Goal: Task Accomplishment & Management: Use online tool/utility

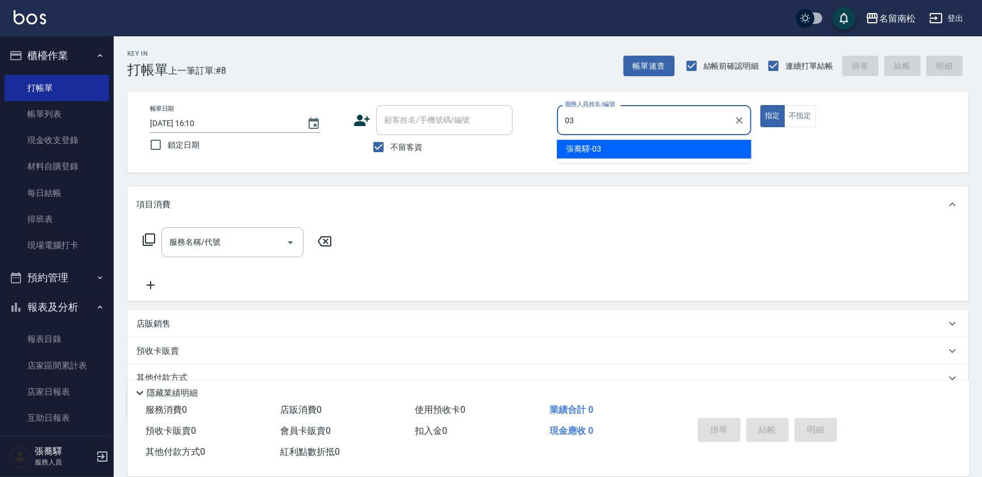
type input "[PERSON_NAME]-03"
type button "true"
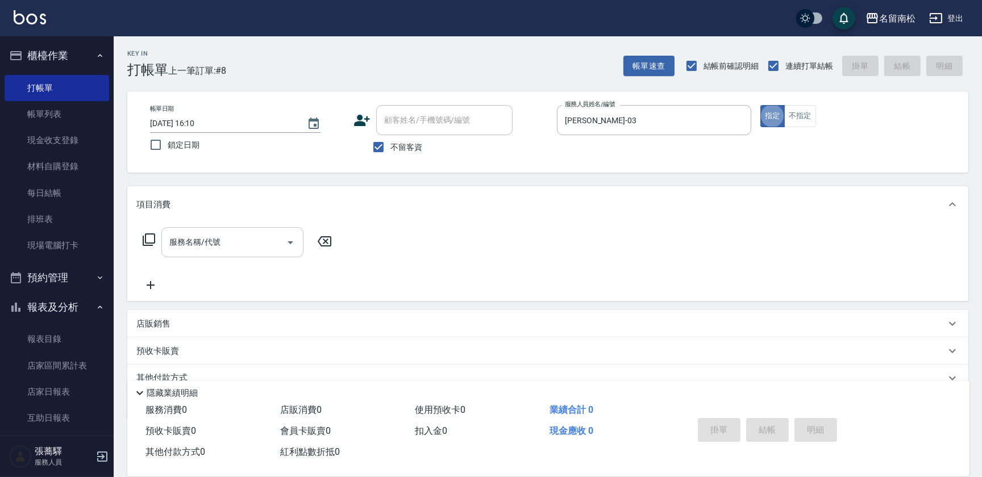
click at [229, 240] on input "服務名稱/代號" at bounding box center [223, 242] width 115 height 20
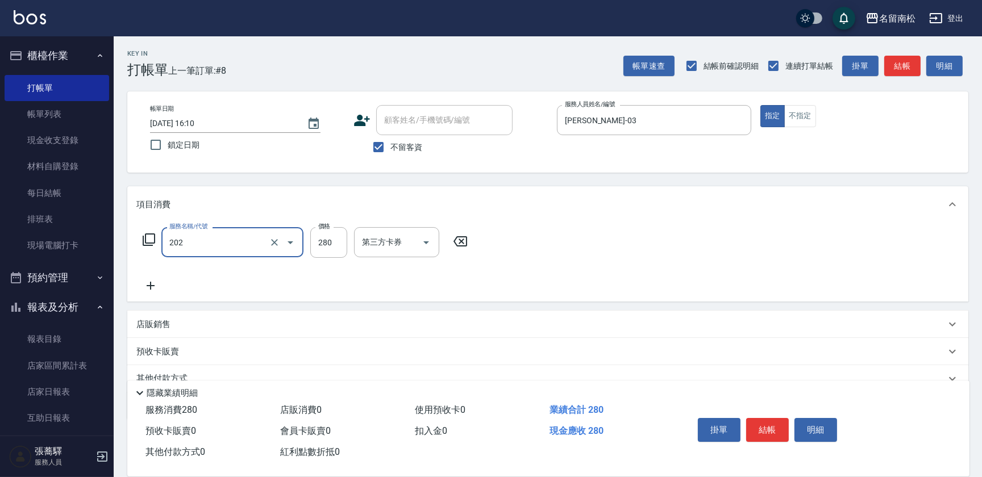
type input "洗髮[280](202)"
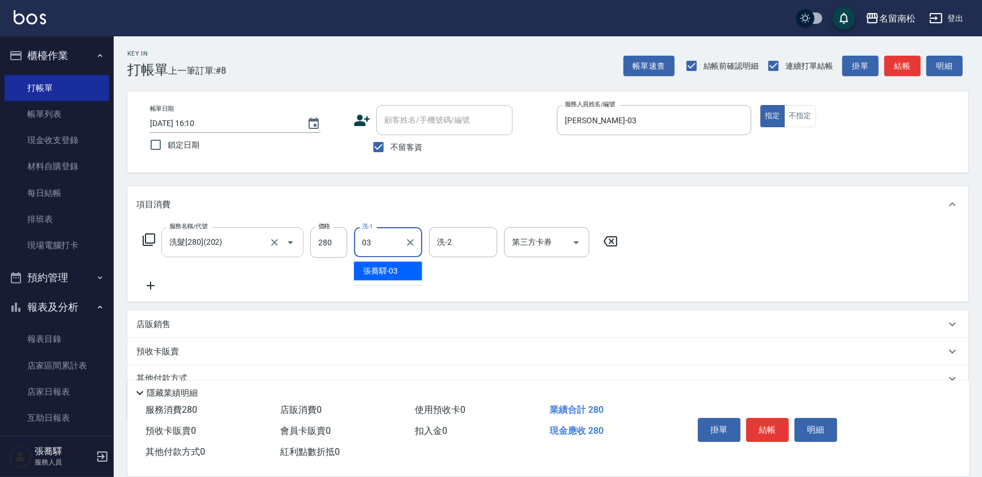
type input "[PERSON_NAME]-03"
click at [153, 286] on icon at bounding box center [150, 286] width 28 height 14
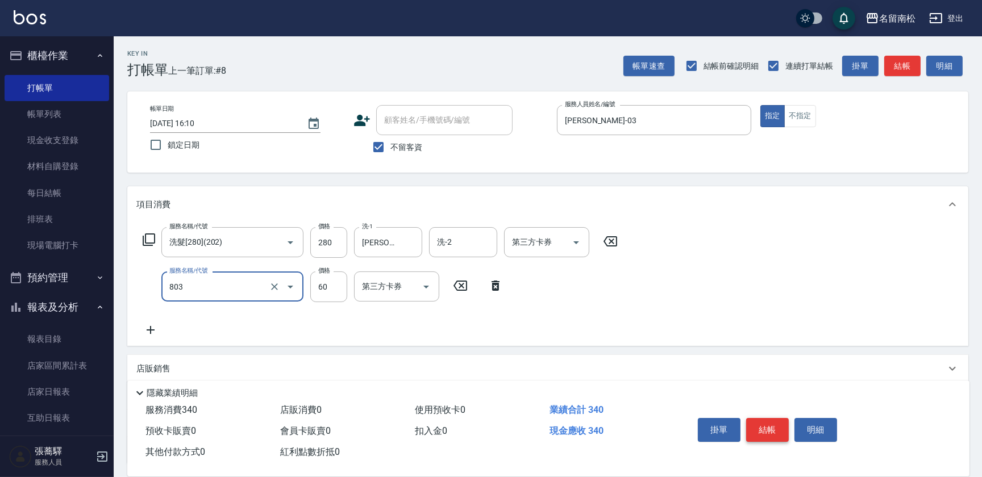
type input "吹捲(803)"
click at [764, 423] on button "結帳" at bounding box center [767, 430] width 43 height 24
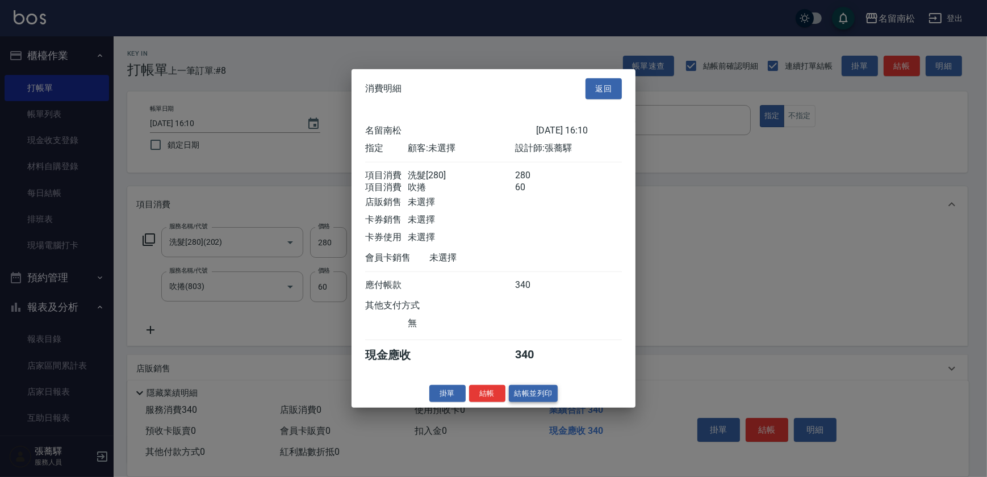
click at [537, 402] on button "結帳並列印" at bounding box center [533, 394] width 49 height 18
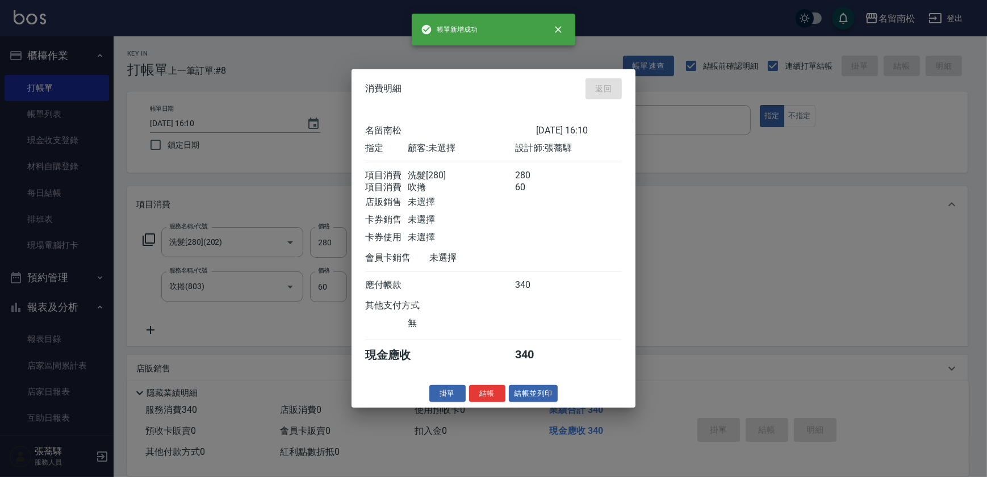
type input "[DATE] 18:40"
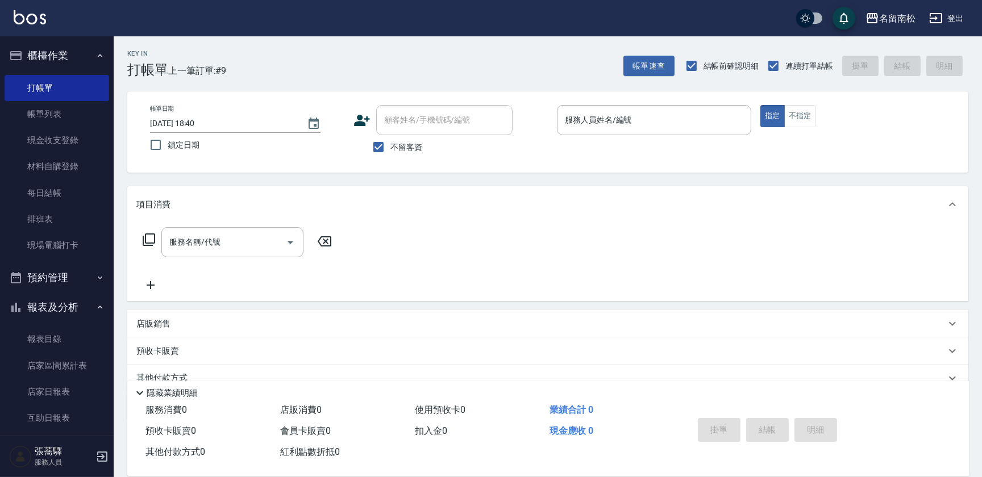
click at [619, 119] on div "服務人員姓名/編號 服務人員姓名/編號" at bounding box center [654, 120] width 194 height 30
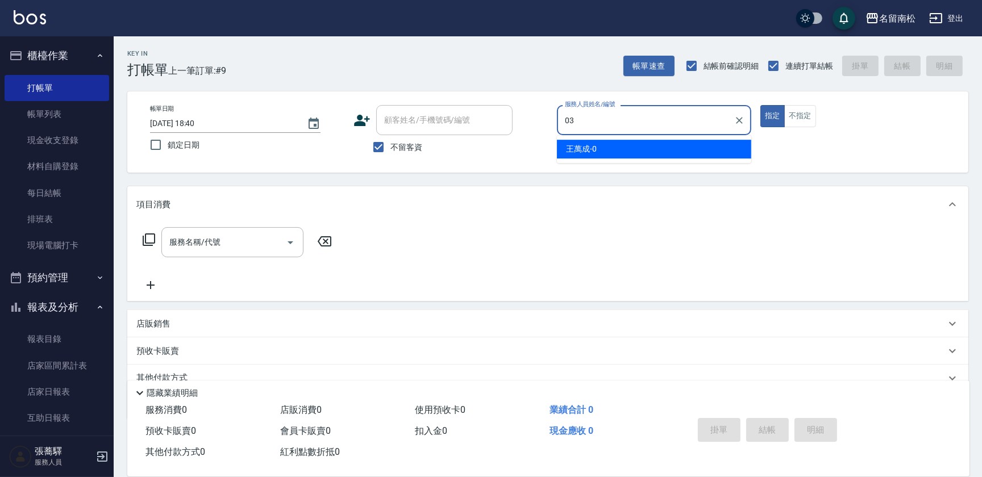
type input "[PERSON_NAME]-03"
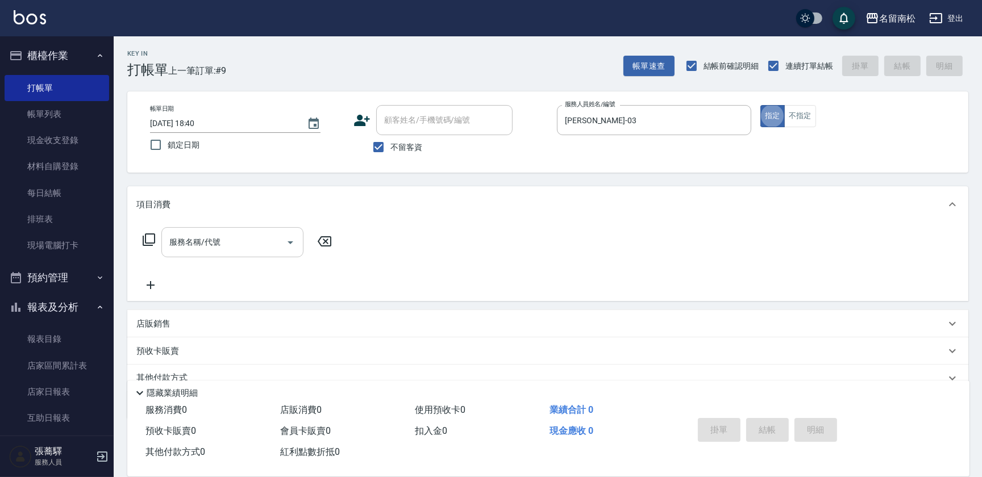
click at [248, 241] on input "服務名稱/代號" at bounding box center [223, 242] width 115 height 20
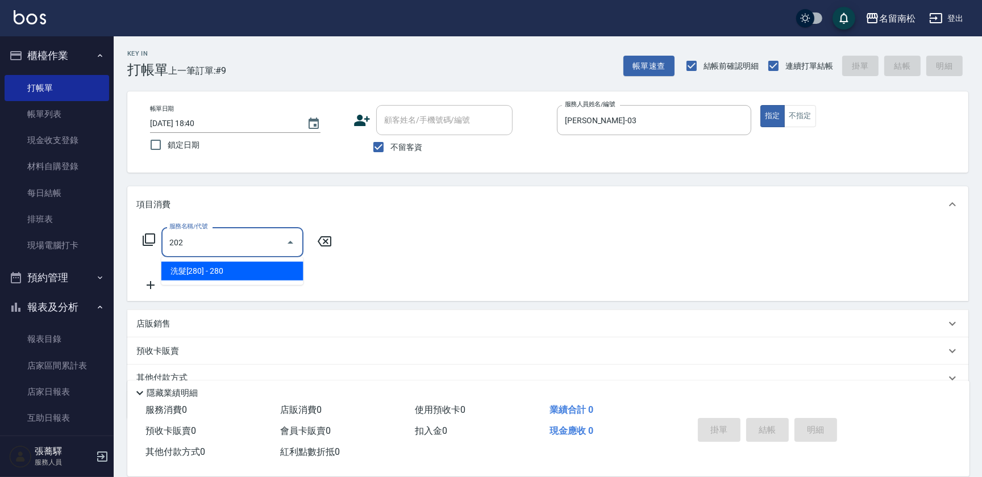
type input "洗髮[280](202)"
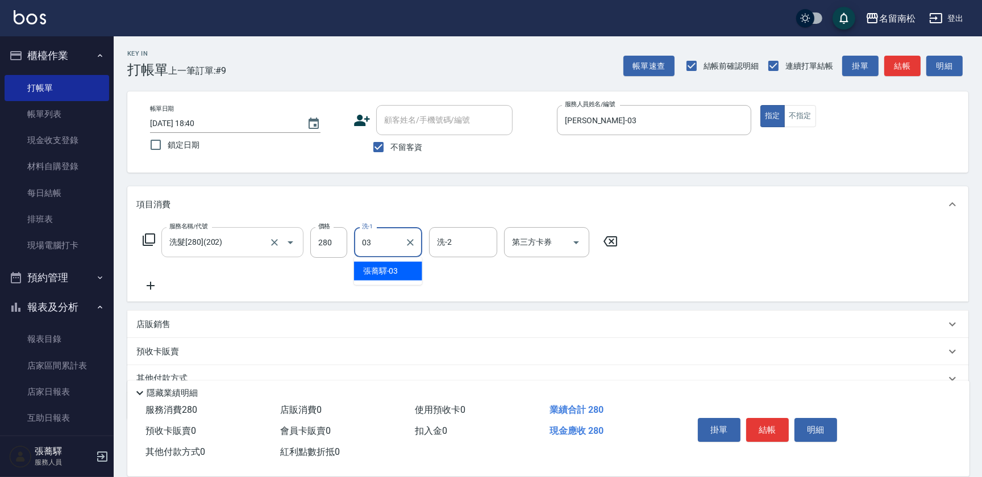
type input "[PERSON_NAME]-03"
click at [767, 422] on button "結帳" at bounding box center [767, 430] width 43 height 24
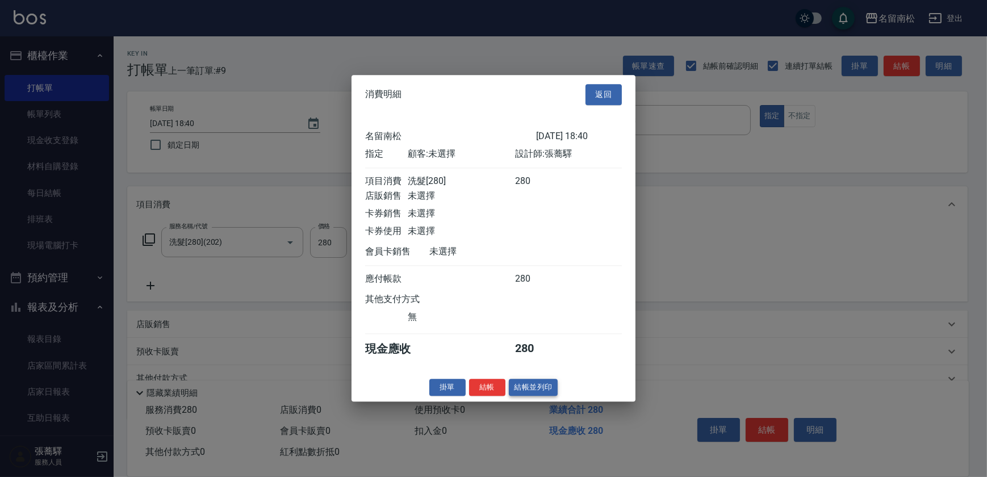
click at [528, 395] on button "結帳並列印" at bounding box center [533, 388] width 49 height 18
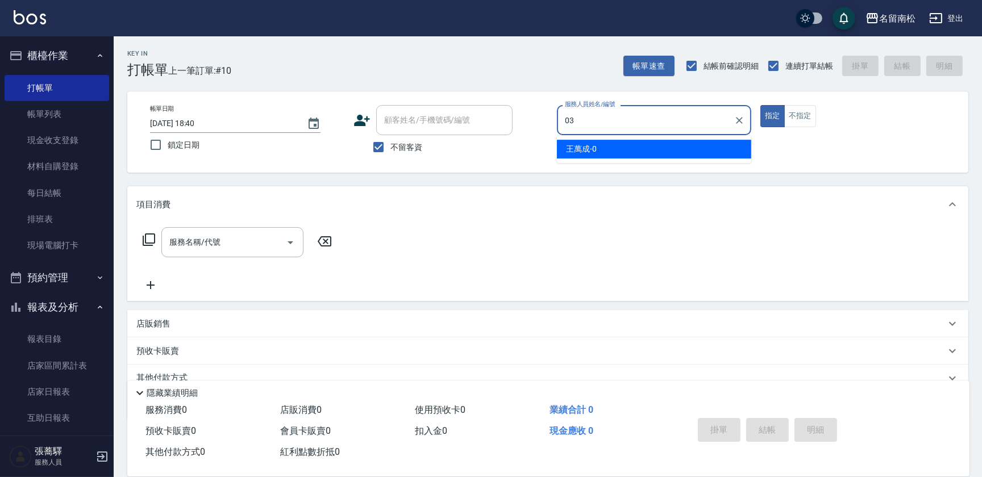
type input "[PERSON_NAME]-03"
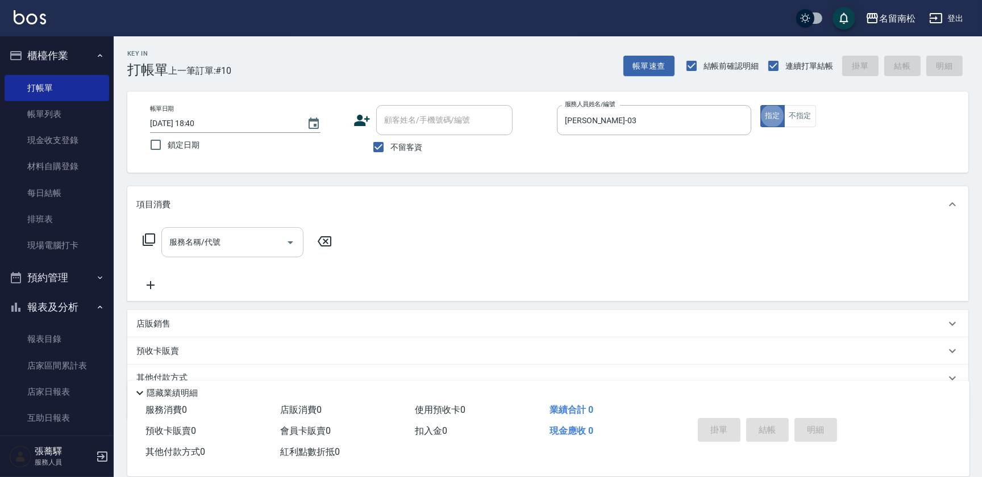
click at [239, 255] on div "服務名稱/代號" at bounding box center [232, 242] width 142 height 30
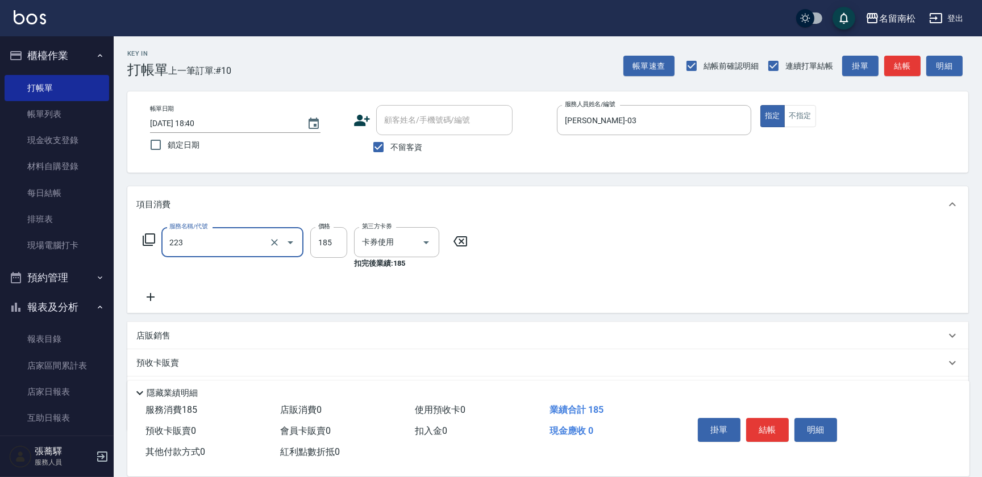
type input "洗髮卡(185)(223)"
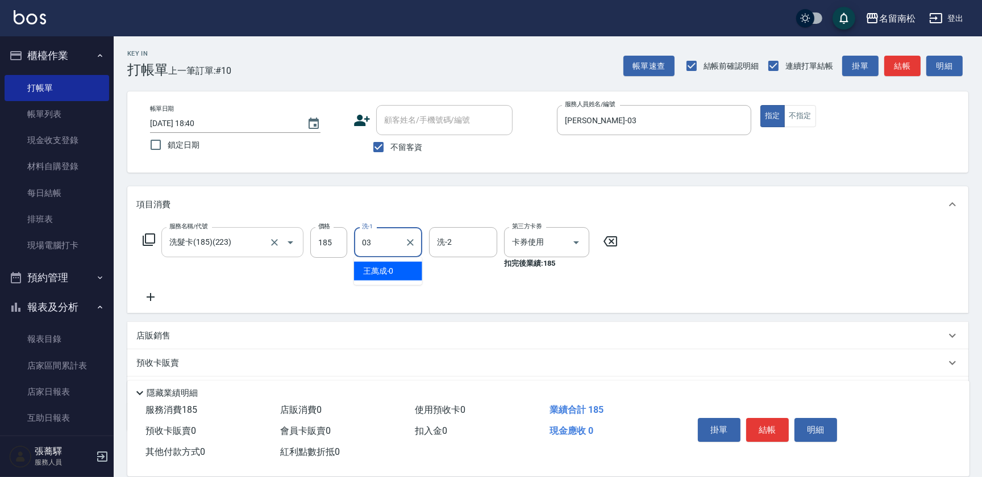
type input "[PERSON_NAME]-03"
click at [756, 422] on button "結帳" at bounding box center [767, 430] width 43 height 24
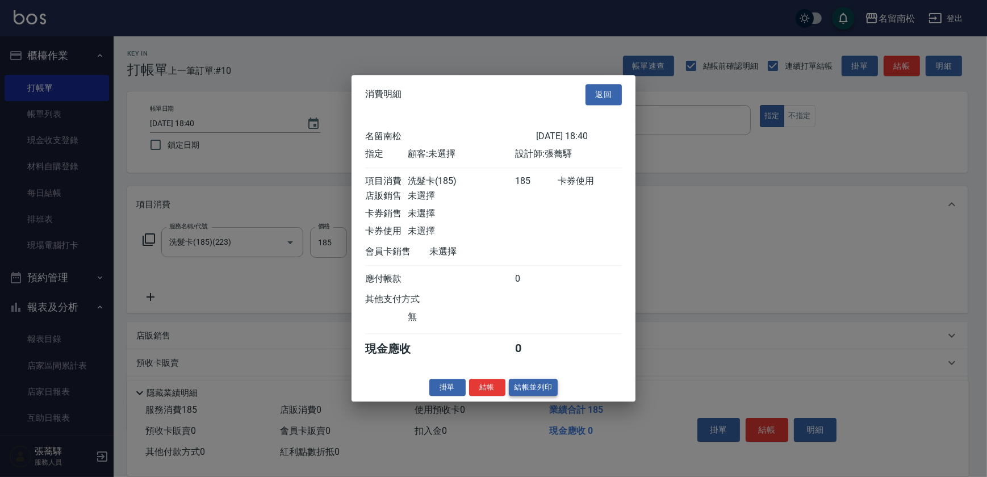
click at [529, 393] on button "結帳並列印" at bounding box center [533, 388] width 49 height 18
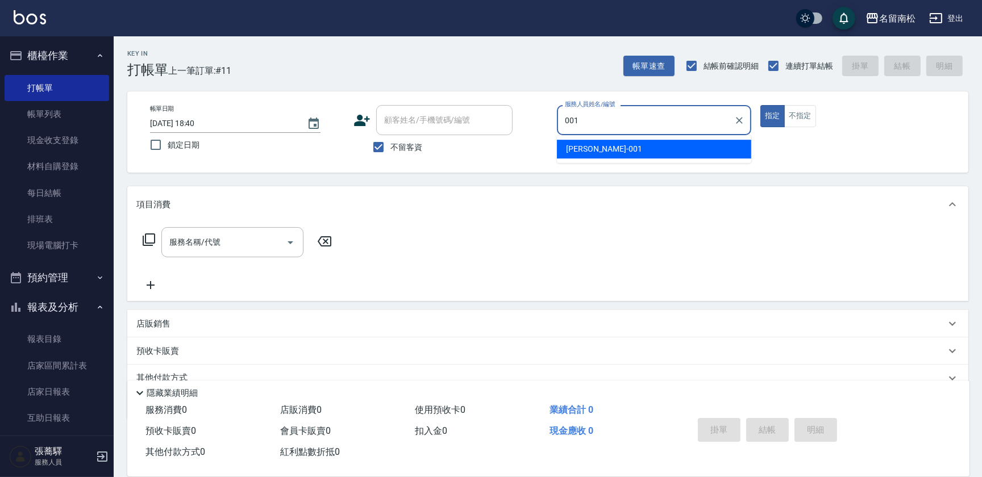
type input "[PERSON_NAME]-001"
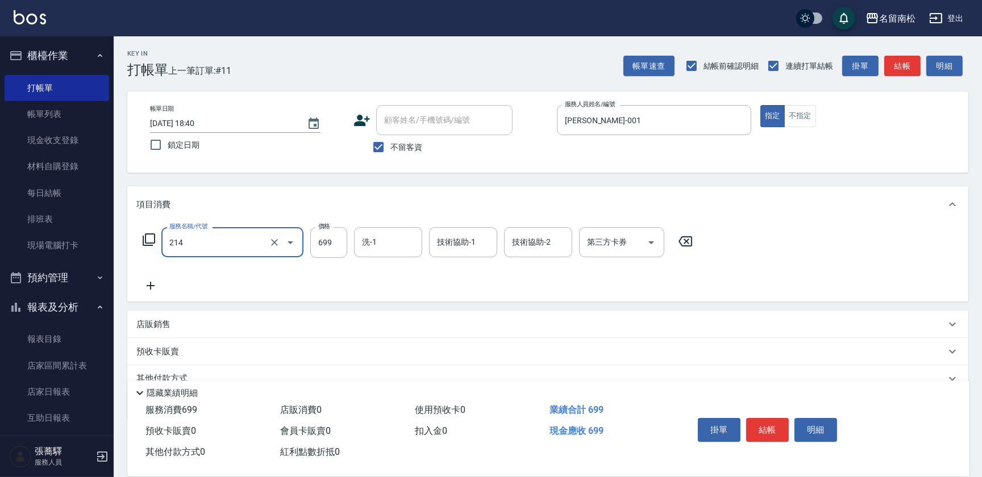
type input "滾珠洗髪699(214)"
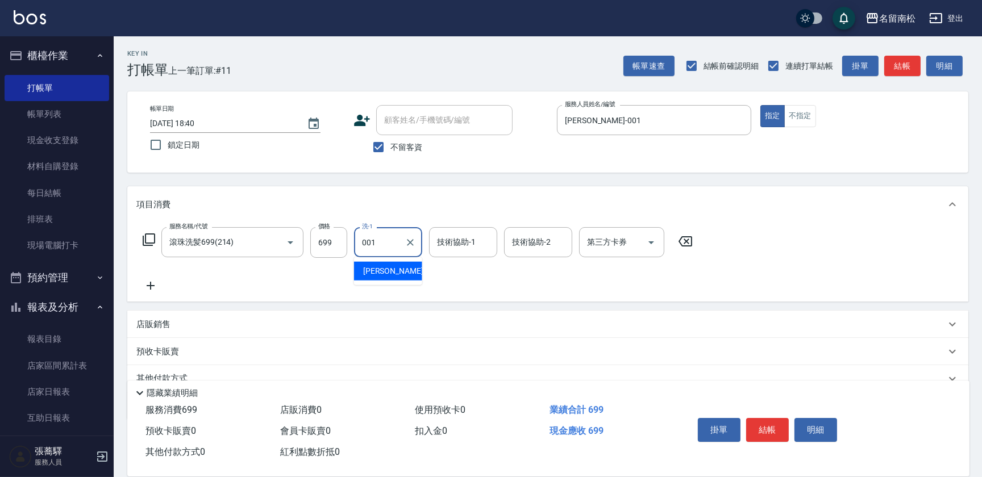
type input "[PERSON_NAME]-001"
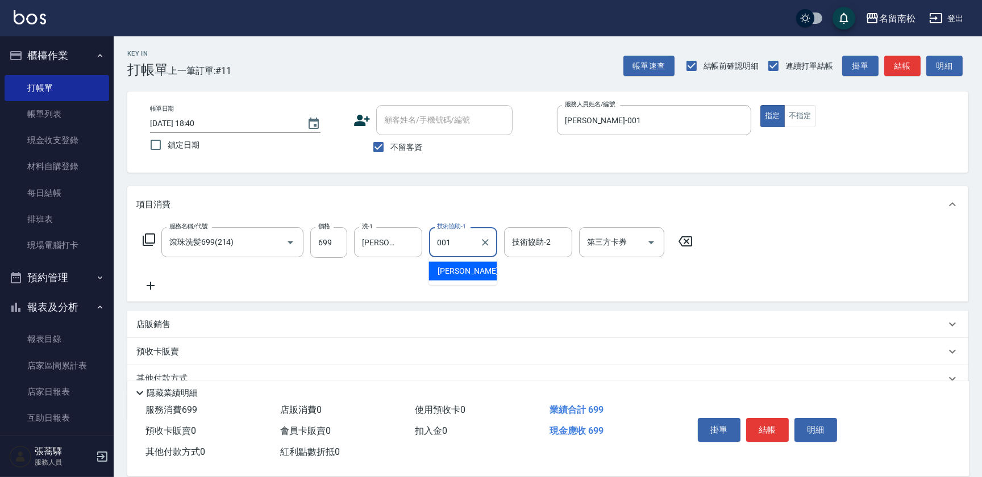
type input "[PERSON_NAME]-001"
click at [156, 285] on icon at bounding box center [150, 286] width 28 height 14
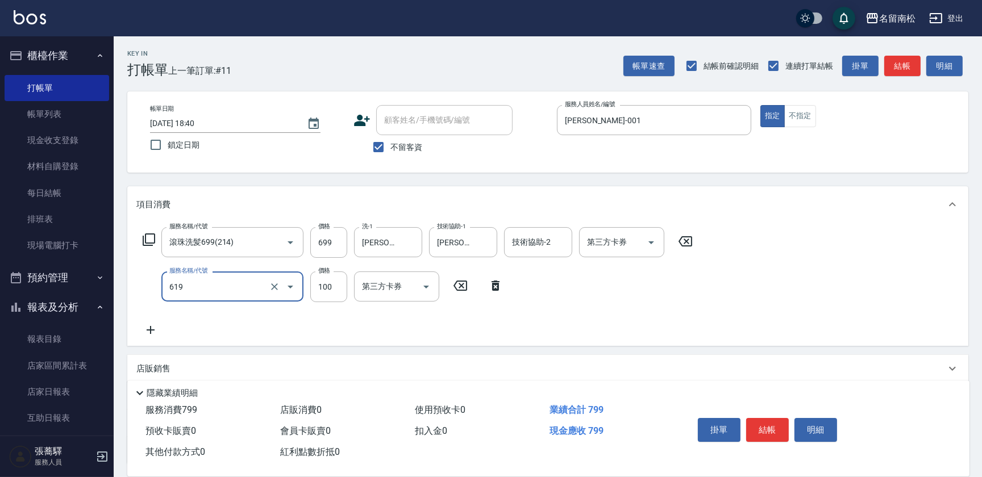
type input "煥彩.玻酸.晶膜.水療(619)"
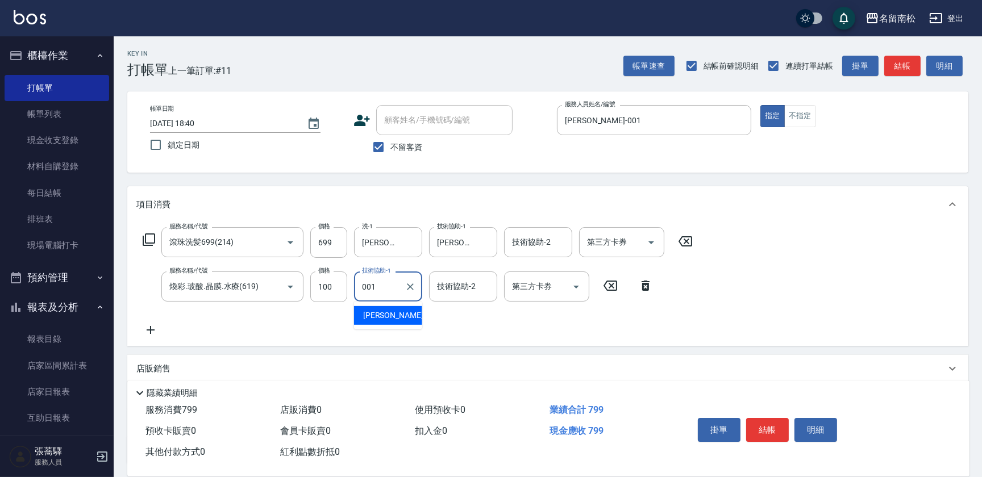
type input "[PERSON_NAME]-001"
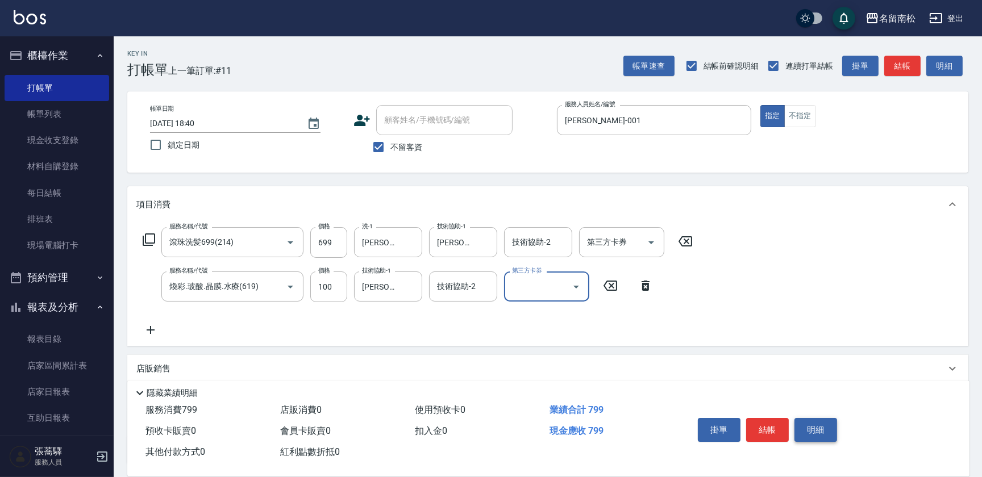
click at [812, 427] on button "明細" at bounding box center [815, 430] width 43 height 24
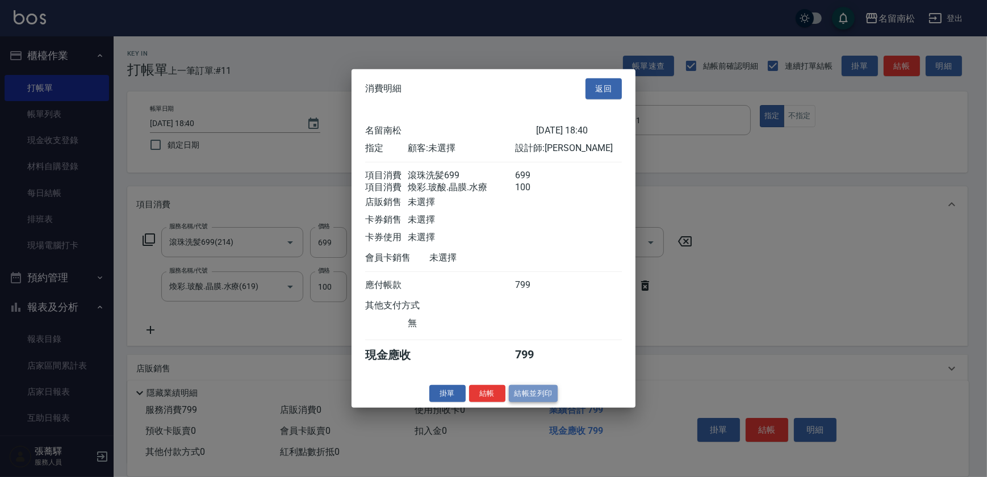
click at [545, 399] on button "結帳並列印" at bounding box center [533, 394] width 49 height 18
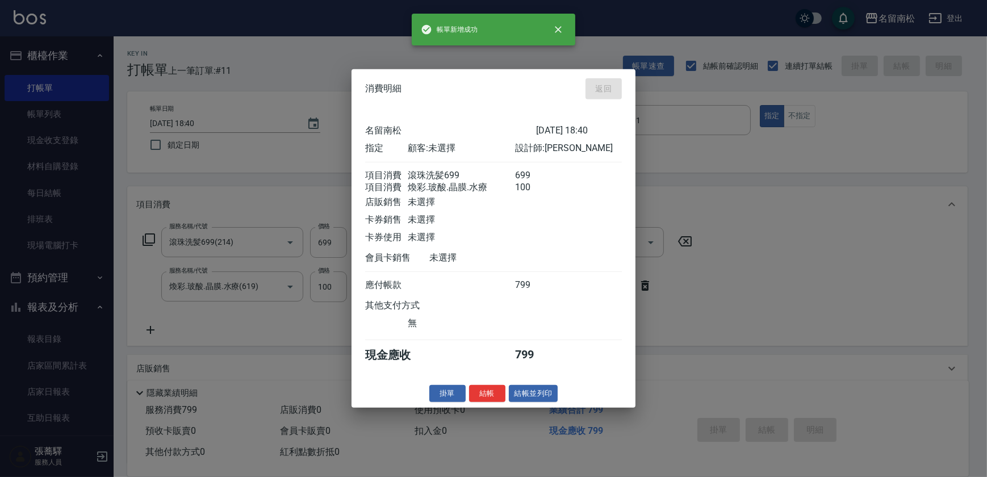
type input "[DATE] 18:51"
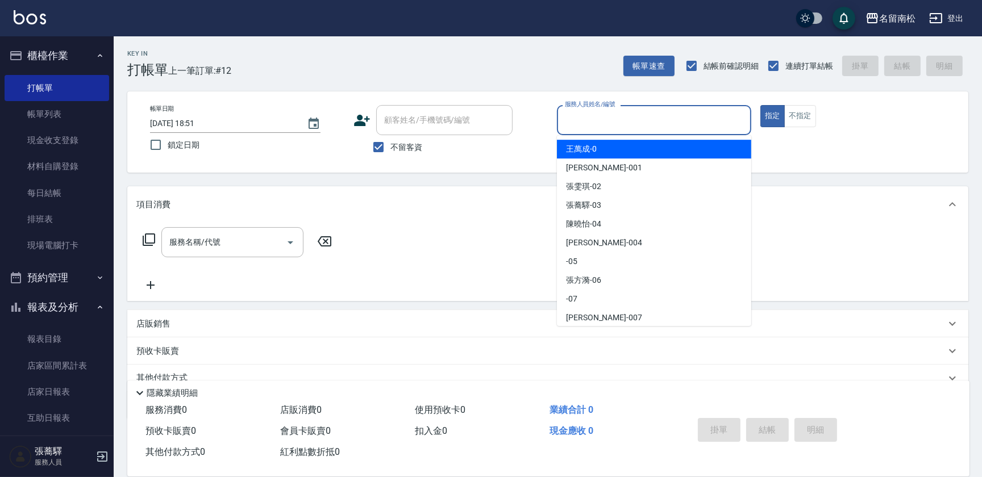
click at [669, 121] on input "服務人員姓名/編號" at bounding box center [654, 120] width 184 height 20
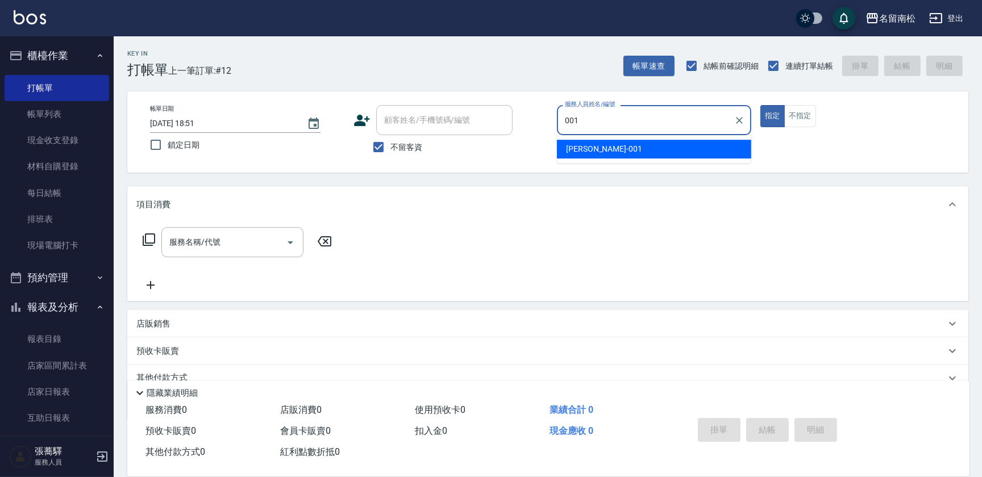
type input "[PERSON_NAME]-001"
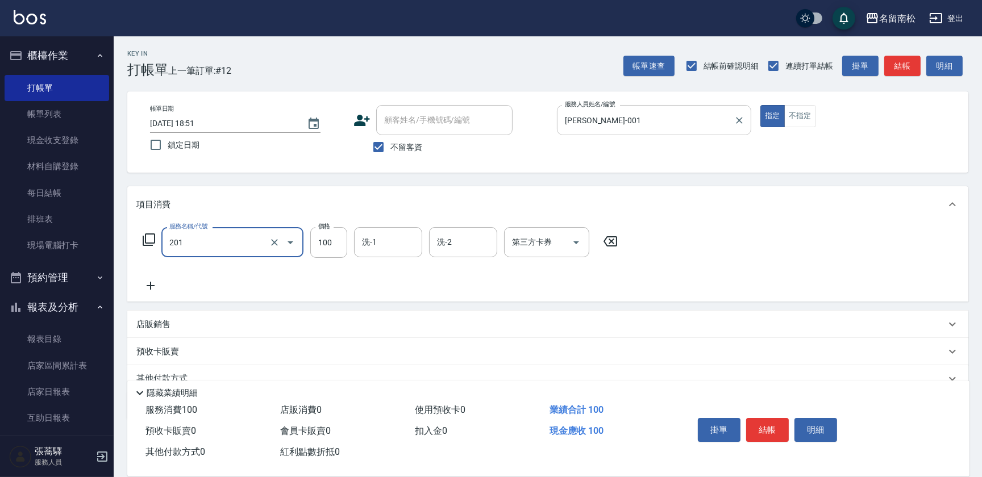
type input "洗髮[100](201)"
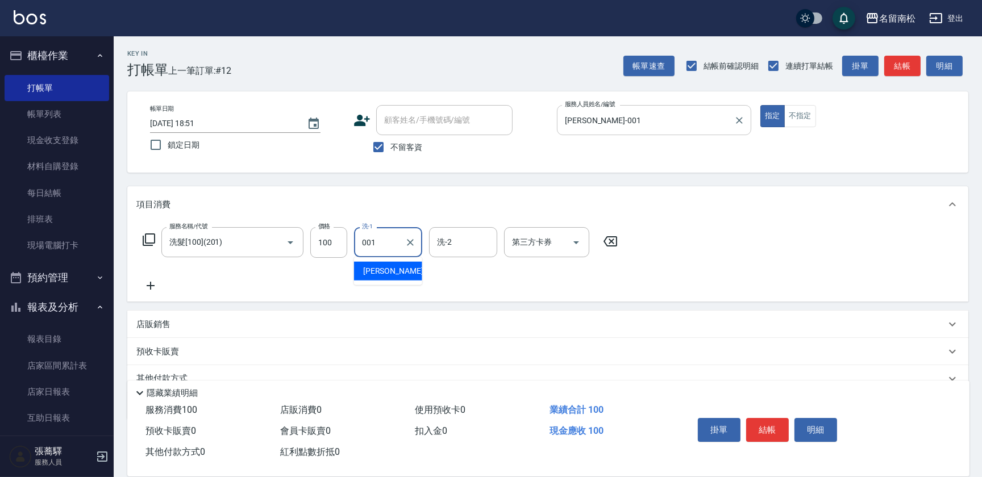
type input "[PERSON_NAME]-001"
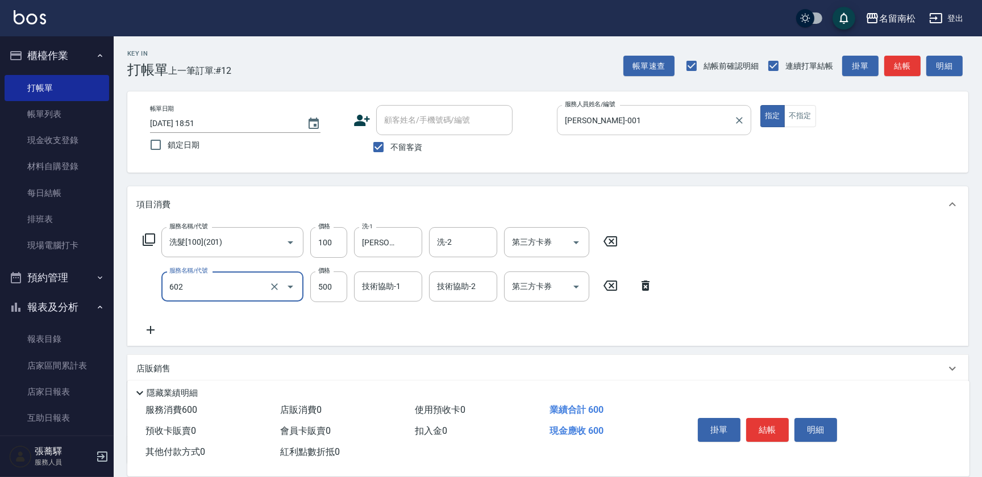
type input "護髮[500](602)"
type input "799"
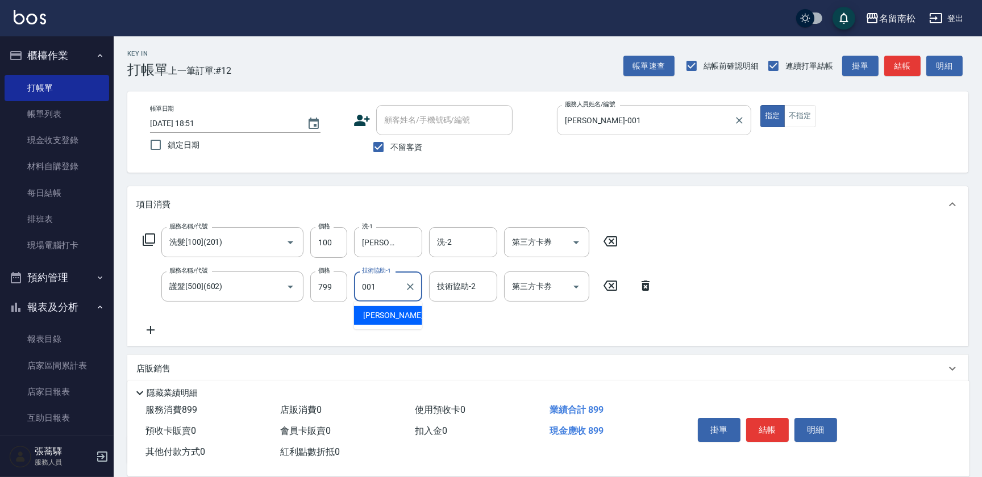
type input "[PERSON_NAME]-001"
click at [821, 427] on button "明細" at bounding box center [815, 430] width 43 height 24
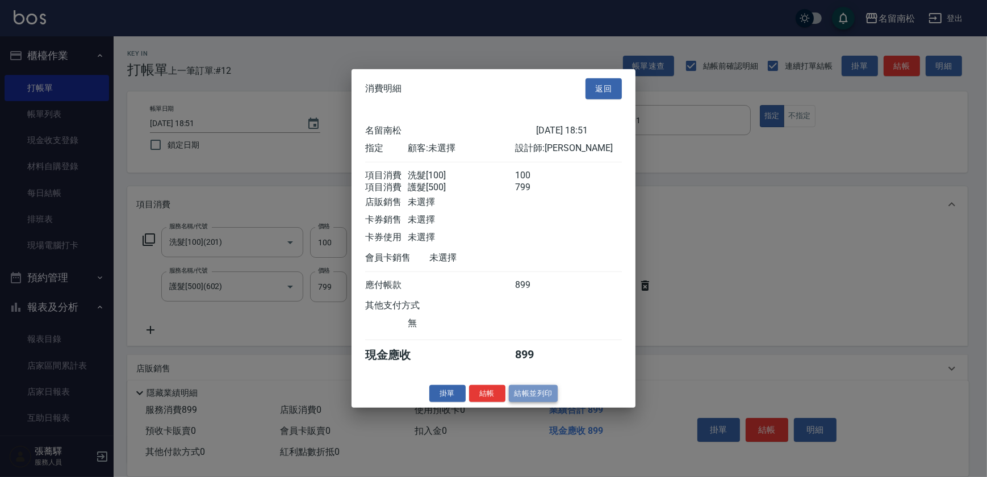
click at [520, 398] on button "結帳並列印" at bounding box center [533, 394] width 49 height 18
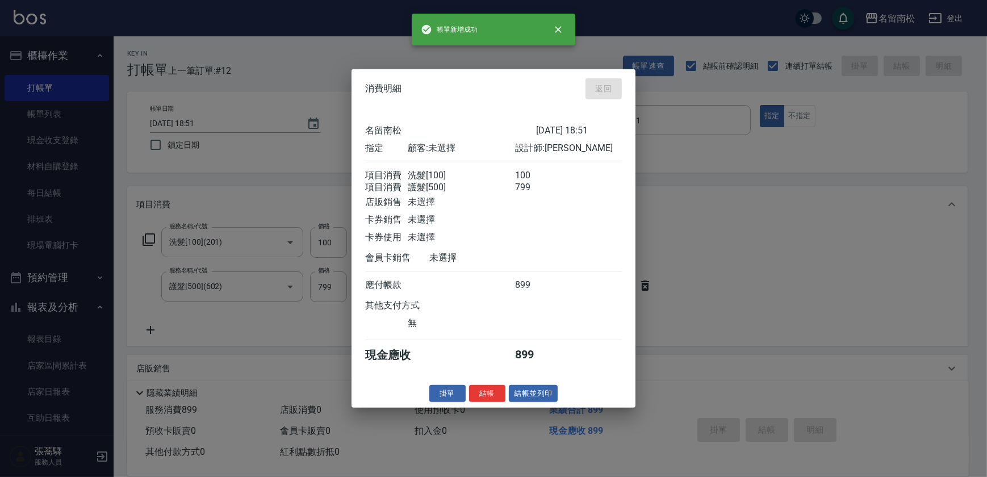
type input "[DATE] 18:52"
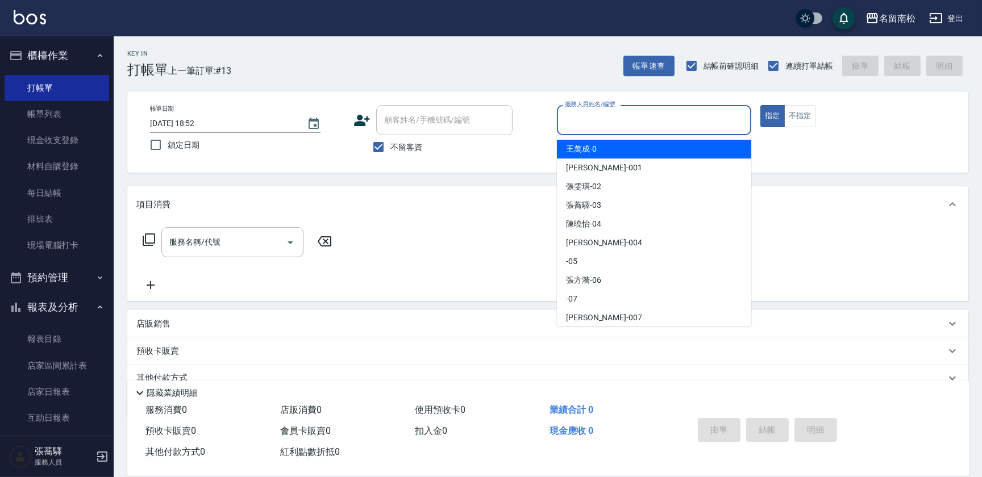
click at [710, 118] on input "服務人員姓名/編號" at bounding box center [654, 120] width 184 height 20
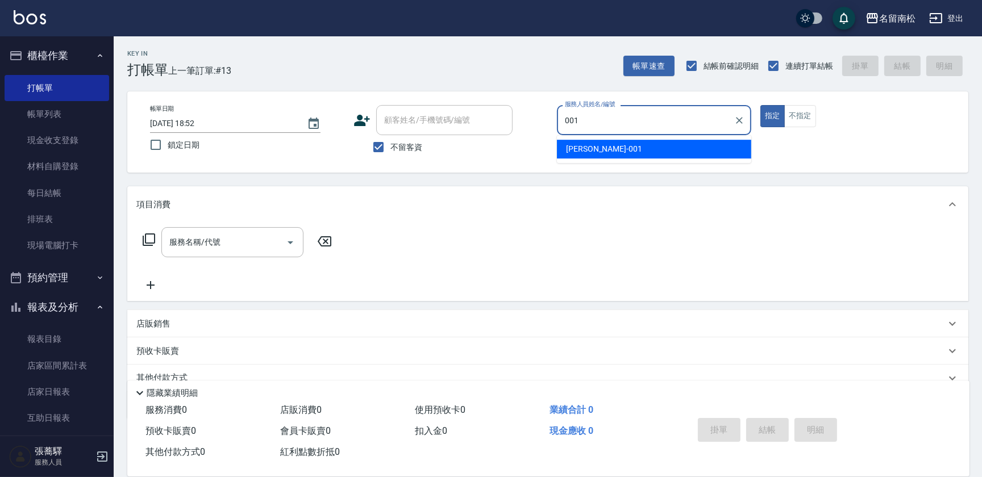
type input "[PERSON_NAME]-001"
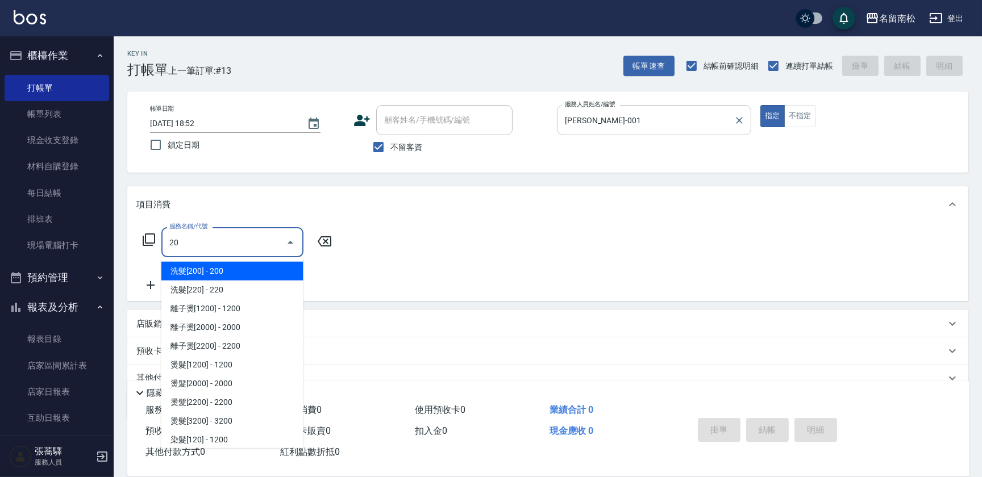
type input "2"
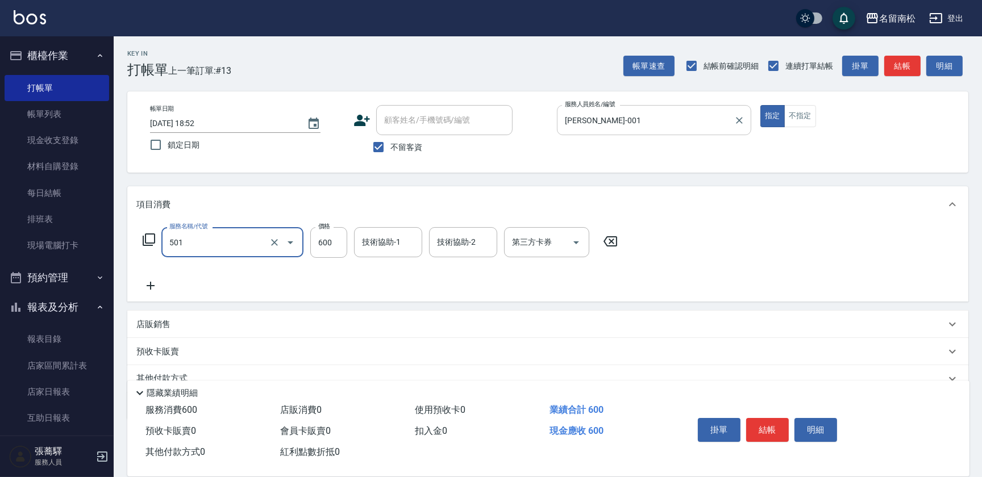
type input "自備染髮[600](501)"
type input "800"
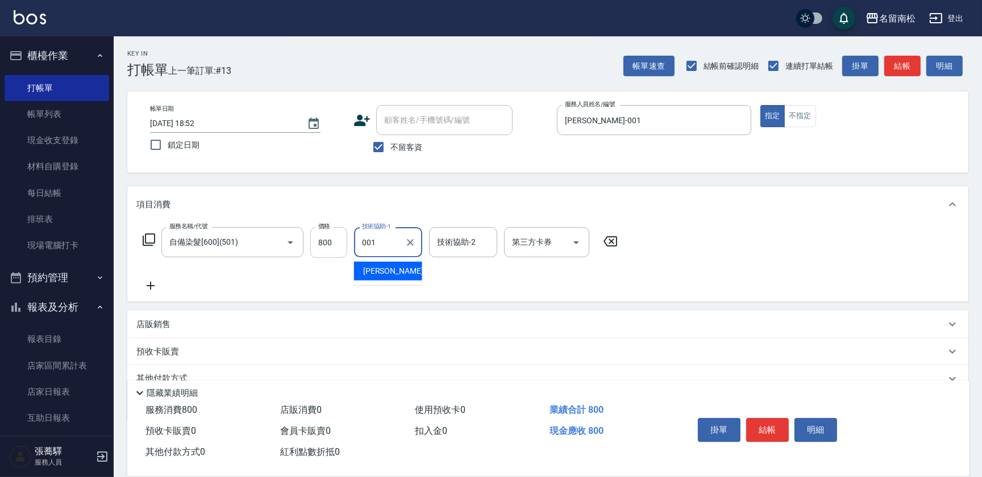
type input "[PERSON_NAME]-001"
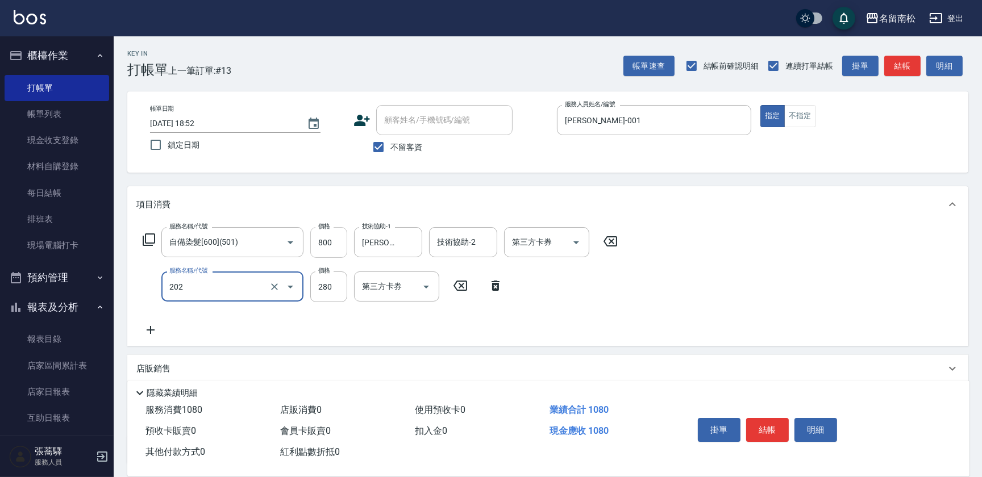
type input "洗髮[280](202)"
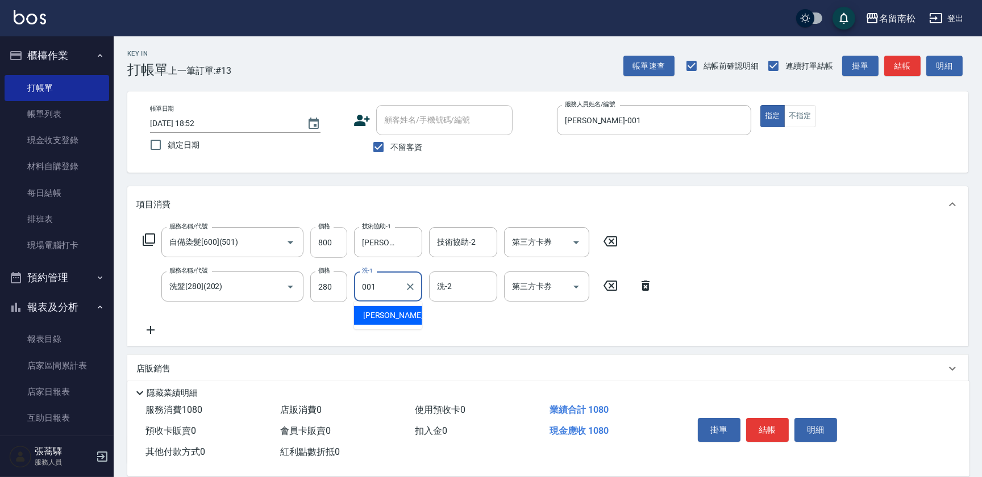
type input "[PERSON_NAME]-001"
click at [815, 426] on button "明細" at bounding box center [815, 430] width 43 height 24
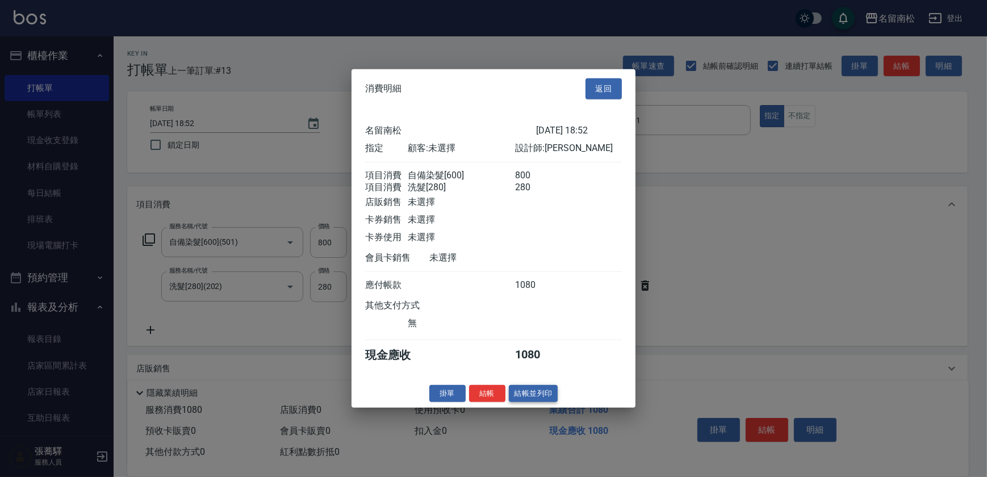
click at [535, 402] on button "結帳並列印" at bounding box center [533, 394] width 49 height 18
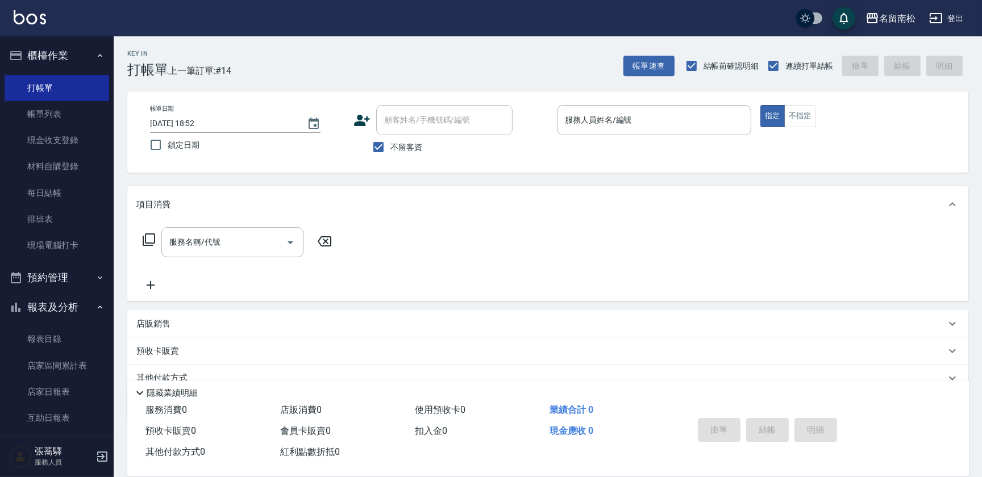
click at [610, 124] on div "服務人員姓名/編號 服務人員姓名/編號" at bounding box center [654, 120] width 194 height 30
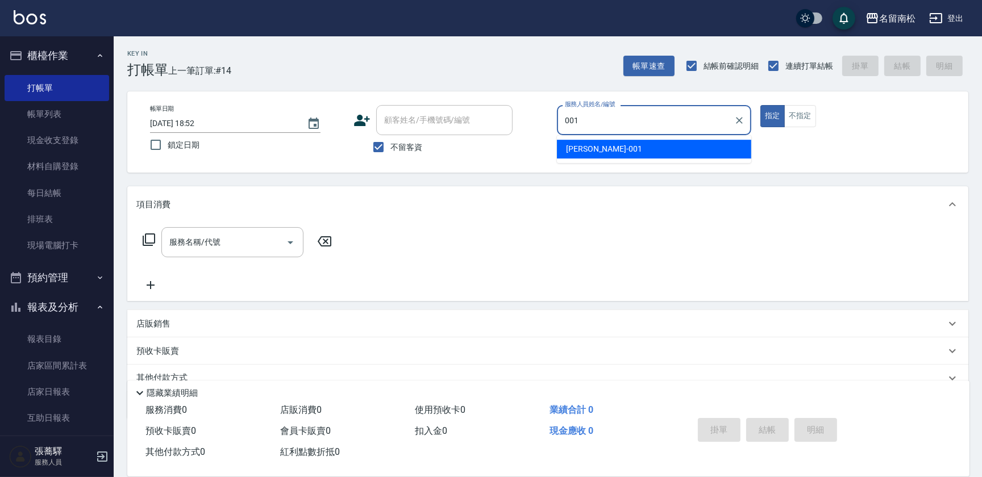
type input "[PERSON_NAME]-001"
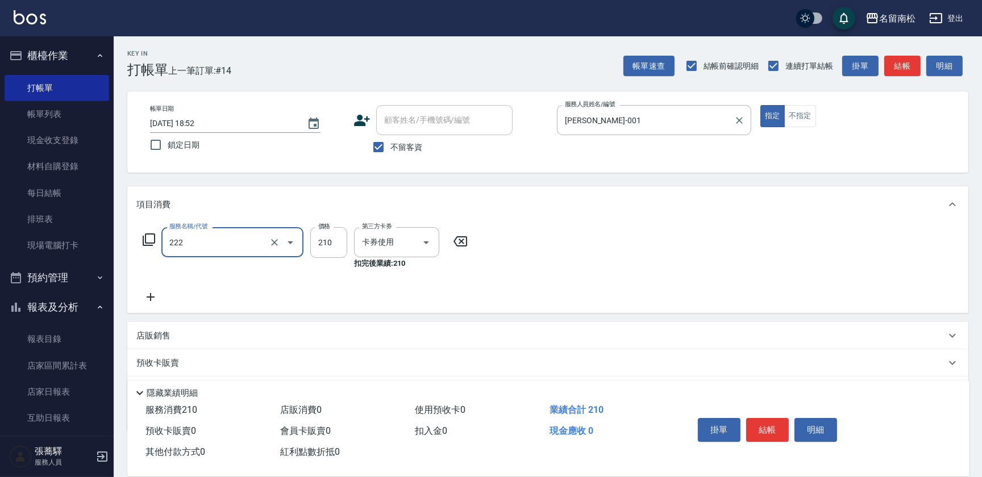
type input "洗髮卡券[210](222)"
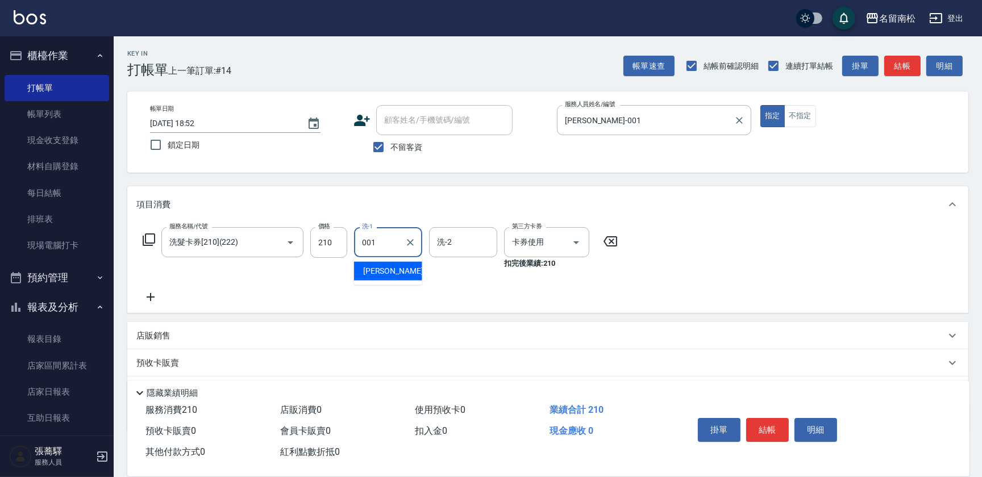
type input "[PERSON_NAME]-001"
click at [807, 424] on button "明細" at bounding box center [815, 430] width 43 height 24
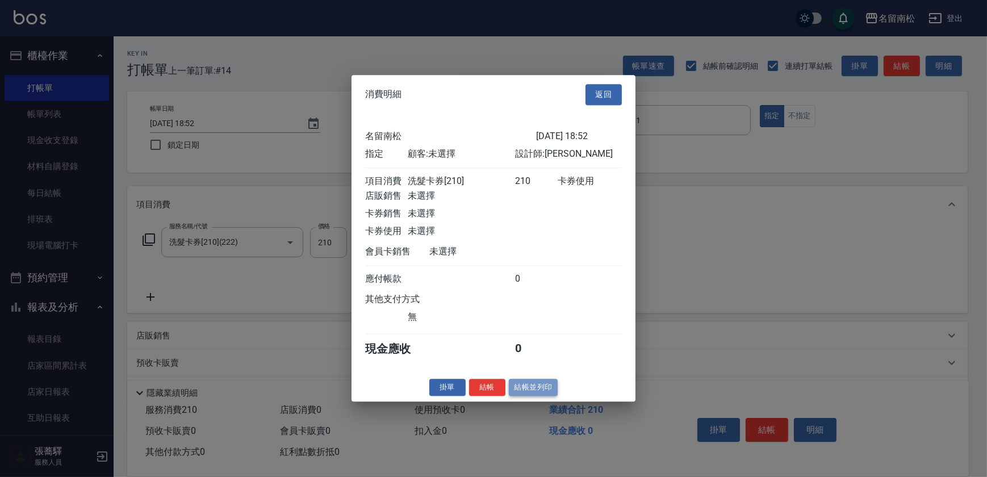
click at [545, 393] on button "結帳並列印" at bounding box center [533, 388] width 49 height 18
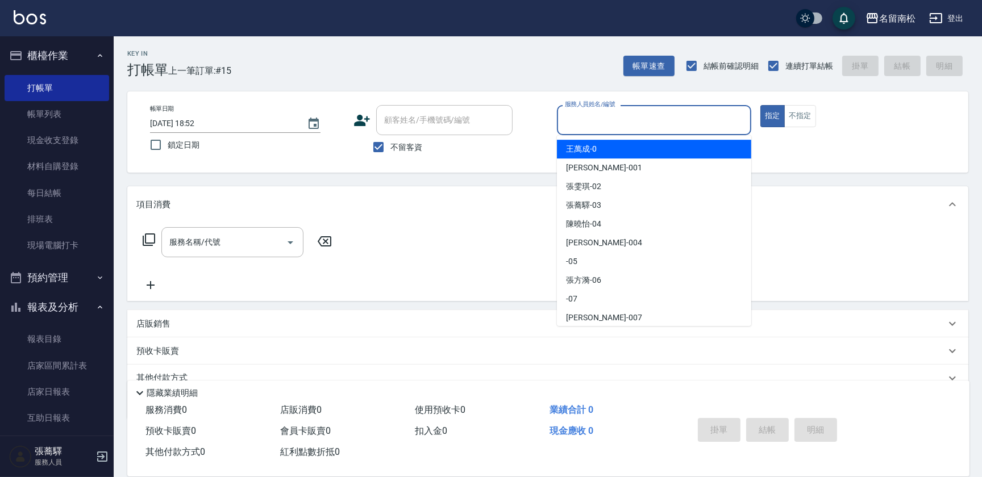
click at [717, 115] on input "服務人員姓名/編號" at bounding box center [654, 120] width 184 height 20
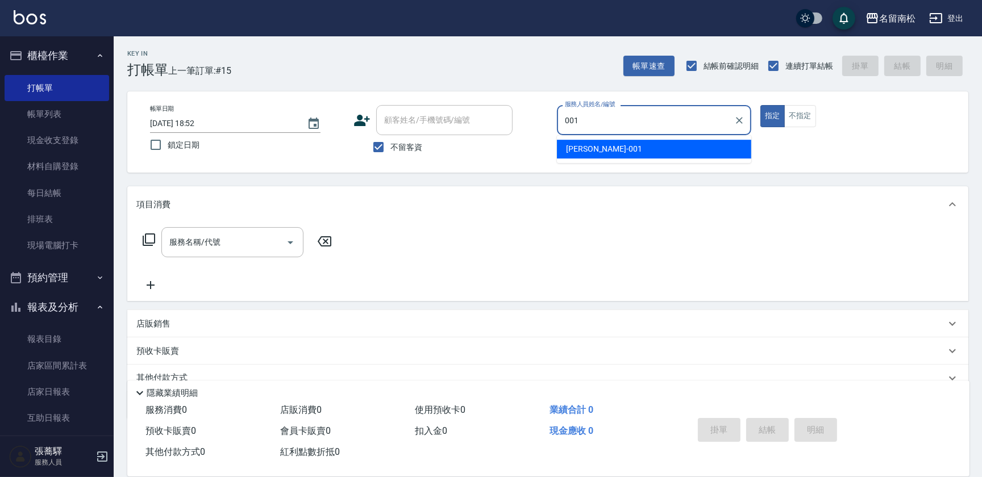
type input "[PERSON_NAME]-001"
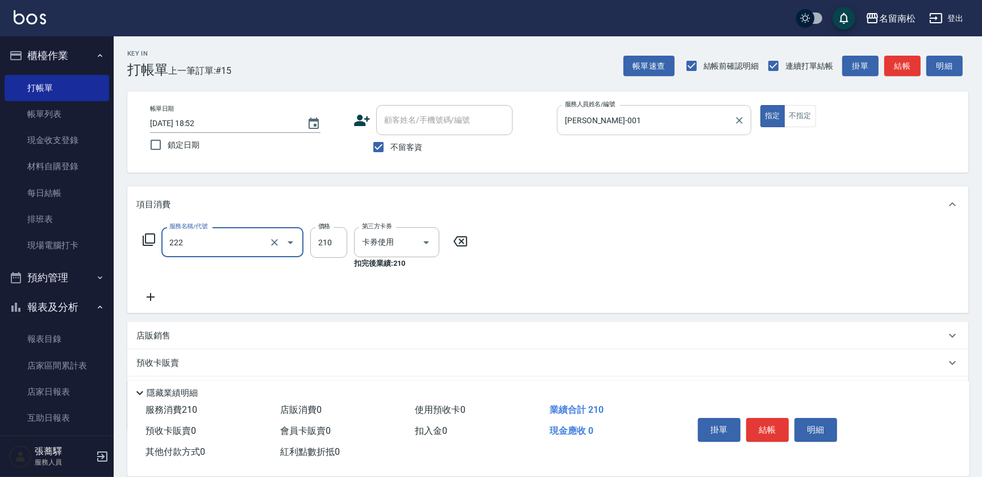
type input "洗髮卡券[210](222)"
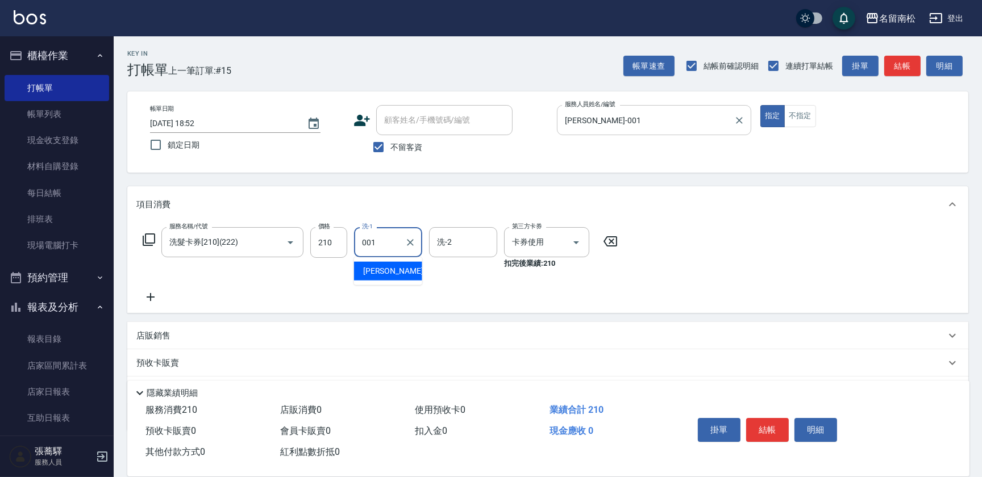
type input "[PERSON_NAME]-001"
click at [827, 431] on button "明細" at bounding box center [815, 430] width 43 height 24
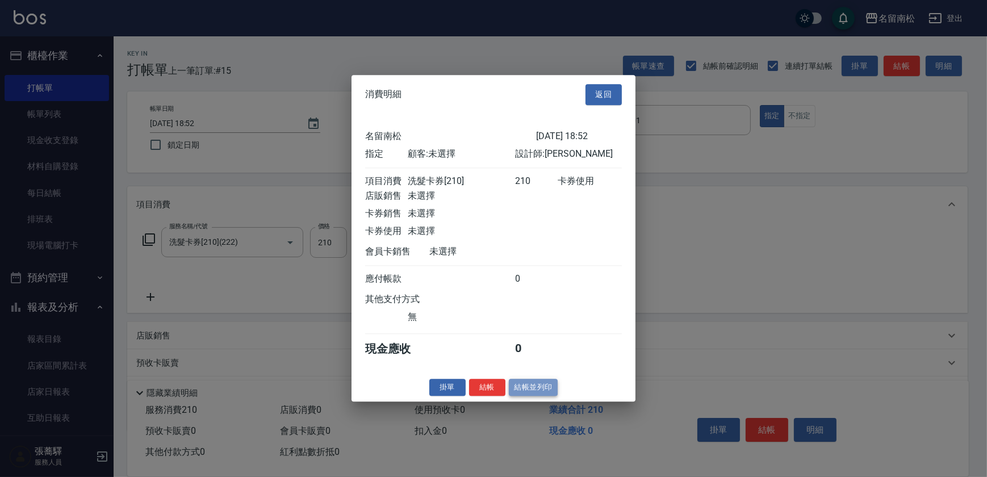
click at [537, 390] on button "結帳並列印" at bounding box center [533, 388] width 49 height 18
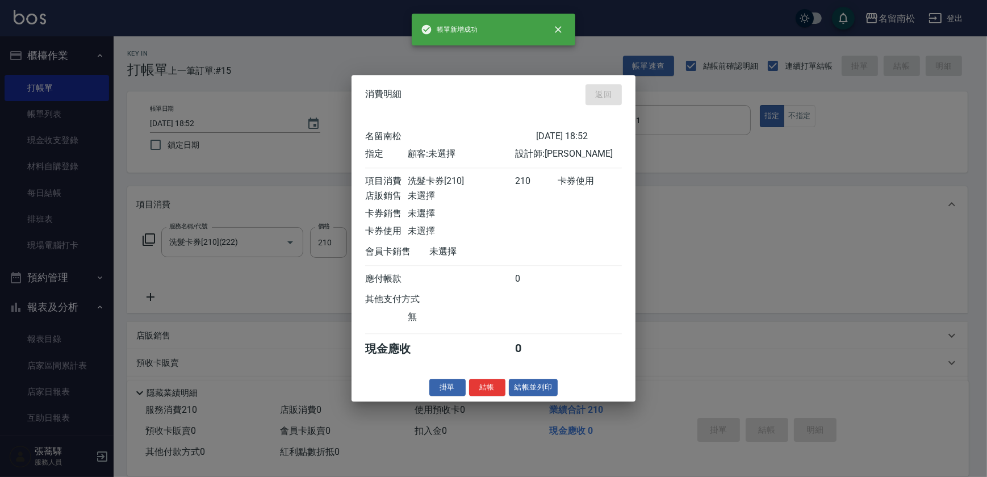
type input "[DATE] 18:53"
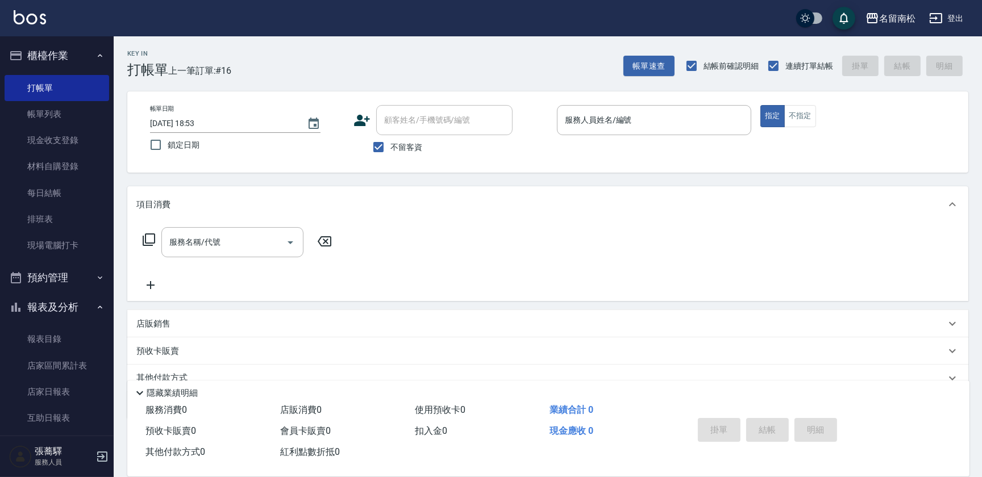
click at [578, 124] on div "服務人員姓名/編號 服務人員姓名/編號" at bounding box center [654, 120] width 194 height 30
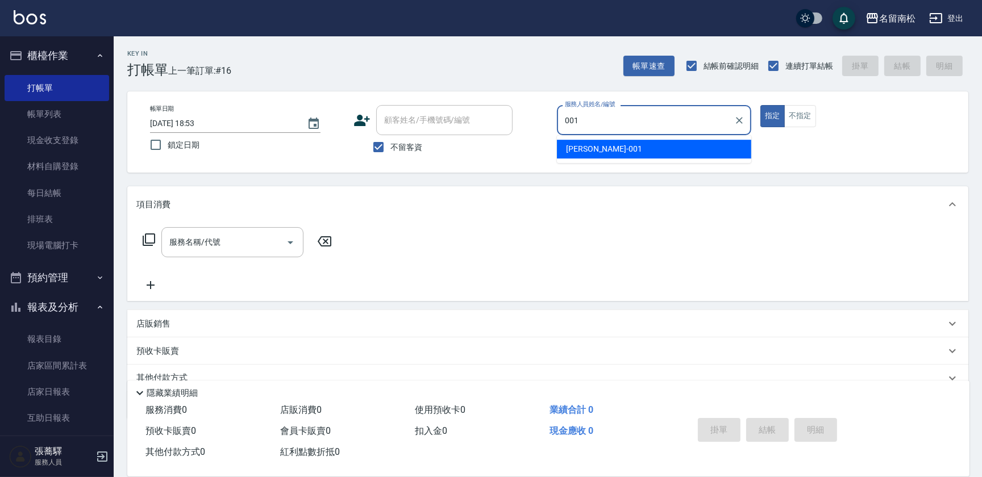
type input "[PERSON_NAME]-001"
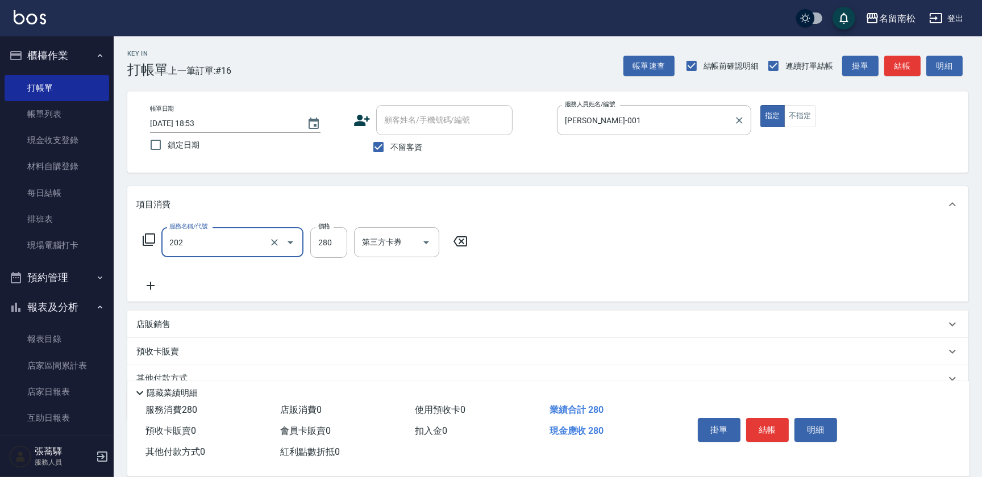
type input "洗髮[280](202)"
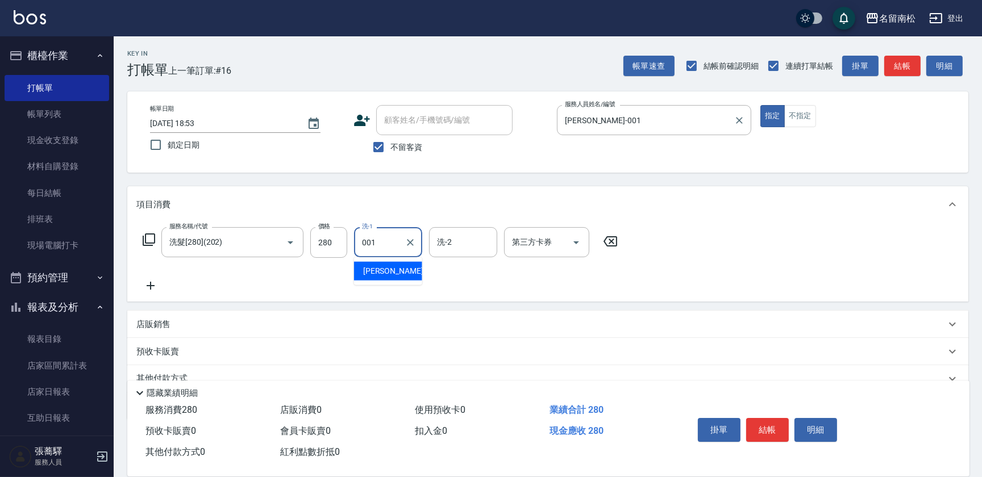
type input "[PERSON_NAME]-001"
click at [823, 432] on button "明細" at bounding box center [815, 430] width 43 height 24
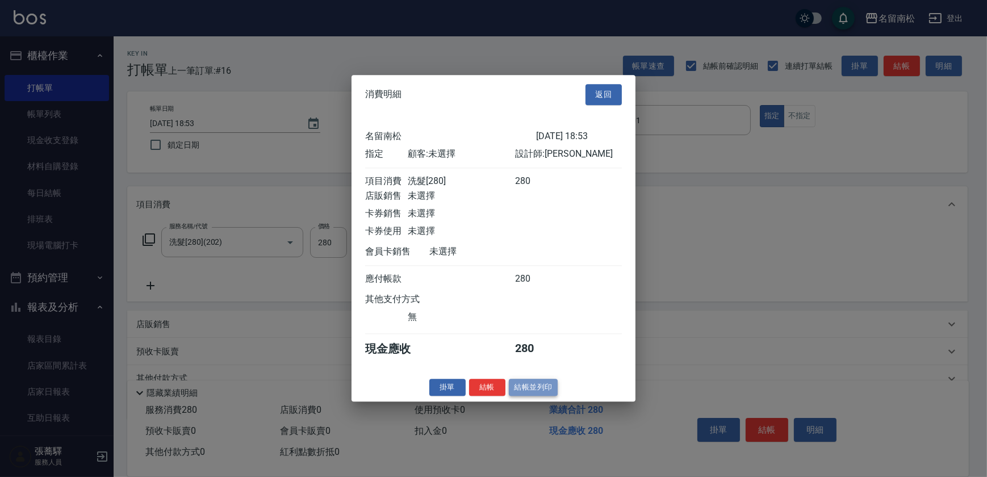
click at [546, 390] on button "結帳並列印" at bounding box center [533, 388] width 49 height 18
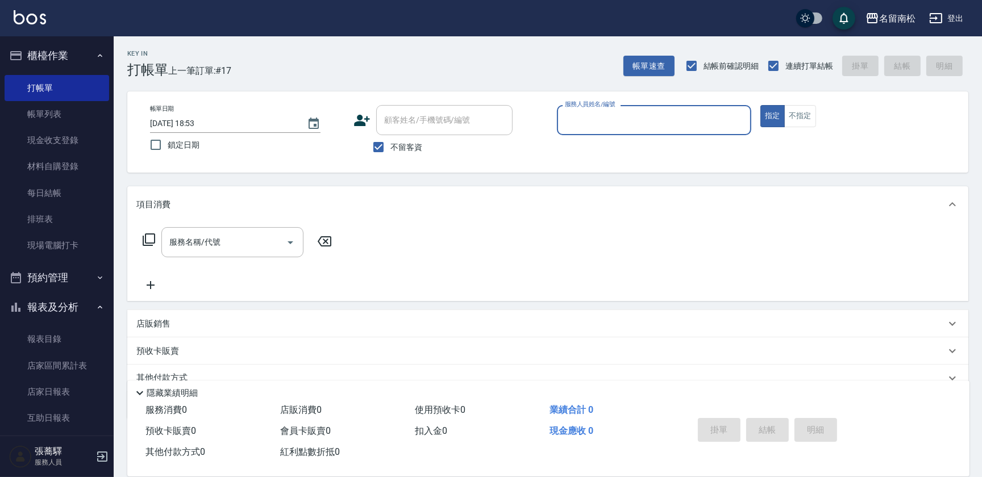
click at [615, 118] on div "服務人員姓名/編號 服務人員姓名/編號" at bounding box center [654, 120] width 194 height 30
type input "[PERSON_NAME]-001"
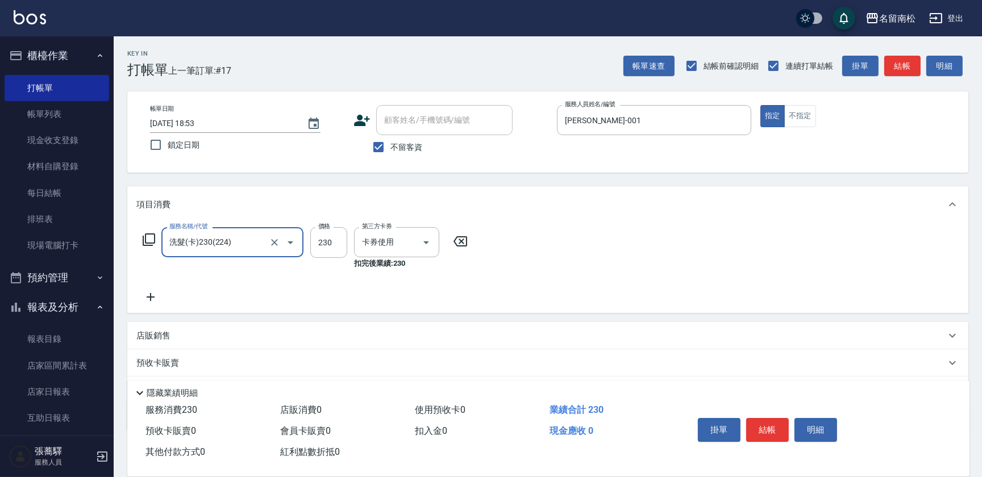
type input "洗髮(卡)230(224)"
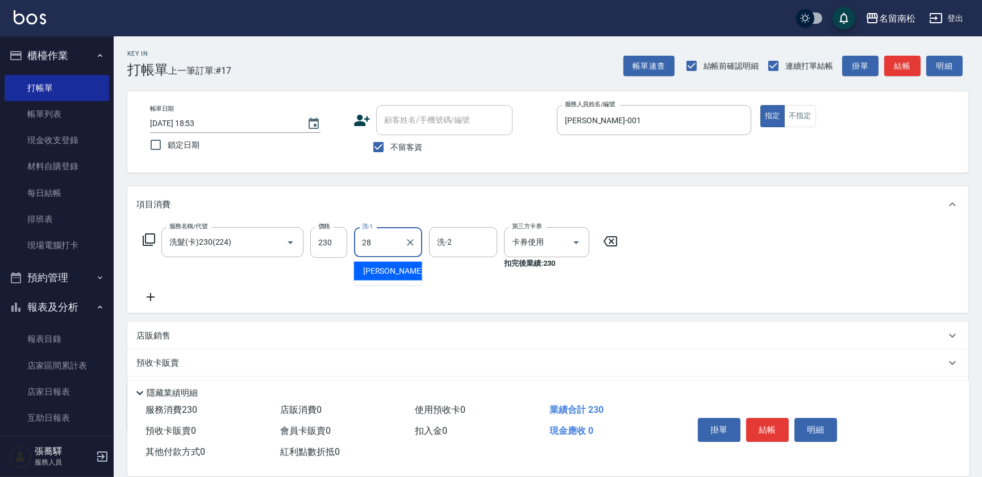
type input "[PERSON_NAME]-28"
click at [806, 434] on button "明細" at bounding box center [815, 430] width 43 height 24
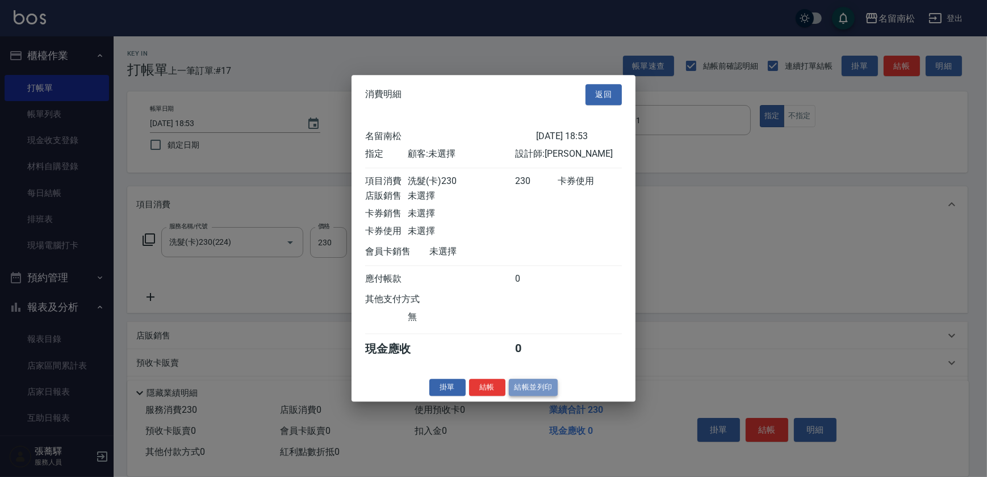
click at [543, 385] on button "結帳並列印" at bounding box center [533, 388] width 49 height 18
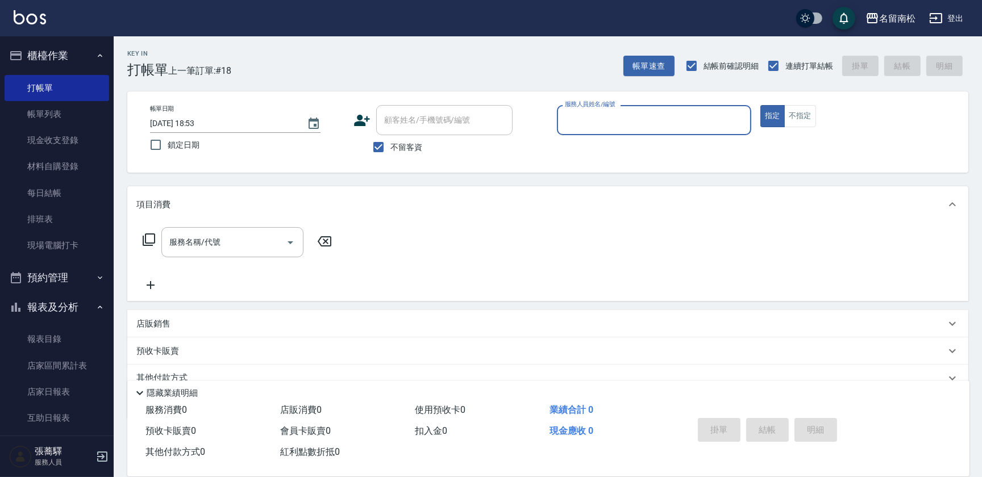
click at [724, 134] on div "服務人員姓名/編號" at bounding box center [654, 120] width 194 height 30
type input "[PERSON_NAME]-001"
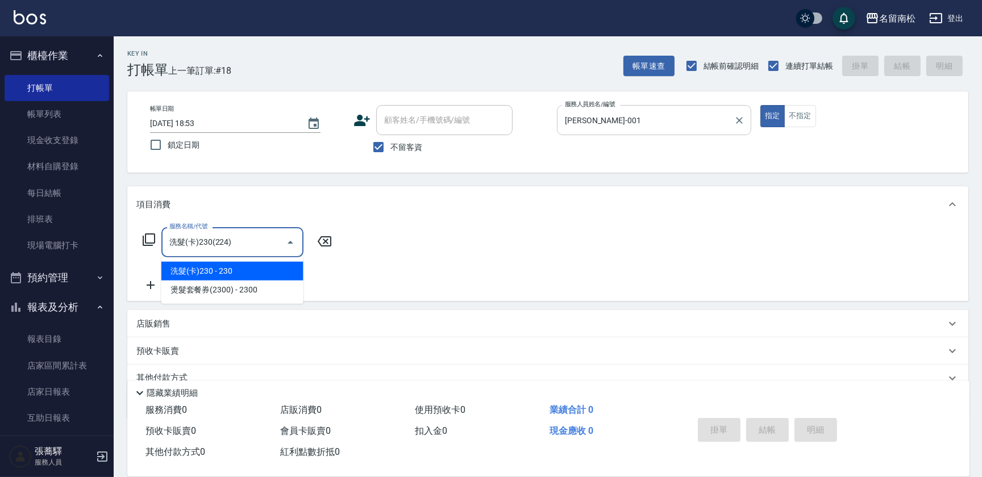
type input "洗髮(卡)230(224)"
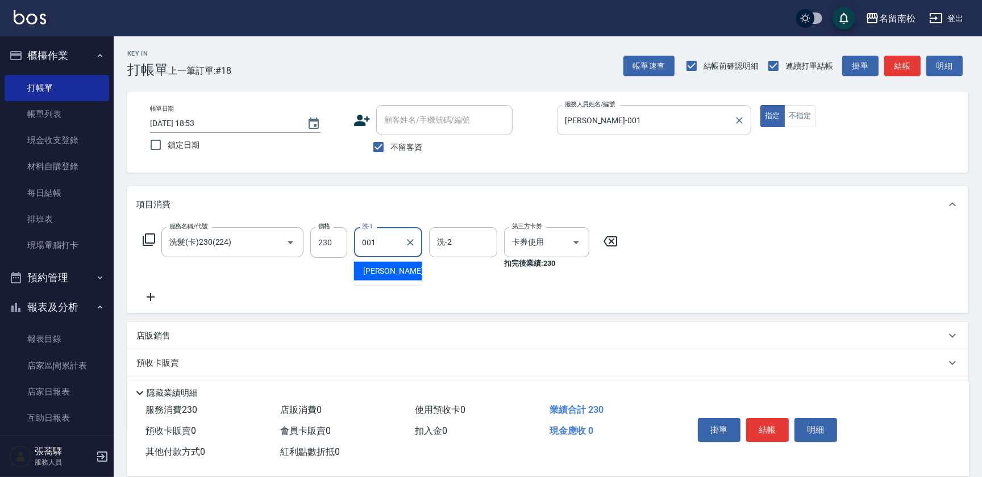
type input "[PERSON_NAME]-001"
click at [815, 429] on button "明細" at bounding box center [815, 430] width 43 height 24
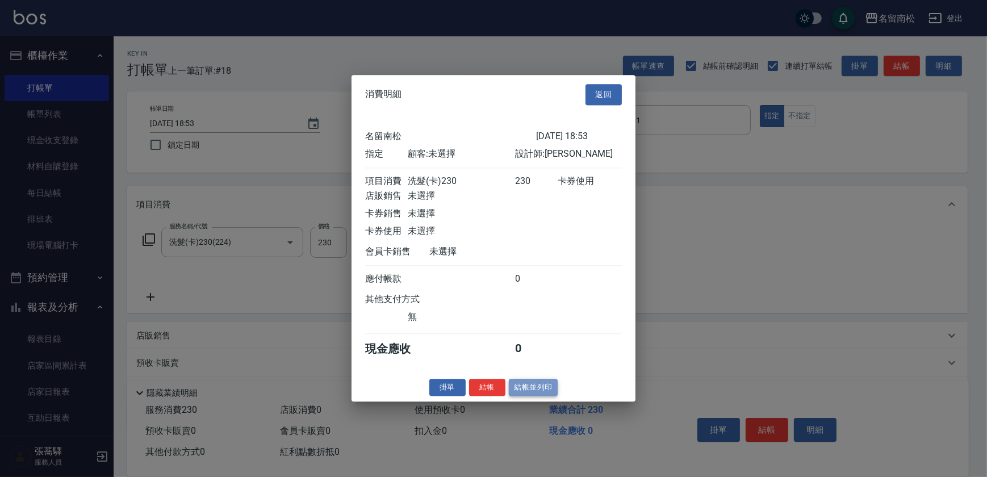
click at [521, 394] on button "結帳並列印" at bounding box center [533, 388] width 49 height 18
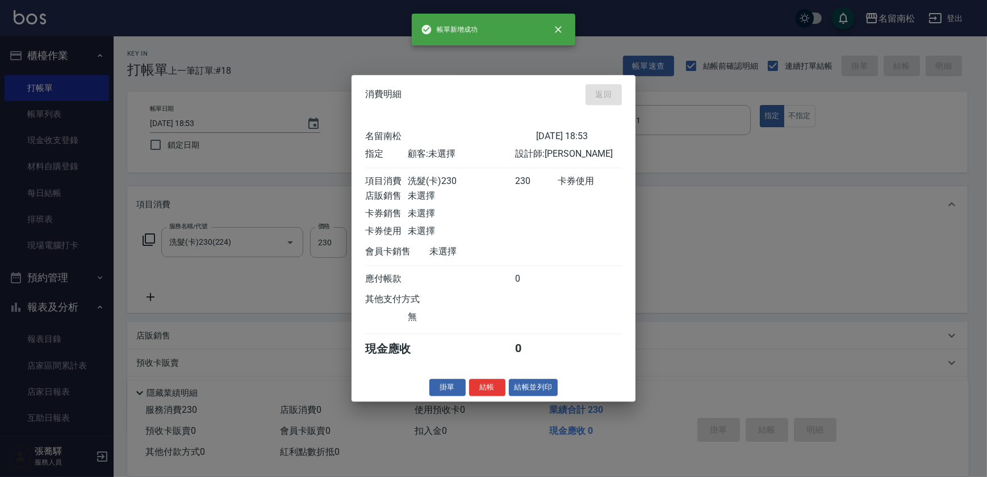
type input "[DATE] 18:54"
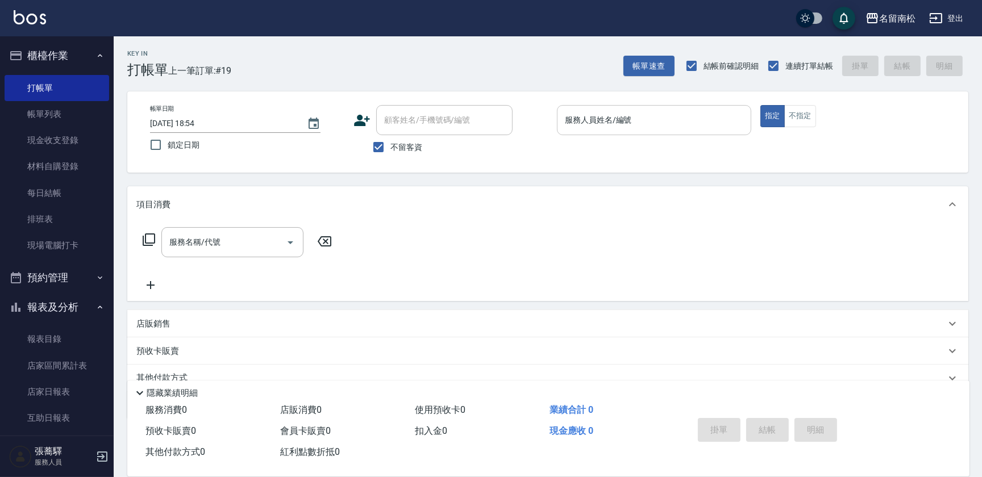
click at [643, 118] on input "服務人員姓名/編號" at bounding box center [654, 120] width 184 height 20
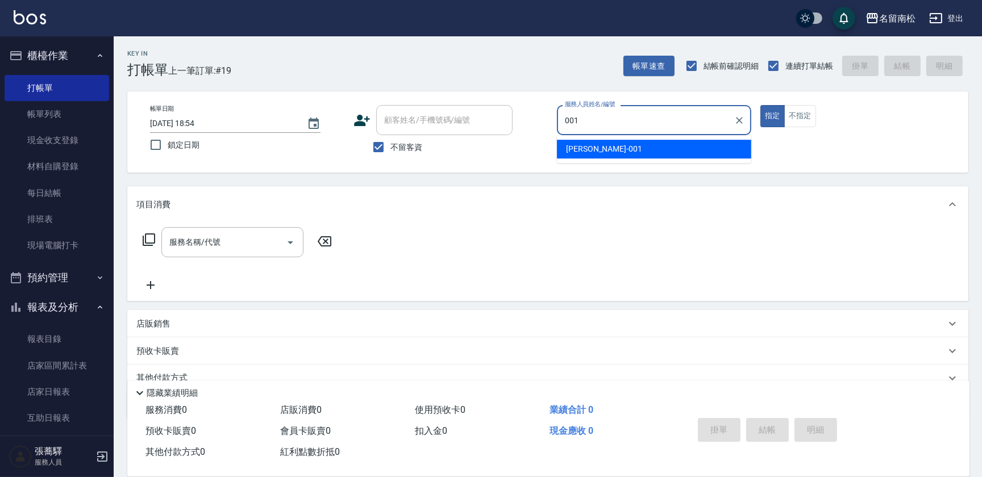
type input "[PERSON_NAME]-001"
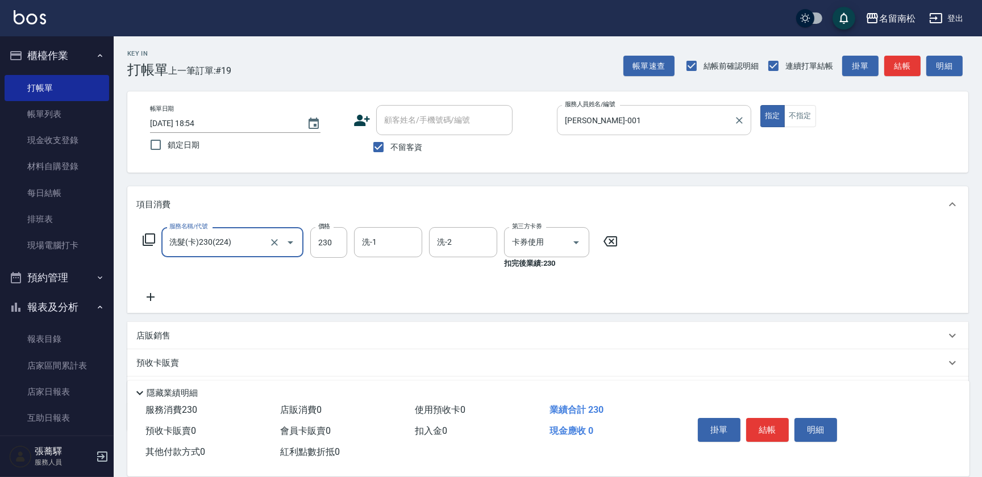
type input "洗髮(卡)230(224)"
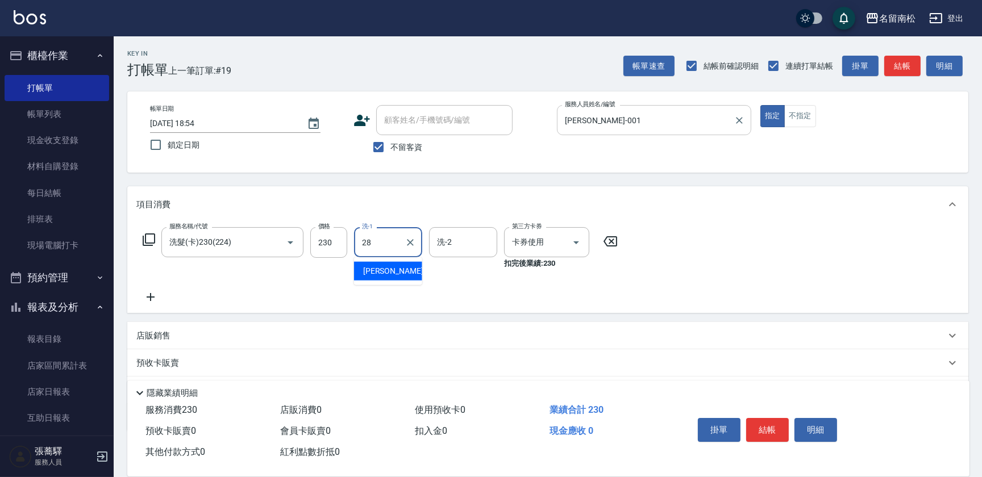
type input "[PERSON_NAME]-28"
click at [819, 426] on button "明細" at bounding box center [815, 430] width 43 height 24
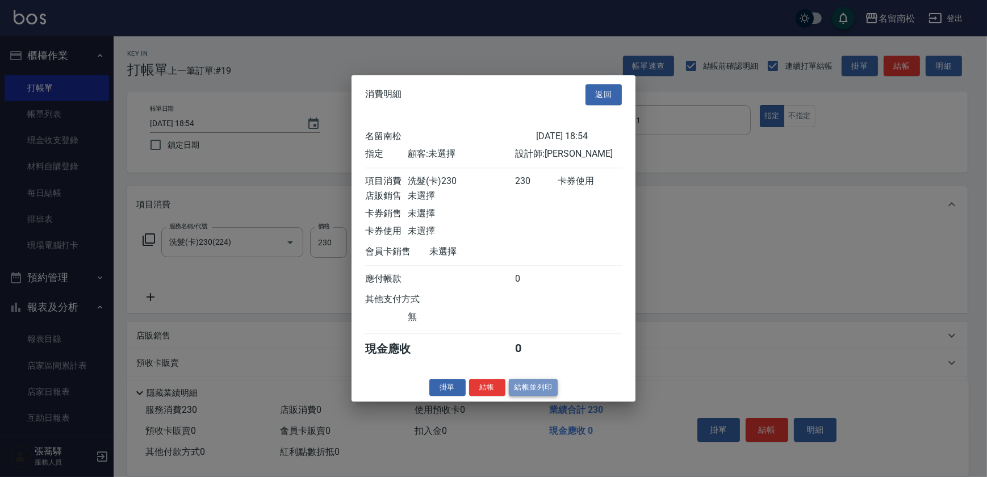
click at [522, 386] on button "結帳並列印" at bounding box center [533, 388] width 49 height 18
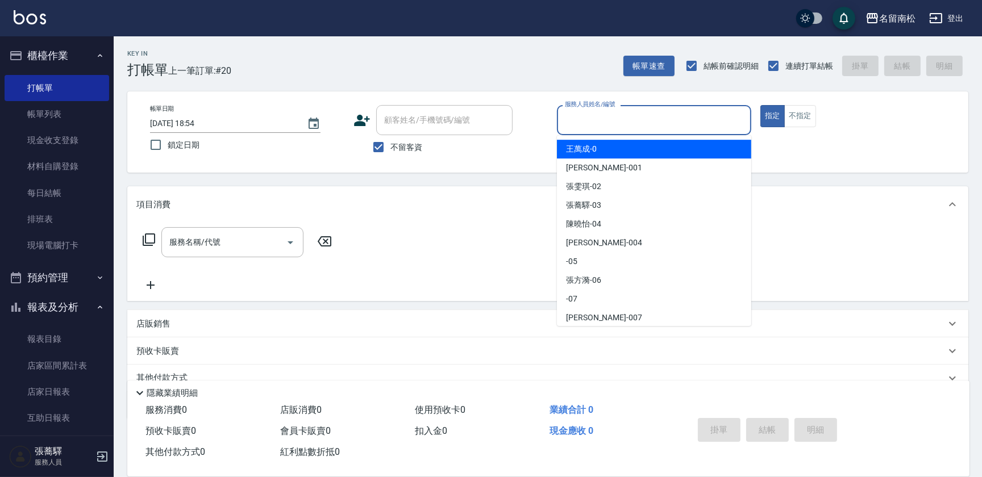
click at [677, 115] on input "服務人員姓名/編號" at bounding box center [654, 120] width 184 height 20
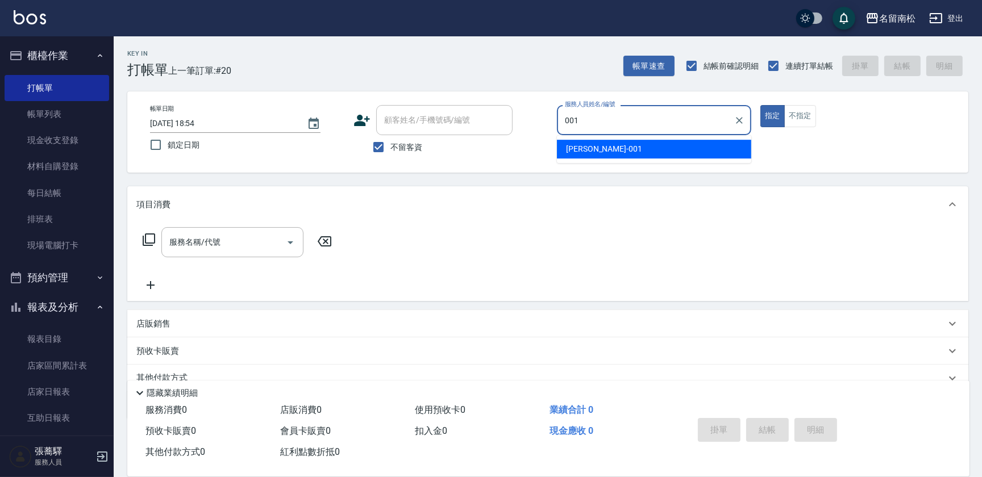
type input "[PERSON_NAME]-001"
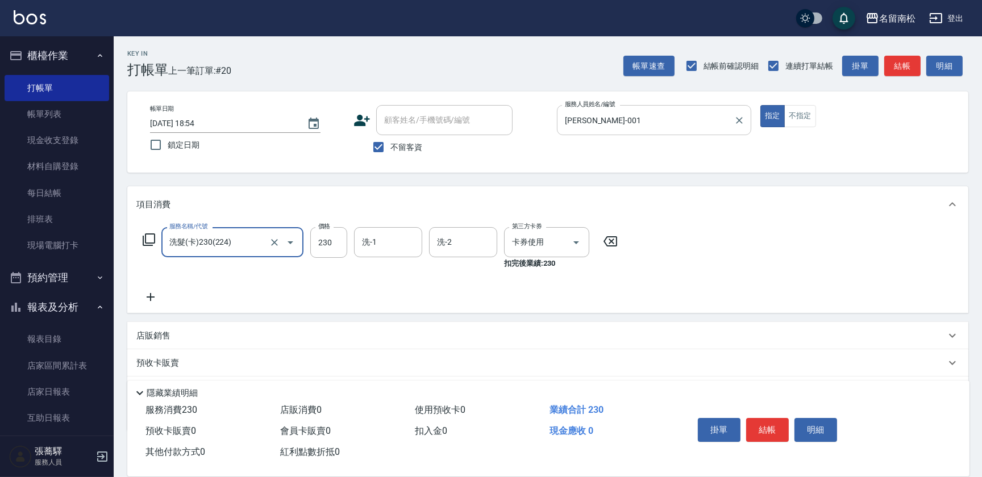
type input "洗髮(卡)230(224)"
type input "[PERSON_NAME]-001"
click at [824, 431] on button "明細" at bounding box center [815, 430] width 43 height 24
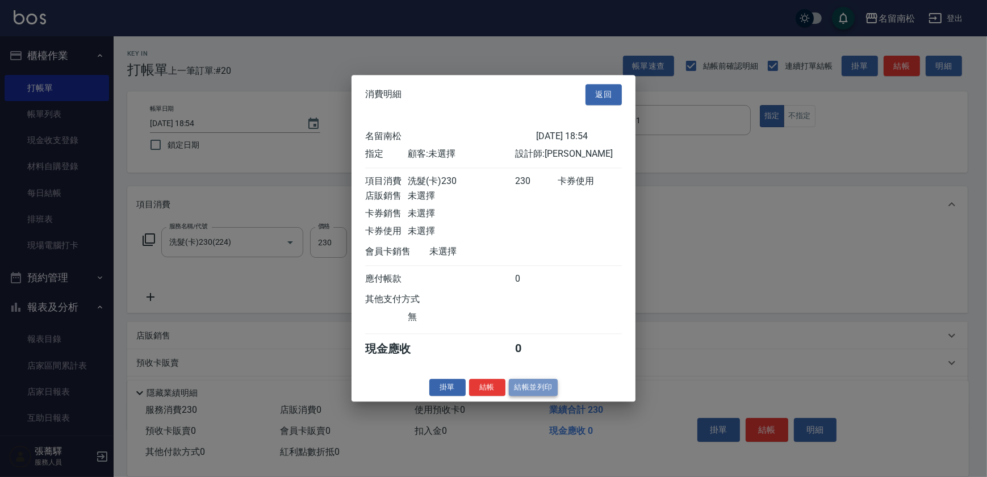
click at [539, 391] on button "結帳並列印" at bounding box center [533, 388] width 49 height 18
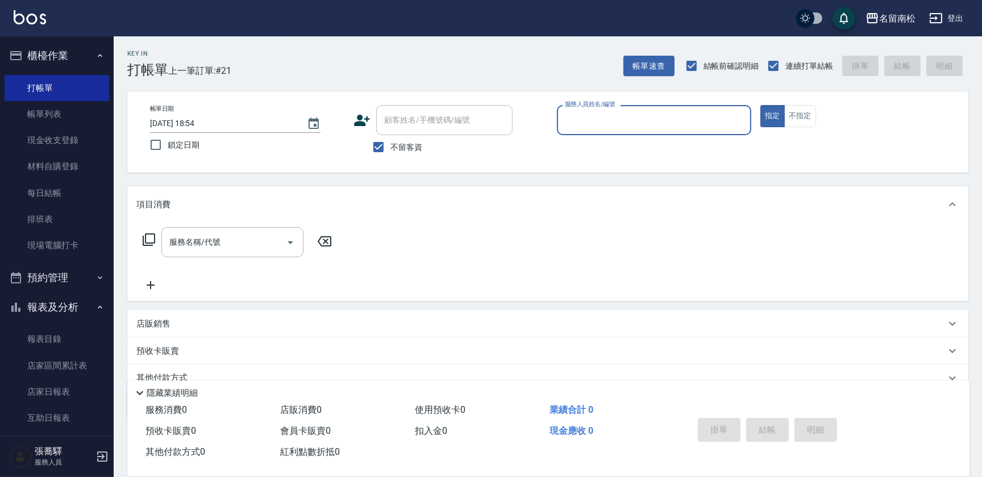
click at [105, 119] on nav "櫃檯作業 打帳單 帳單列表 現金收支登錄 材料自購登錄 每日結帳 排班表 現場電腦打卡 預約管理 預約管理 單日預約紀錄 單週預約紀錄 報表及分析 報表目錄 …" at bounding box center [57, 235] width 114 height 399
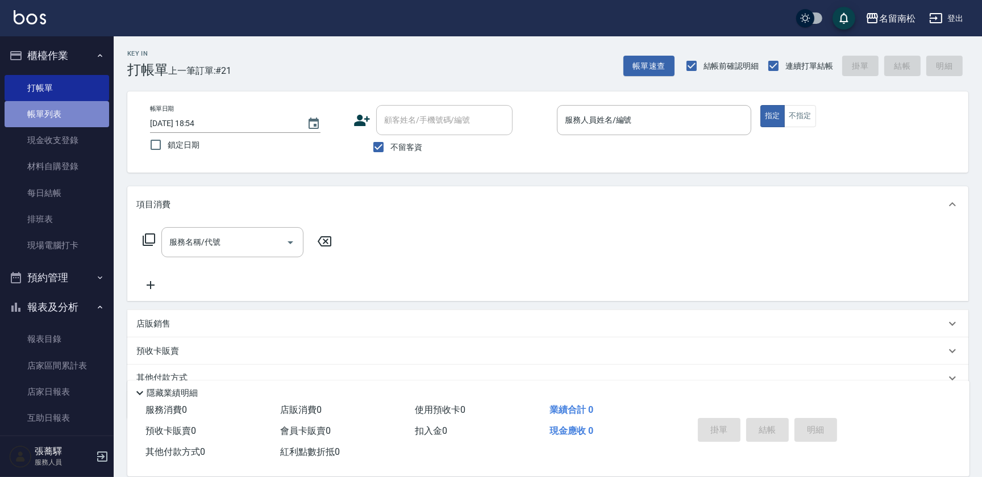
click at [84, 116] on link "帳單列表" at bounding box center [57, 114] width 105 height 26
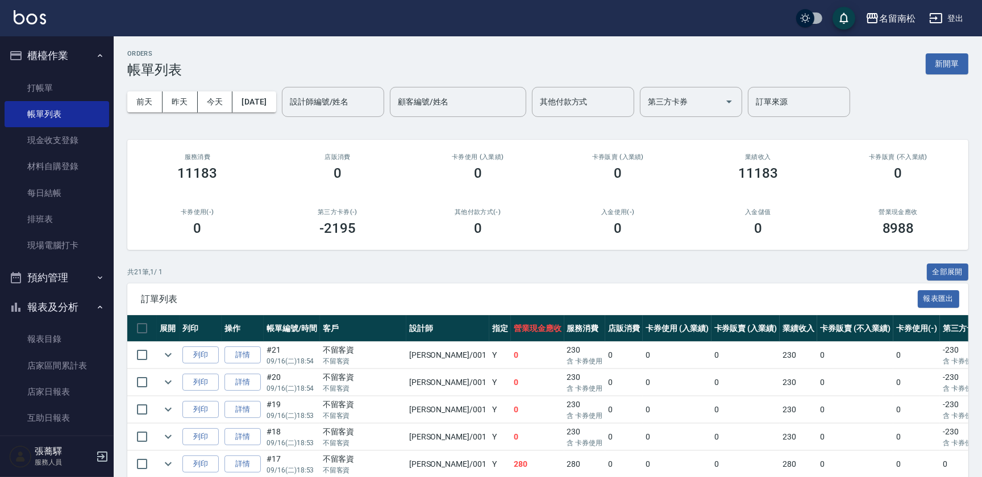
scroll to position [418, 0]
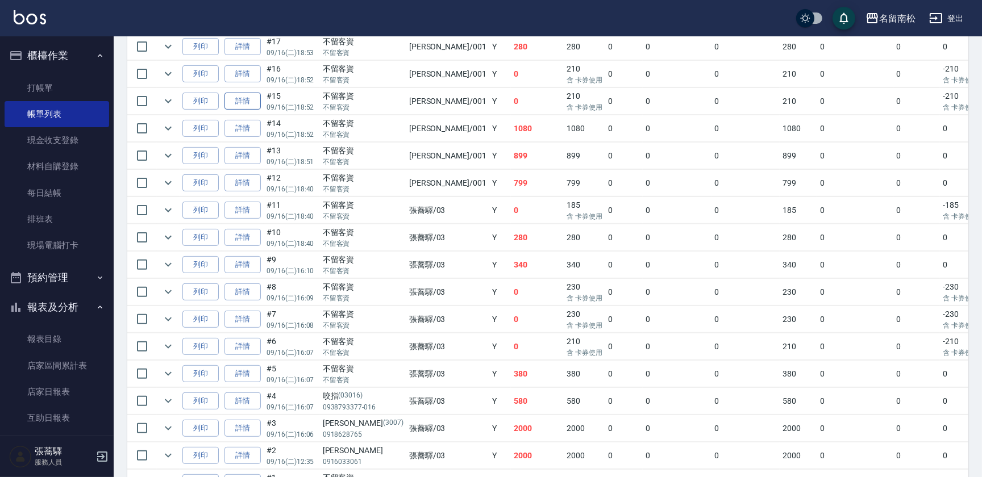
click at [252, 102] on link "詳情" at bounding box center [242, 102] width 36 height 18
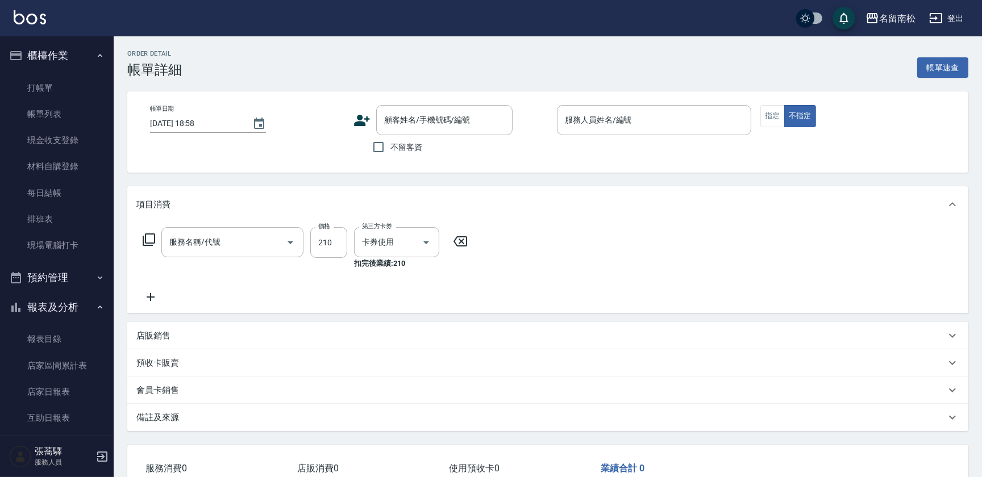
type input "[DATE] 18:52"
checkbox input "true"
type input "[PERSON_NAME]-001"
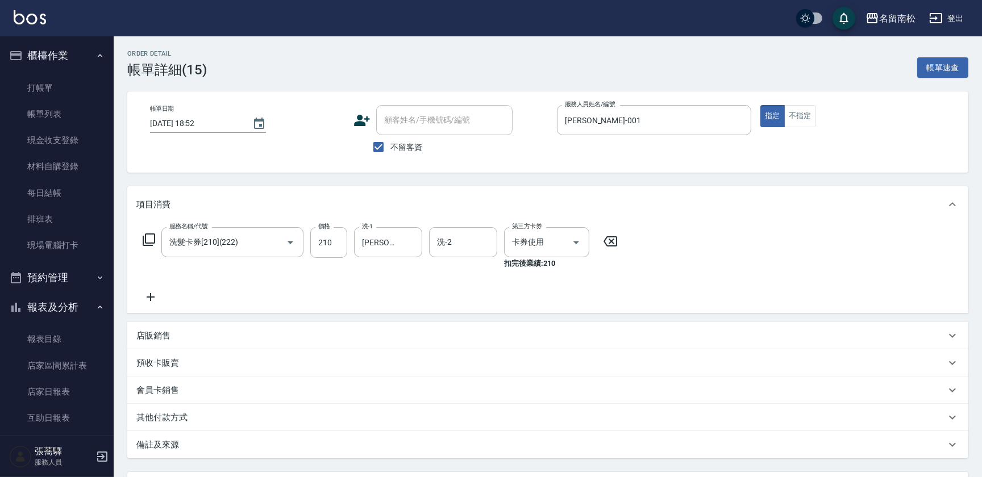
drag, startPoint x: 258, startPoint y: 227, endPoint x: 148, endPoint y: 248, distance: 112.7
click at [33, 233] on div "名留南松 登出 櫃檯作業 打帳單 帳單列表 現金收支登錄 材料自購登錄 每日結帳 排班表 現場電腦打卡 預約管理 預約管理 單日預約紀錄 單週預約紀錄 報表及…" at bounding box center [491, 288] width 982 height 576
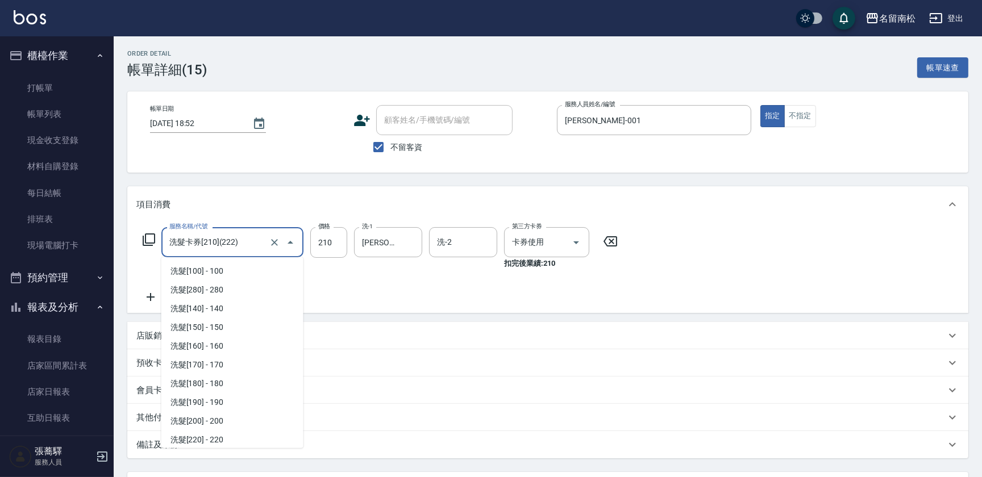
drag, startPoint x: 176, startPoint y: 256, endPoint x: 16, endPoint y: 262, distance: 159.2
click at [16, 262] on div "名留南松 登出 櫃檯作業 打帳單 帳單列表 現金收支登錄 材料自購登錄 每日結帳 排班表 現場電腦打卡 預約管理 預約管理 單日預約紀錄 單週預約紀錄 報表及…" at bounding box center [491, 288] width 982 height 576
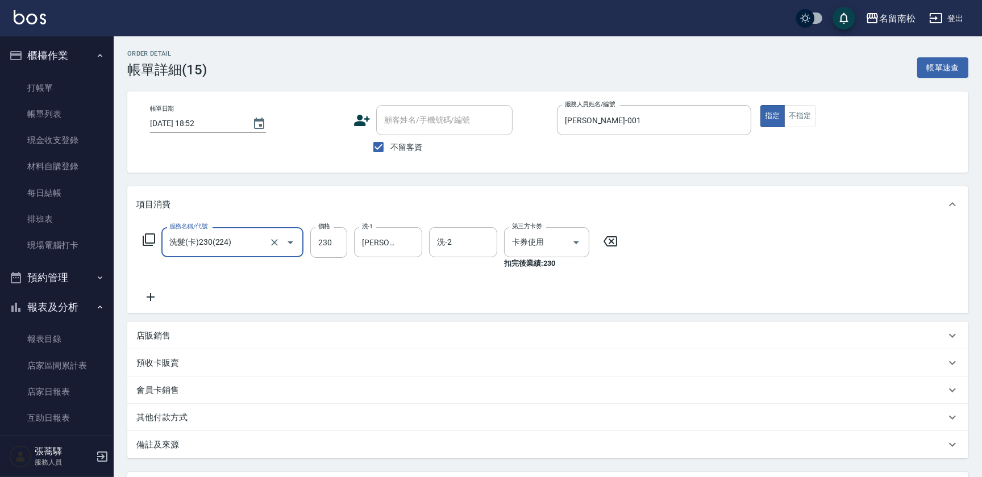
type input "洗髮(卡)230(224)"
drag, startPoint x: 409, startPoint y: 243, endPoint x: 311, endPoint y: 251, distance: 98.1
click at [304, 252] on div "服務名稱/代號 洗髮(卡)230(224) 服務名稱/代號 價格 230 價格 洗-1 林正雪-001 洗-1 洗-2 洗-2 第三方卡券 卡券使用 第三方卡…" at bounding box center [380, 248] width 488 height 42
drag, startPoint x: 408, startPoint y: 239, endPoint x: 616, endPoint y: 290, distance: 214.1
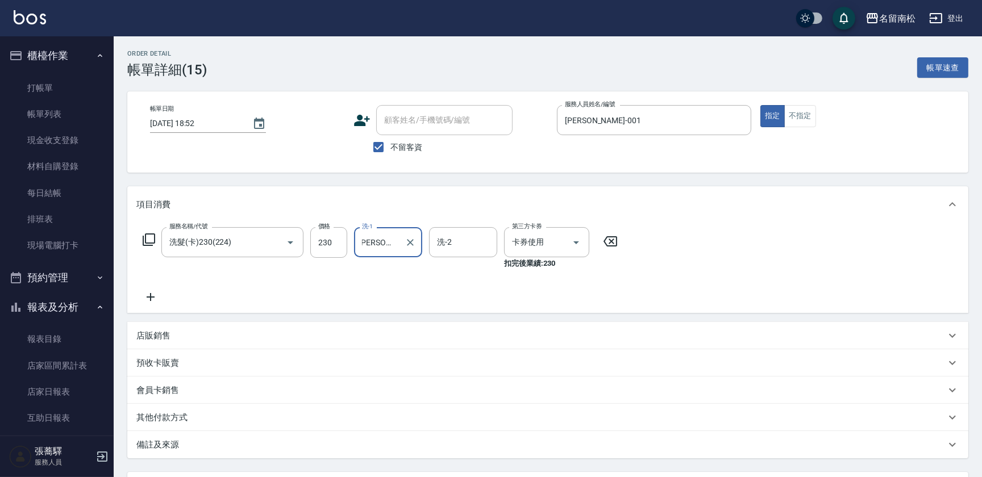
click at [263, 230] on div "服務名稱/代號 洗髮(卡)230(224) 服務名稱/代號 價格 230 價格 洗-1 林正雪-001 洗-1 洗-2 洗-2 第三方卡券 卡券使用 第三方卡…" at bounding box center [380, 248] width 488 height 42
drag, startPoint x: 615, startPoint y: 245, endPoint x: 558, endPoint y: 233, distance: 57.9
click at [612, 244] on icon at bounding box center [610, 242] width 28 height 14
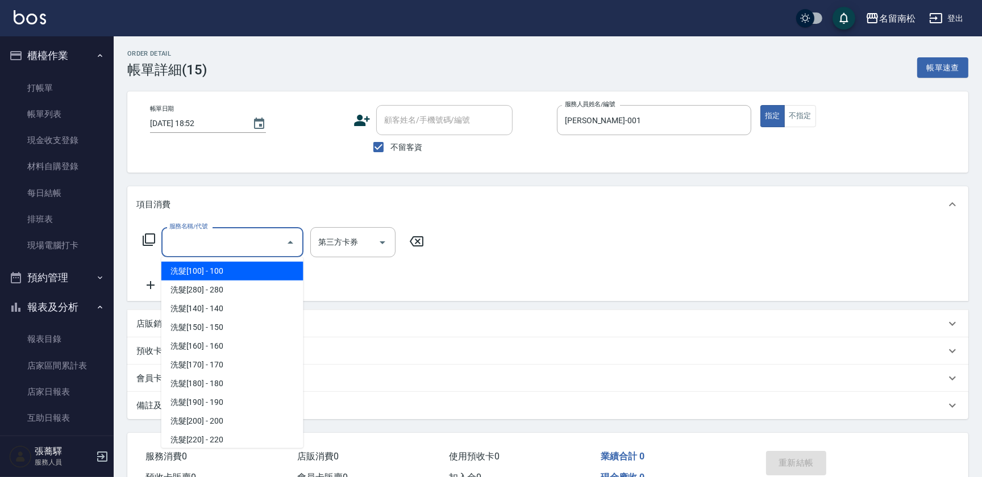
click at [193, 246] on input "服務名稱/代號" at bounding box center [223, 242] width 115 height 20
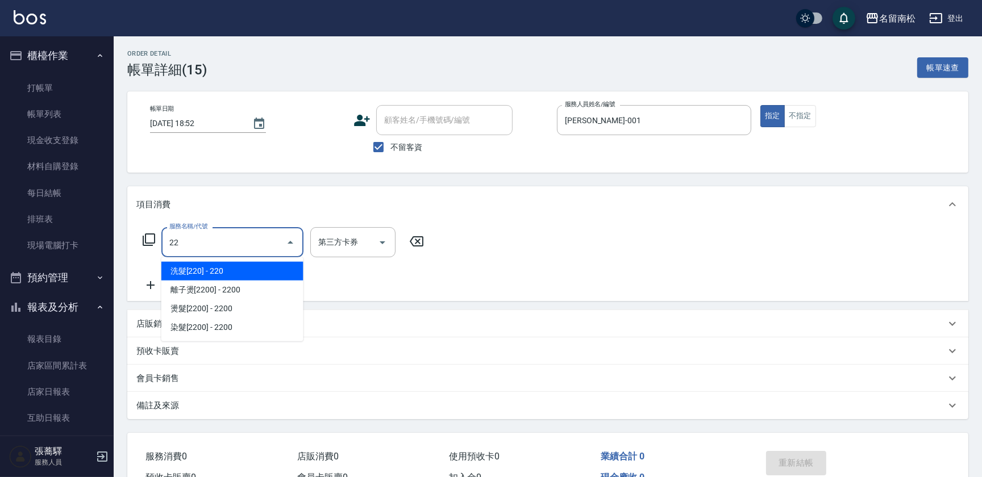
type input "223"
type input "卡券使用"
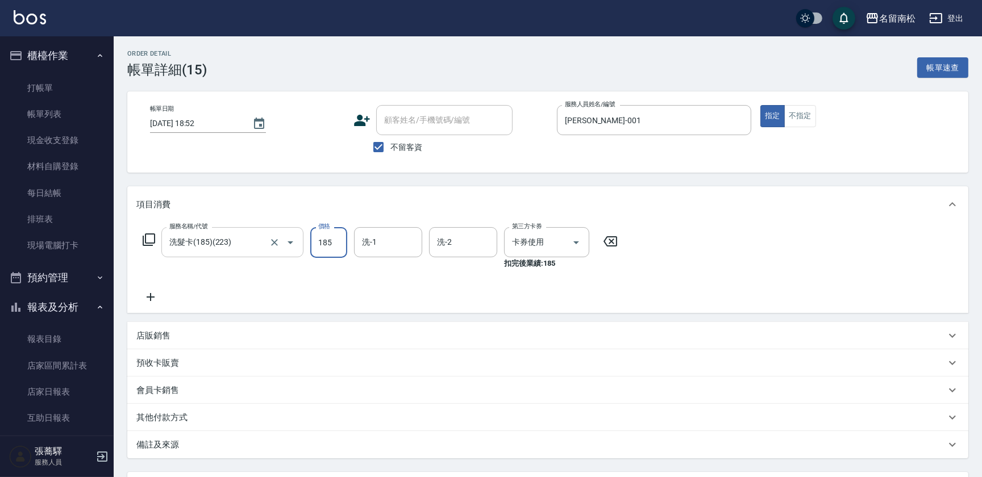
drag, startPoint x: 187, startPoint y: 240, endPoint x: 226, endPoint y: 234, distance: 38.5
click at [198, 236] on div "洗髮卡(185)(223) 服務名稱/代號" at bounding box center [232, 242] width 142 height 30
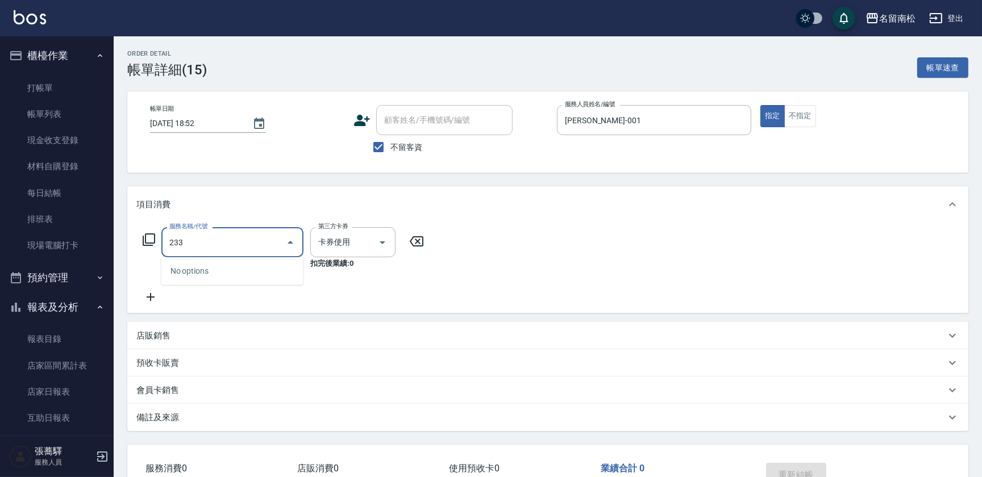
type input "233"
drag, startPoint x: 413, startPoint y: 242, endPoint x: 368, endPoint y: 242, distance: 45.4
click at [411, 242] on icon at bounding box center [416, 242] width 28 height 14
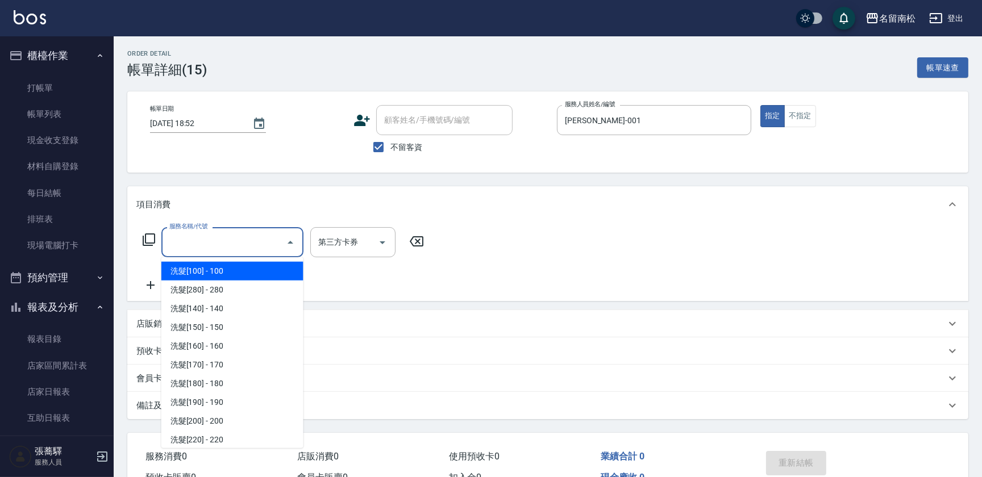
click at [240, 237] on input "服務名稱/代號" at bounding box center [223, 242] width 115 height 20
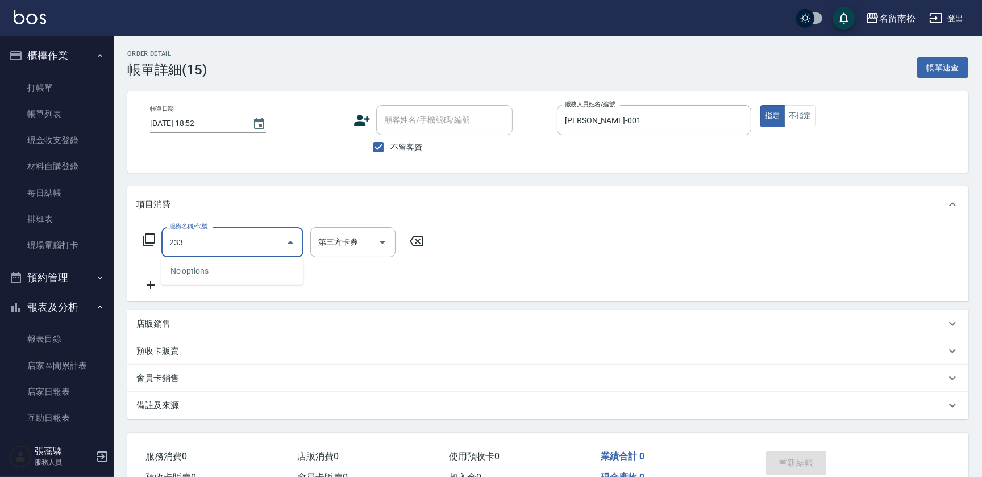
type input "233"
click at [417, 239] on icon at bounding box center [416, 242] width 28 height 14
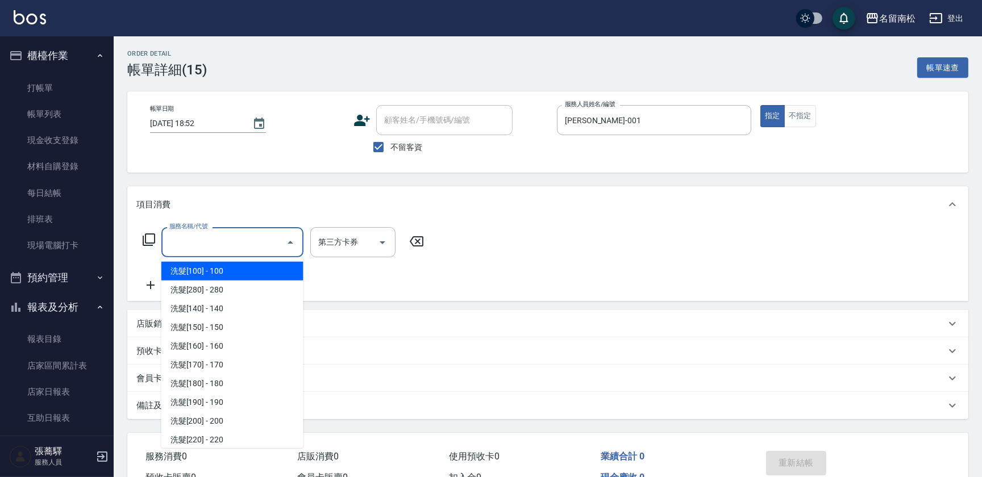
click at [205, 245] on input "服務名稱/代號" at bounding box center [223, 242] width 115 height 20
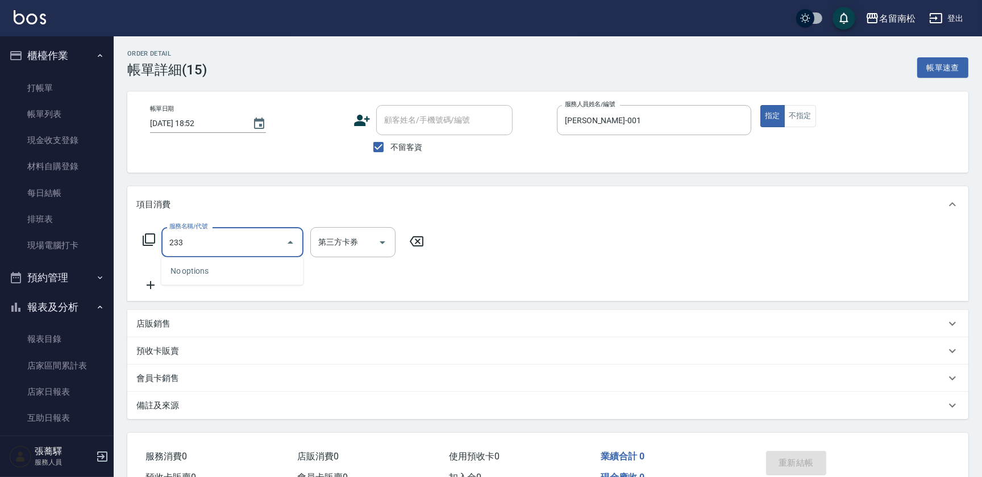
type input "233"
drag, startPoint x: 176, startPoint y: 275, endPoint x: 134, endPoint y: 237, distance: 56.7
click at [173, 273] on div "No options" at bounding box center [232, 271] width 142 height 28
click at [154, 283] on icon at bounding box center [150, 285] width 28 height 14
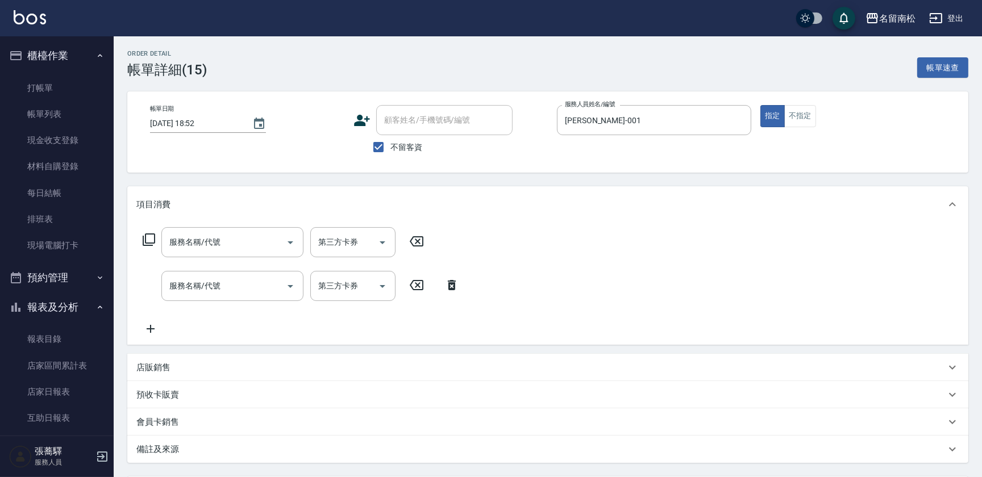
click at [451, 280] on icon at bounding box center [452, 285] width 8 height 10
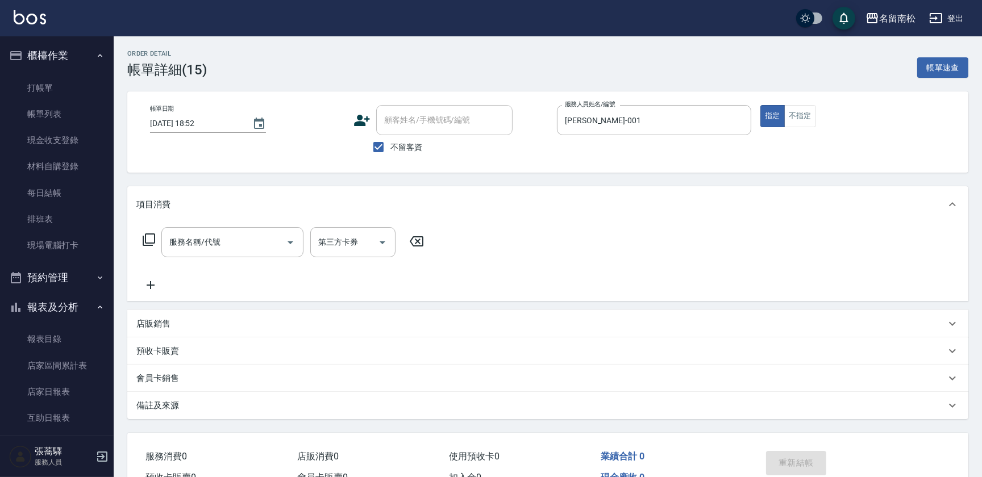
click at [272, 227] on div "服務名稱/代號 服務名稱/代號 第三方卡券 第三方卡券" at bounding box center [547, 262] width 841 height 78
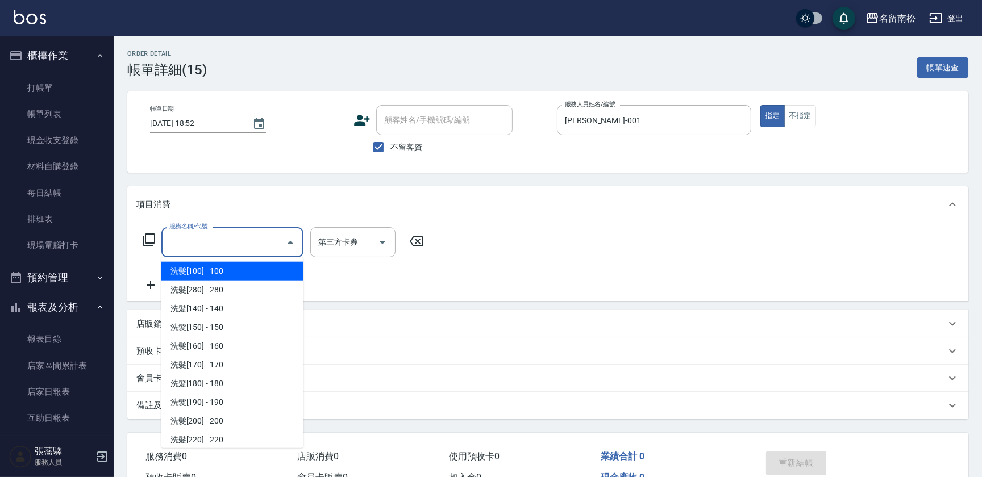
click at [246, 237] on input "服務名稱/代號" at bounding box center [223, 242] width 115 height 20
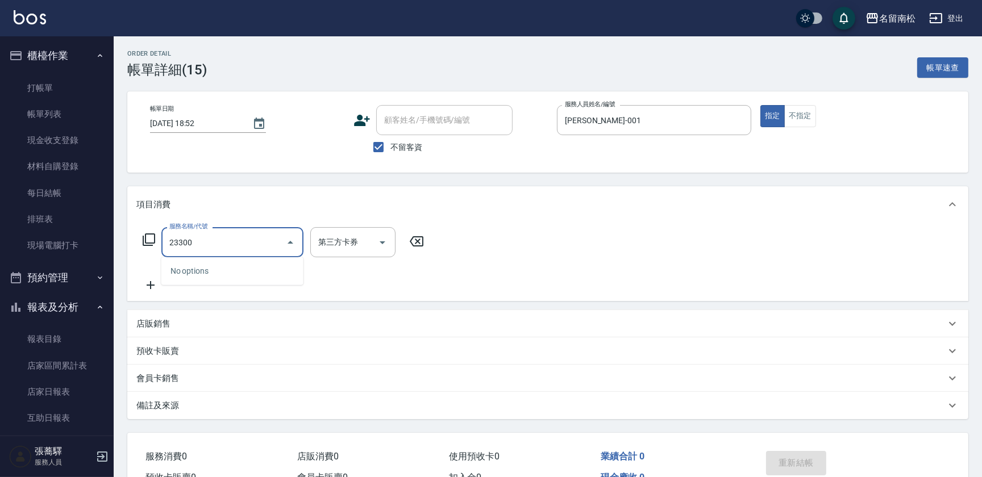
type input "23300"
drag, startPoint x: 215, startPoint y: 221, endPoint x: -2, endPoint y: 222, distance: 217.0
click at [0, 222] on html "名留南松 登出 櫃檯作業 打帳單 帳單列表 現金收支登錄 材料自購登錄 每日結帳 排班表 現場電腦打卡 預約管理 預約管理 單日預約紀錄 單週預約紀錄 報表及…" at bounding box center [491, 268] width 982 height 537
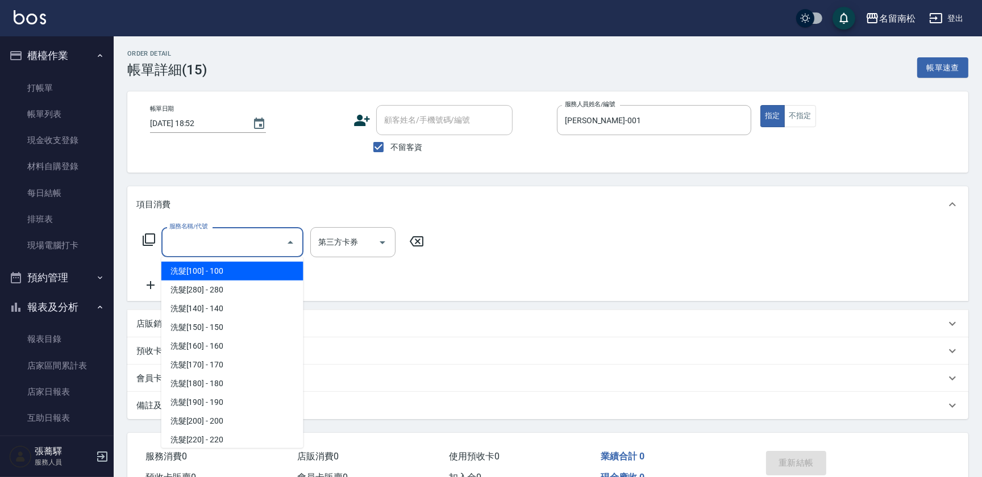
drag, startPoint x: 256, startPoint y: 239, endPoint x: -2, endPoint y: 248, distance: 258.1
click at [0, 248] on html "名留南松 登出 櫃檯作業 打帳單 帳單列表 現金收支登錄 材料自購登錄 每日結帳 排班表 現場電腦打卡 預約管理 預約管理 單日預約紀錄 單週預約紀錄 報表及…" at bounding box center [491, 268] width 982 height 537
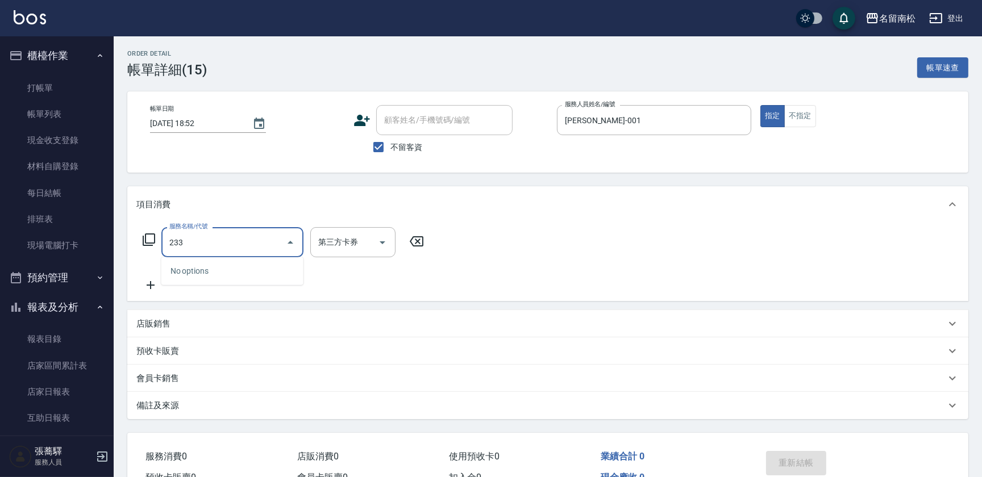
type input "233"
click at [375, 151] on input "不留客資" at bounding box center [378, 147] width 24 height 24
checkbox input "false"
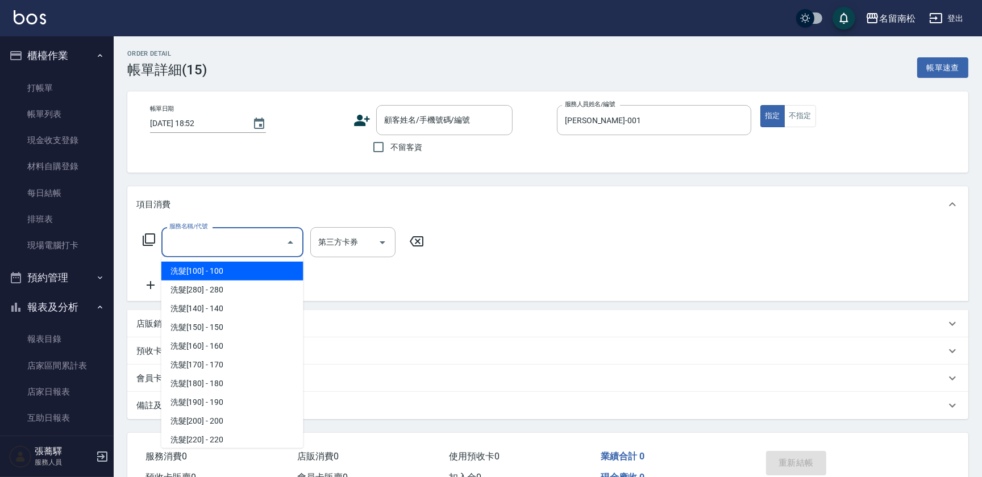
click at [237, 239] on input "服務名稱/代號" at bounding box center [223, 242] width 115 height 20
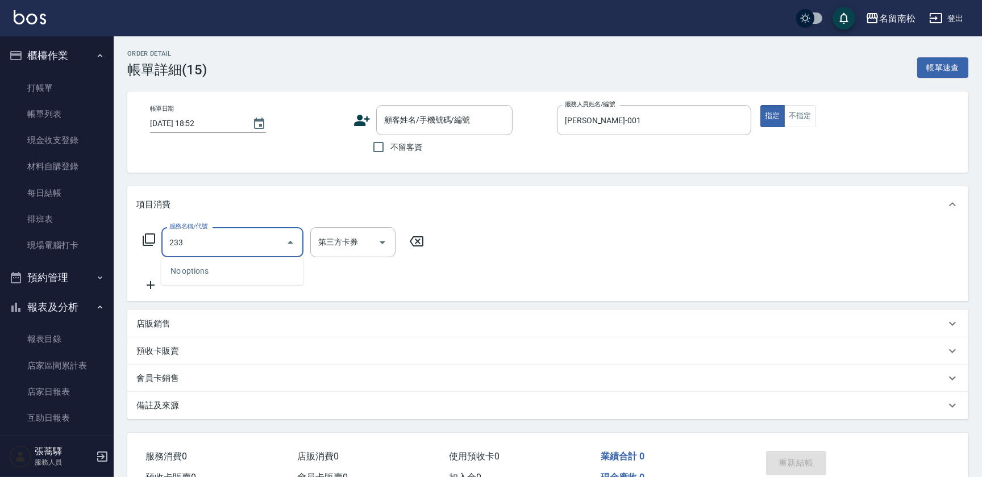
type input "233"
drag, startPoint x: 422, startPoint y: 159, endPoint x: 460, endPoint y: 116, distance: 57.5
click at [246, 131] on div "帳單日期 [DATE] 18:52 顧客姓名/手機號碼/編號 顧客姓名/手機號碼/編號 不留客資 服務人員姓名/編號 [PERSON_NAME]-001 服務…" at bounding box center [548, 132] width 814 height 54
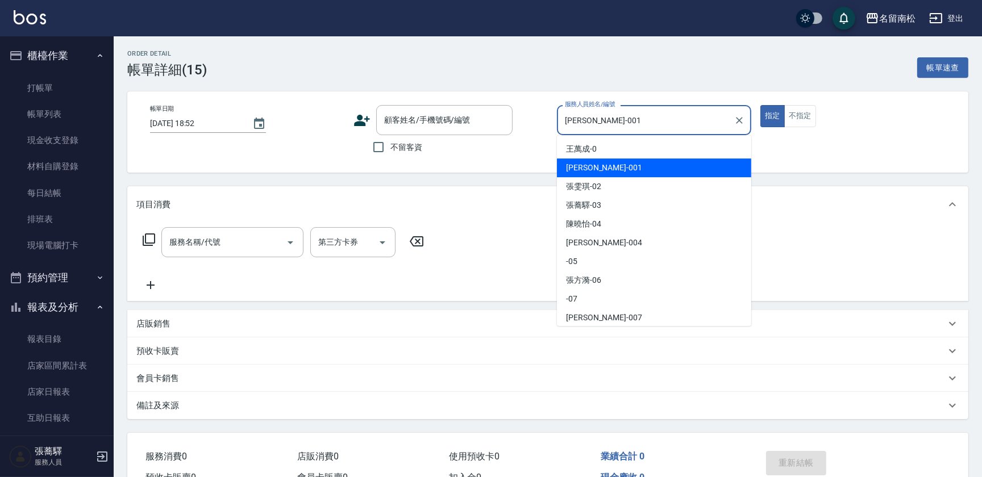
drag, startPoint x: 608, startPoint y: 125, endPoint x: 400, endPoint y: 144, distance: 208.8
click at [400, 144] on div "帳單日期 [DATE] 18:52 顧客姓名/手機號碼/編號 顧客姓名/手機號碼/編號 不留客資 服務人員姓名/編號 [PERSON_NAME]-001 服務…" at bounding box center [548, 132] width 814 height 54
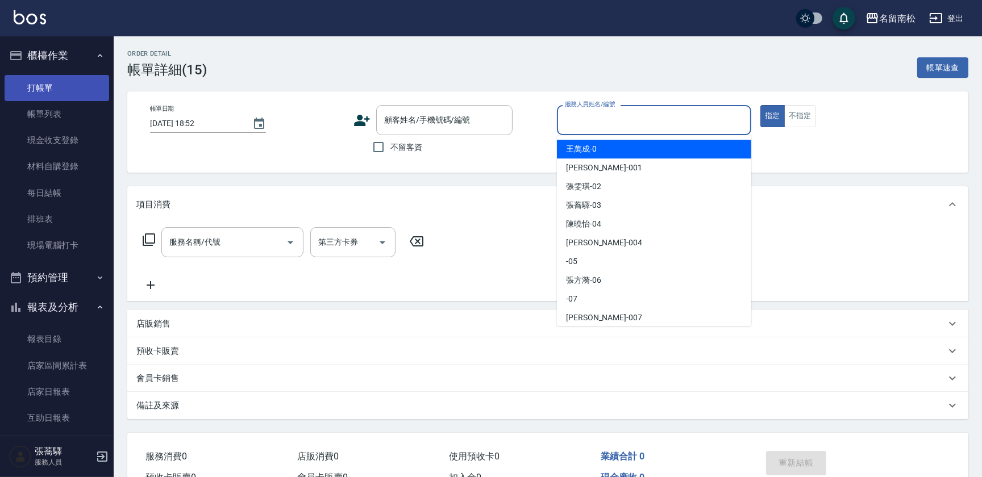
click at [43, 82] on link "打帳單" at bounding box center [57, 88] width 105 height 26
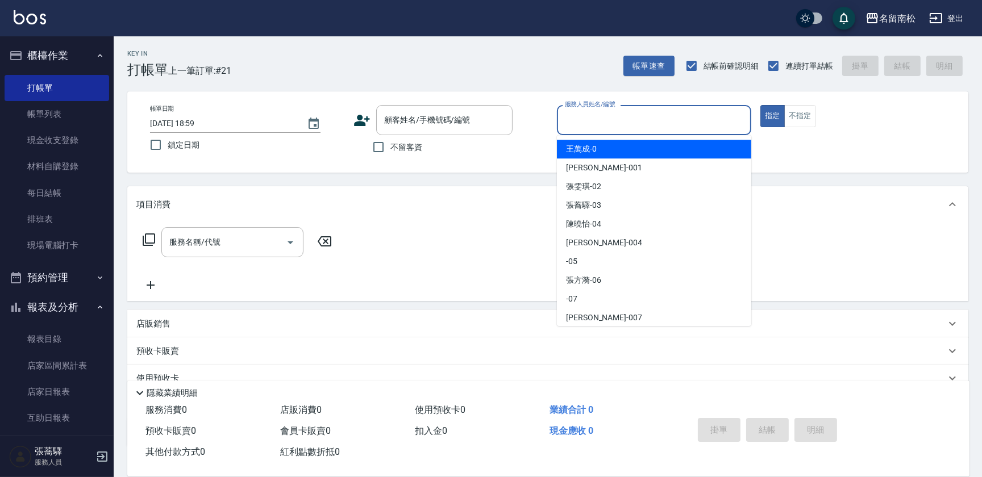
click at [603, 126] on input "服務人員姓名/編號" at bounding box center [654, 120] width 184 height 20
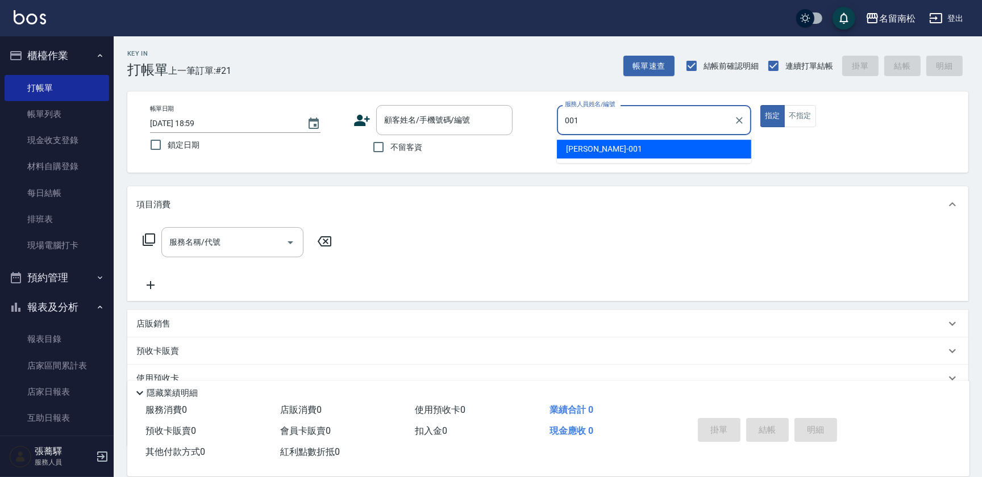
type input "[PERSON_NAME]-001"
type button "true"
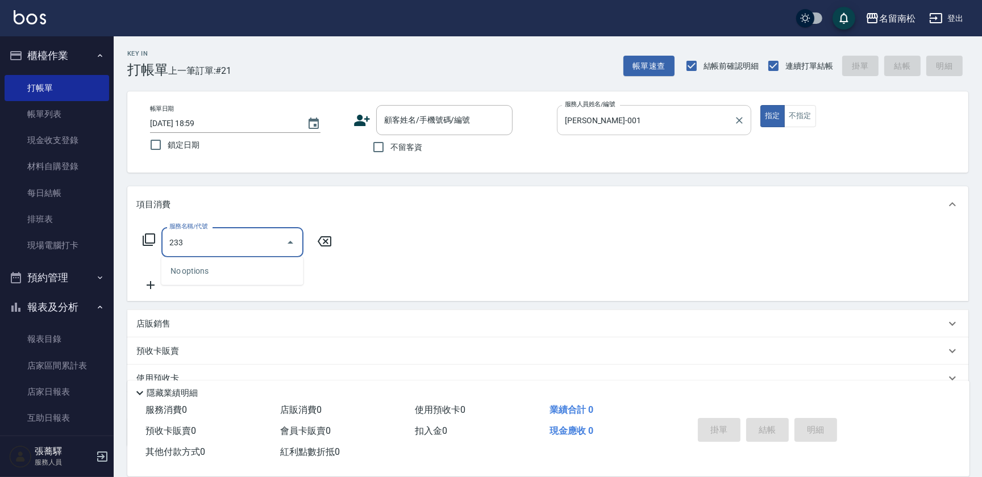
type input "233"
click at [197, 272] on div "No options" at bounding box center [232, 271] width 142 height 28
click at [175, 212] on div "項目消費" at bounding box center [547, 204] width 841 height 36
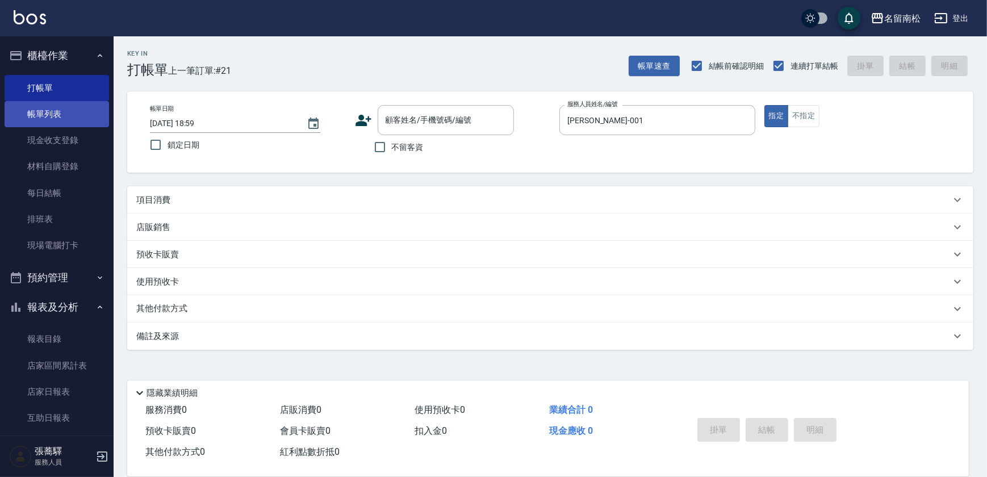
click at [66, 115] on link "帳單列表" at bounding box center [57, 114] width 105 height 26
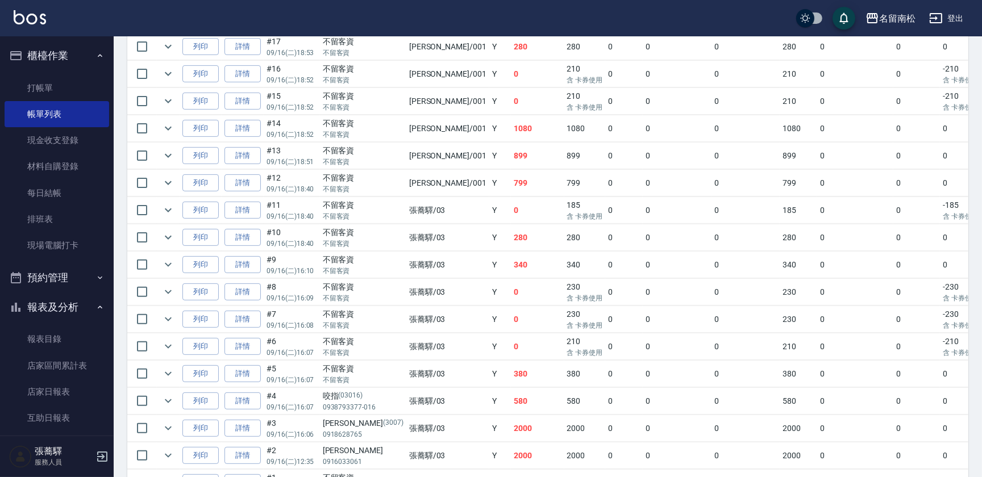
scroll to position [486, 0]
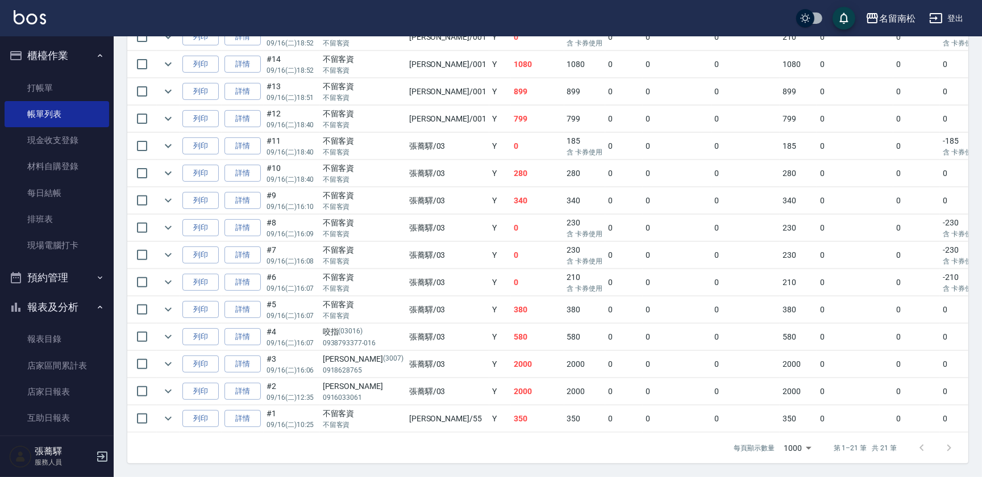
click at [979, 186] on div "ORDERS 帳單列表 新開單 [DATE] [DATE] [DATE] [DATE] 設計師編號/姓名 設計師編號/姓名 顧客編號/姓名 顧客編號/姓名 其…" at bounding box center [548, 16] width 868 height 923
click at [981, 182] on div "ORDERS 帳單列表 新開單 [DATE] [DATE] [DATE] [DATE] 設計師編號/姓名 設計師編號/姓名 顧客編號/姓名 顧客編號/姓名 其…" at bounding box center [548, 16] width 868 height 923
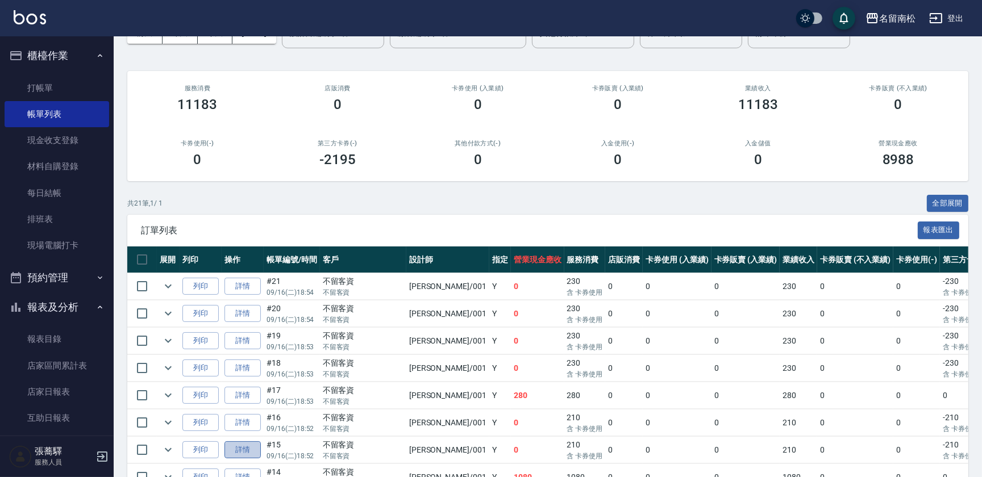
click at [247, 452] on link "詳情" at bounding box center [242, 450] width 36 height 18
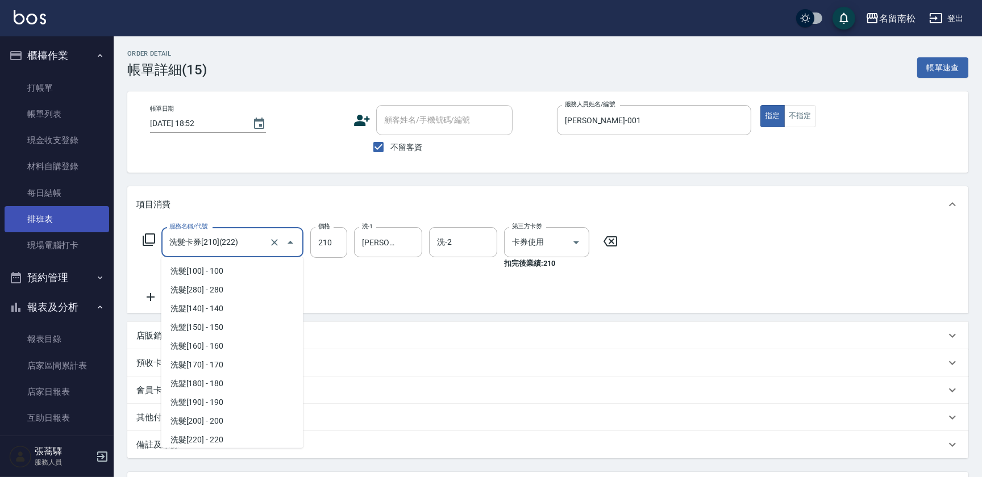
scroll to position [132, 0]
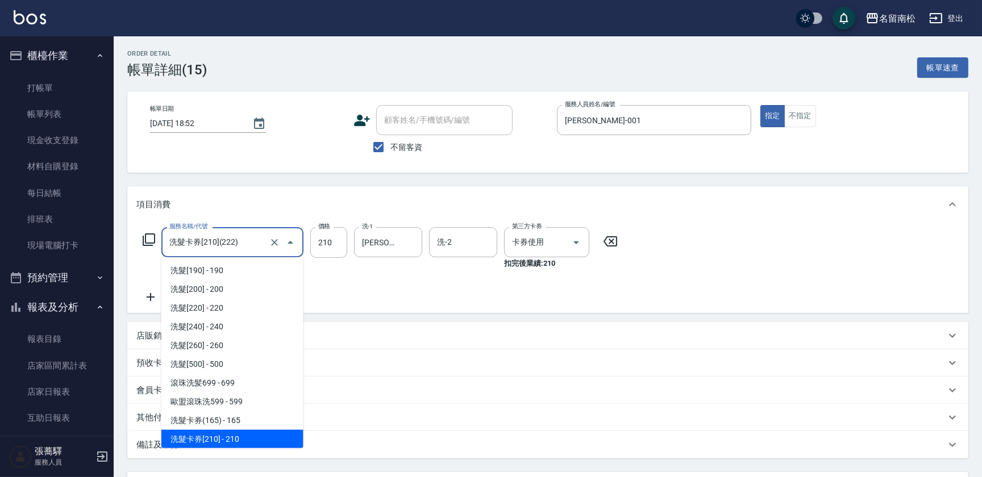
drag, startPoint x: 239, startPoint y: 245, endPoint x: -2, endPoint y: 203, distance: 244.5
click at [0, 203] on html "名留南松 登出 櫃檯作業 打帳單 帳單列表 現金收支登錄 材料自購登錄 每日結帳 排班表 現場電腦打卡 預約管理 預約管理 單日預約紀錄 單週預約紀錄 報表及…" at bounding box center [491, 288] width 982 height 576
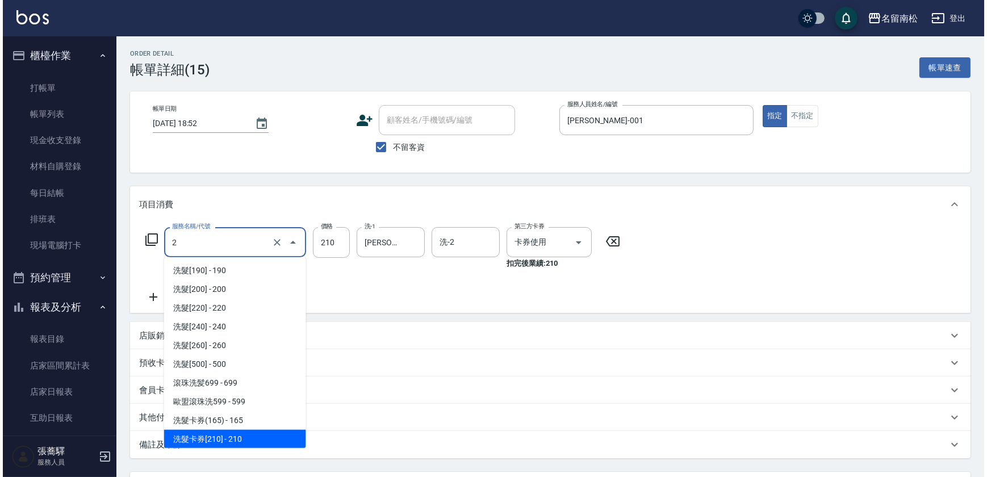
scroll to position [0, 0]
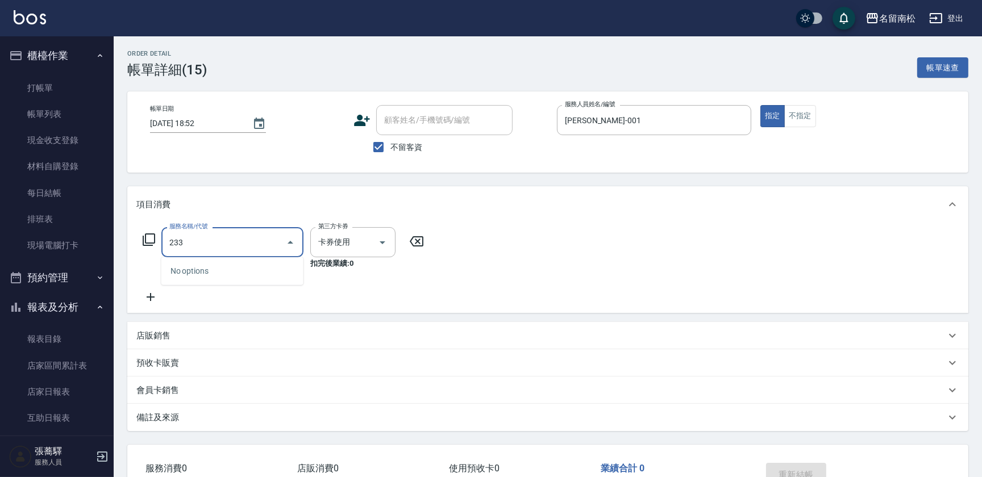
type input "233"
click at [348, 261] on p "扣完後業績: 0" at bounding box center [356, 263] width 92 height 12
click at [173, 222] on div "項目消費" at bounding box center [547, 204] width 841 height 36
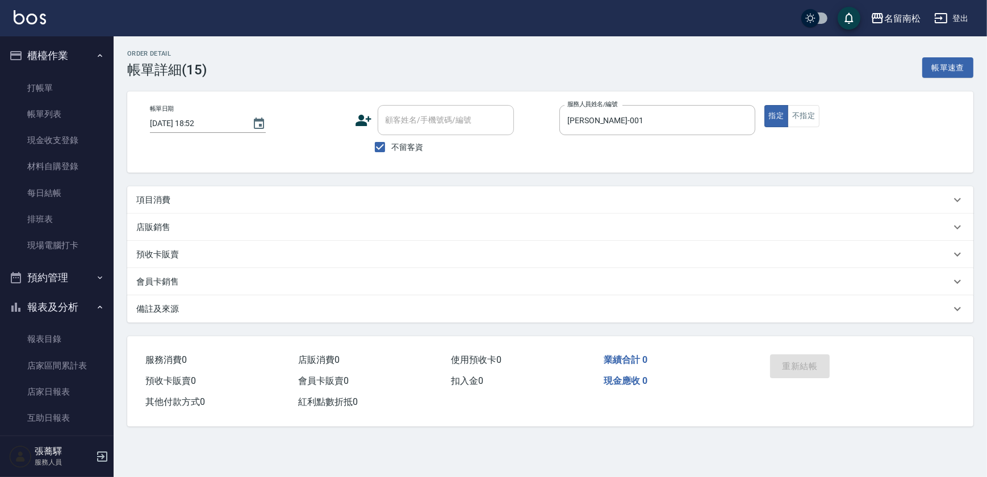
click at [203, 207] on div "項目消費" at bounding box center [550, 199] width 846 height 27
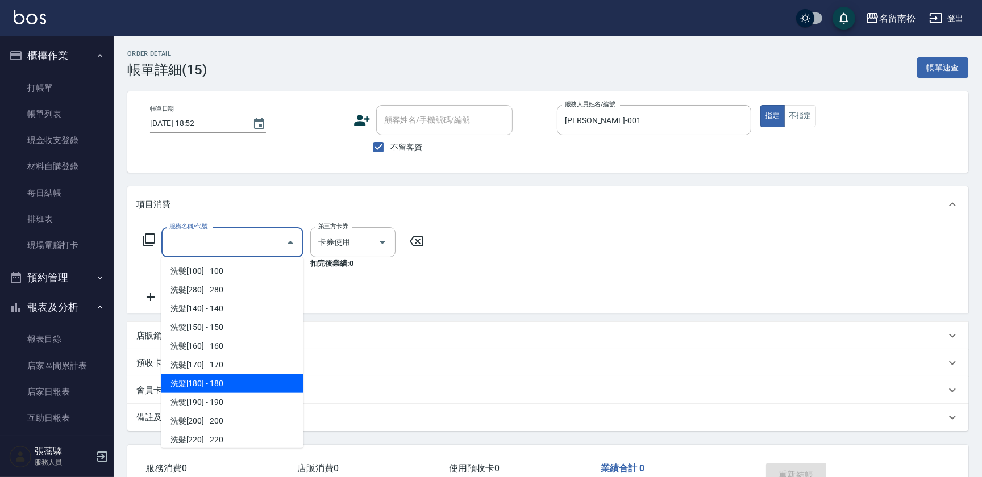
click at [222, 248] on input "服務名稱/代號" at bounding box center [223, 242] width 115 height 20
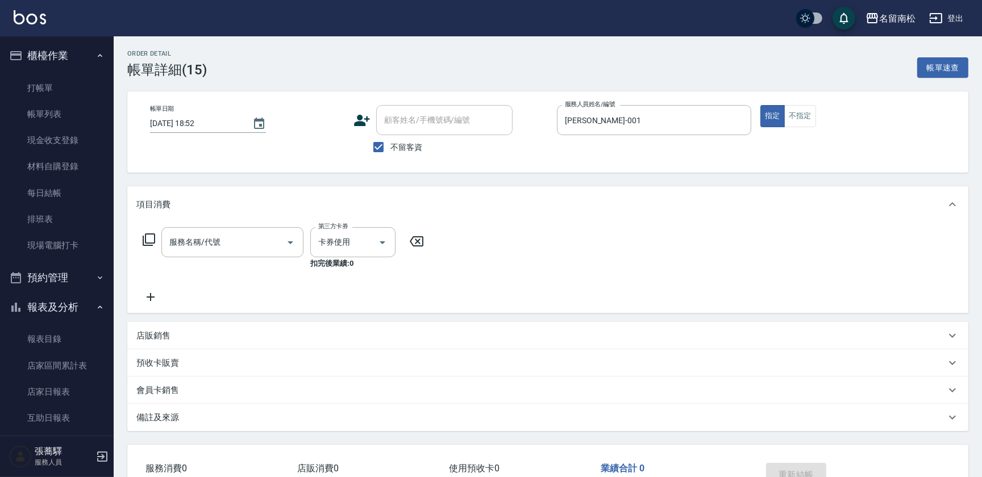
click at [643, 299] on div "服務名稱/代號 服務名稱/代號 第三方卡券 卡券使用 第三方卡券 扣完後業績: 0" at bounding box center [547, 268] width 841 height 90
click at [626, 248] on div "服務名稱/代號 服務名稱/代號 第三方卡券 卡券使用 第三方卡券 扣完後業績: 0" at bounding box center [547, 268] width 841 height 90
click at [418, 241] on icon at bounding box center [417, 241] width 14 height 10
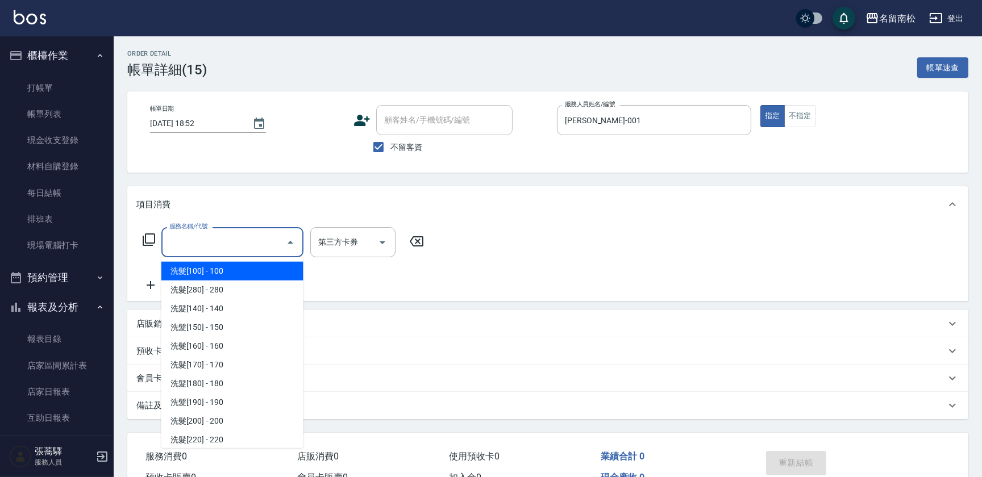
click at [230, 248] on input "服務名稱/代號" at bounding box center [223, 242] width 115 height 20
click at [151, 239] on icon at bounding box center [149, 240] width 14 height 14
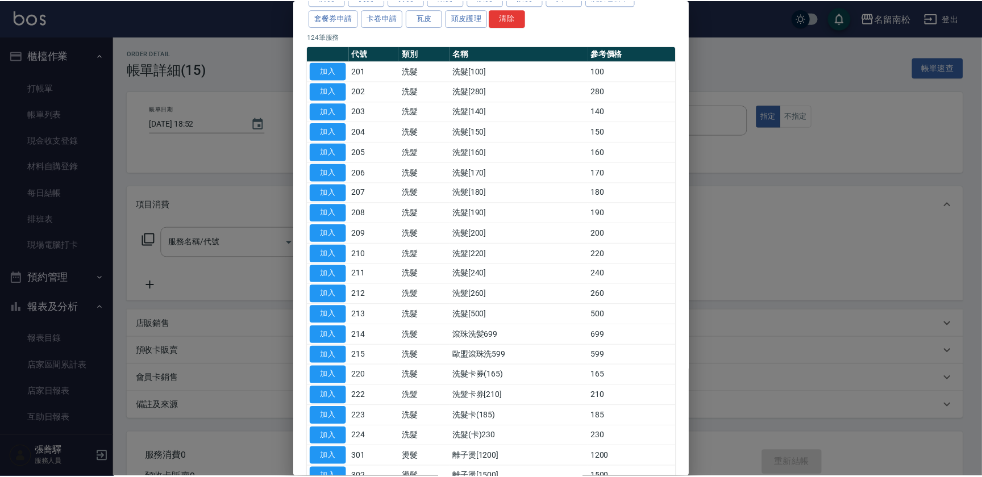
scroll to position [140, 0]
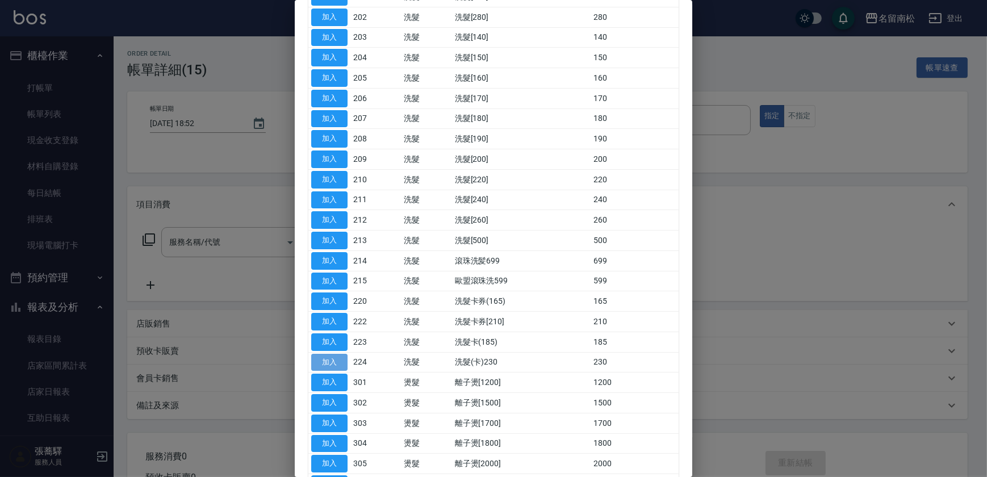
click at [331, 362] on button "加入" at bounding box center [329, 363] width 36 height 18
type input "洗髮(卡)230(224)"
type input "卡券使用"
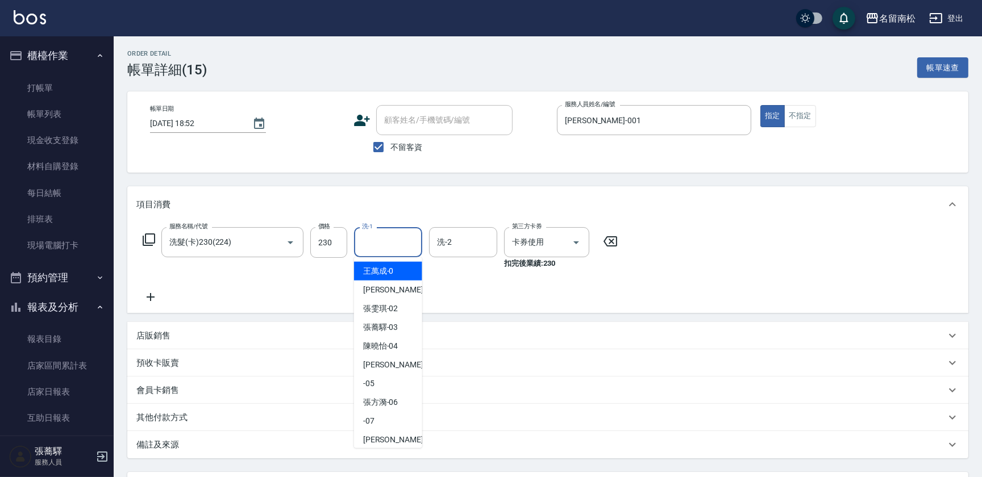
click at [383, 244] on input "洗-1" at bounding box center [388, 242] width 58 height 20
click at [392, 289] on span "[PERSON_NAME] -001" at bounding box center [401, 290] width 76 height 12
type input "[PERSON_NAME]-001"
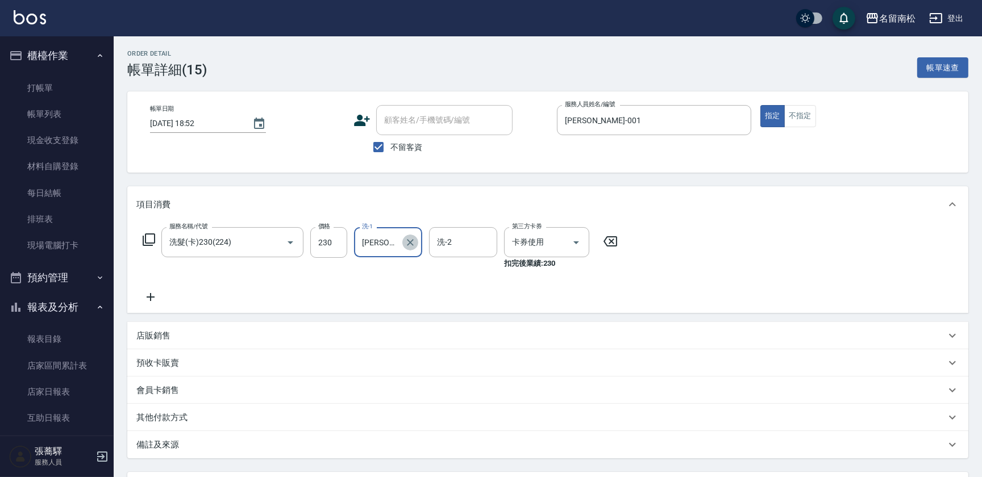
click at [408, 240] on icon "Clear" at bounding box center [410, 242] width 7 height 7
click at [407, 245] on input "洗-1" at bounding box center [388, 242] width 58 height 20
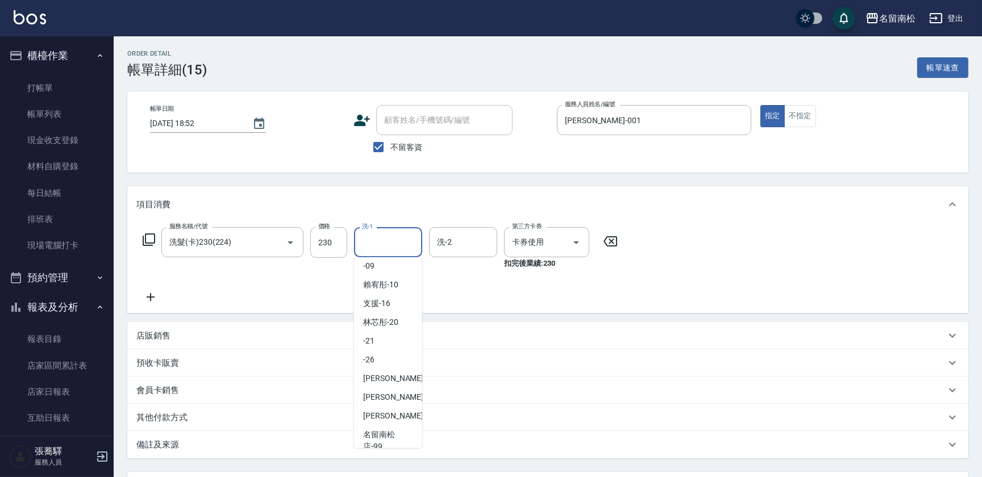
scroll to position [205, 0]
click at [404, 370] on div "[PERSON_NAME]-28" at bounding box center [388, 366] width 68 height 19
type input "[PERSON_NAME]-28"
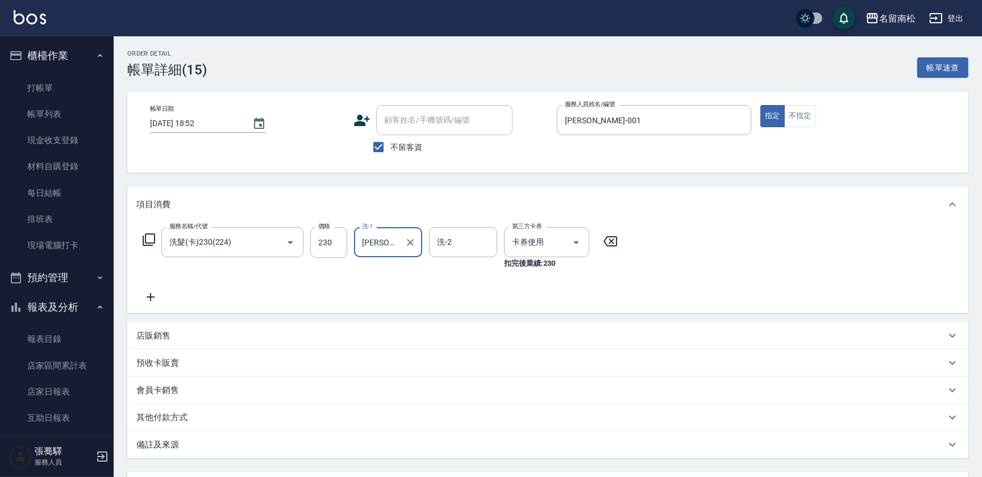
scroll to position [102, 0]
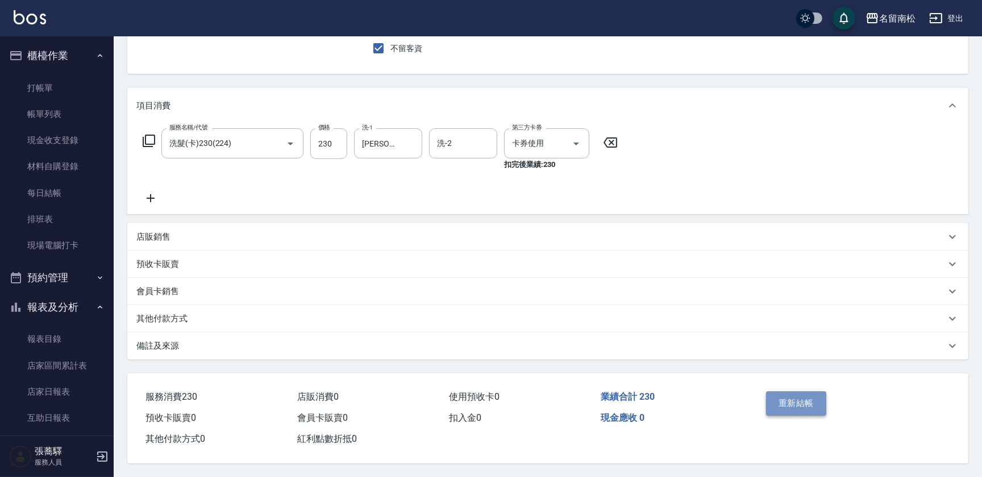
click at [787, 394] on button "重新結帳" at bounding box center [796, 403] width 60 height 24
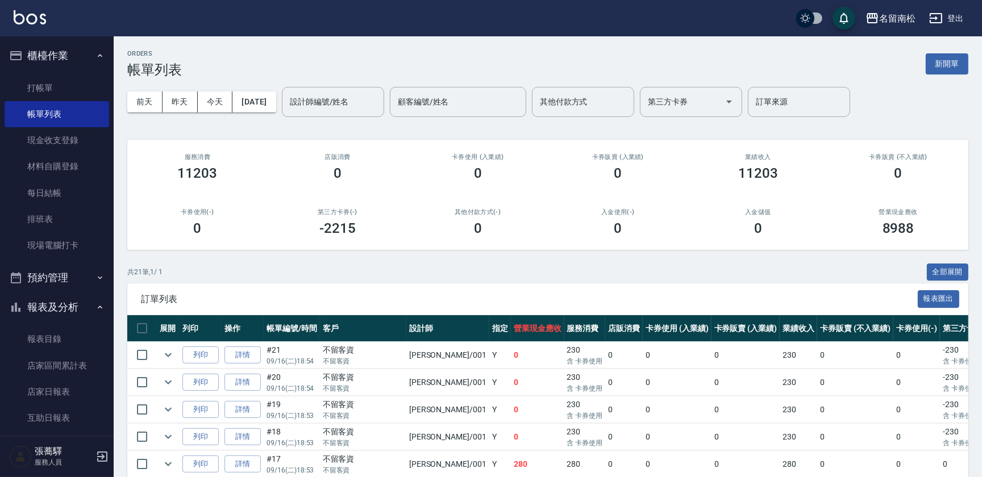
scroll to position [418, 0]
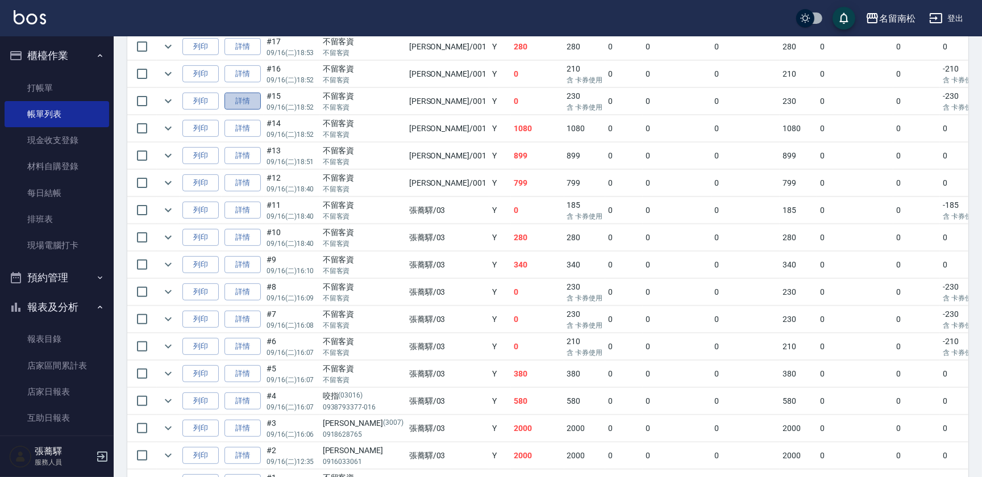
click at [236, 101] on link "詳情" at bounding box center [242, 102] width 36 height 18
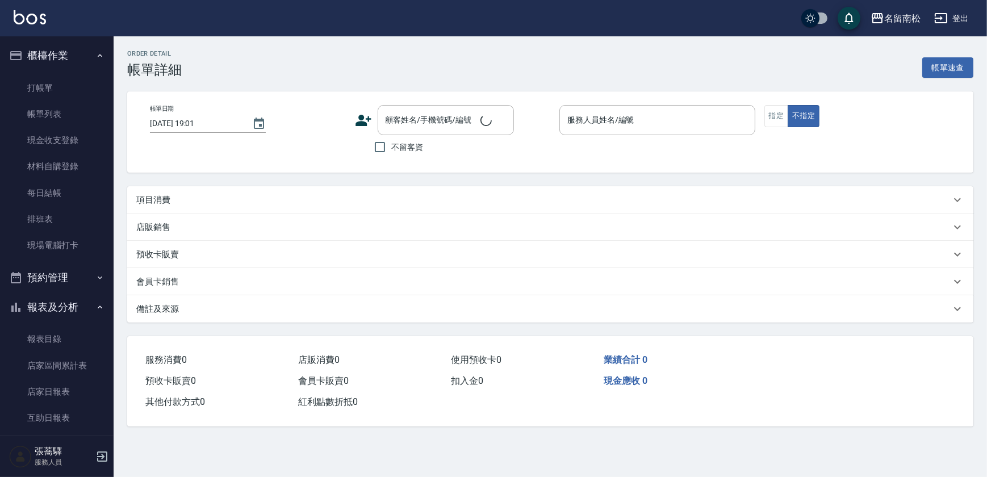
type input "[DATE] 18:52"
checkbox input "true"
type input "[PERSON_NAME]-001"
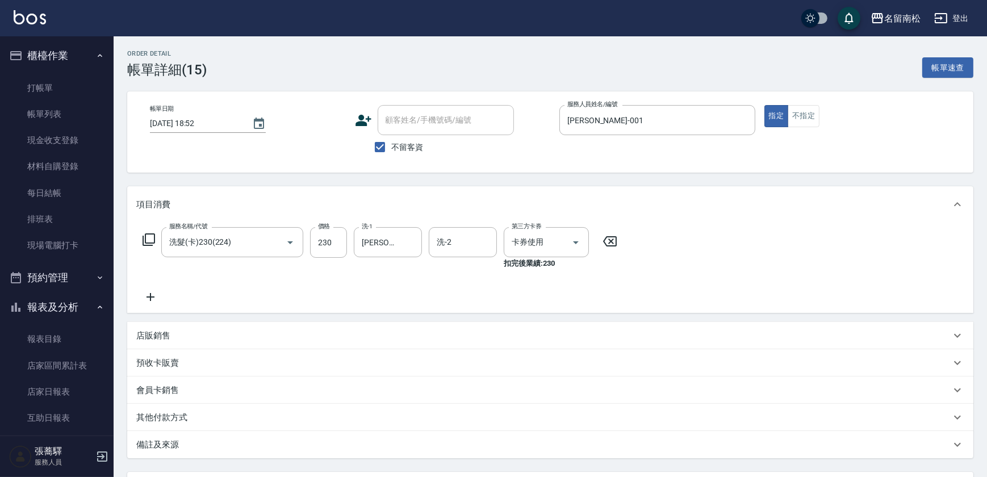
type input "洗髮(卡)230(224)"
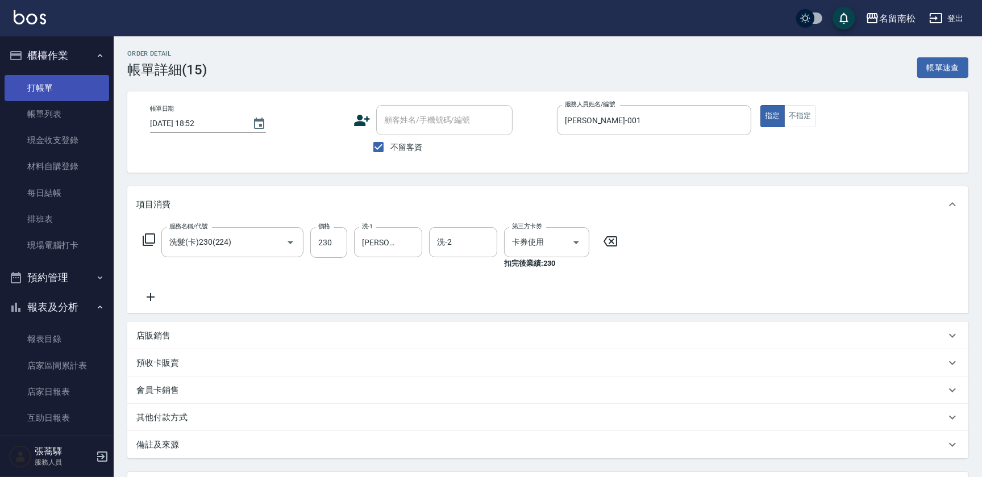
click at [74, 84] on link "打帳單" at bounding box center [57, 88] width 105 height 26
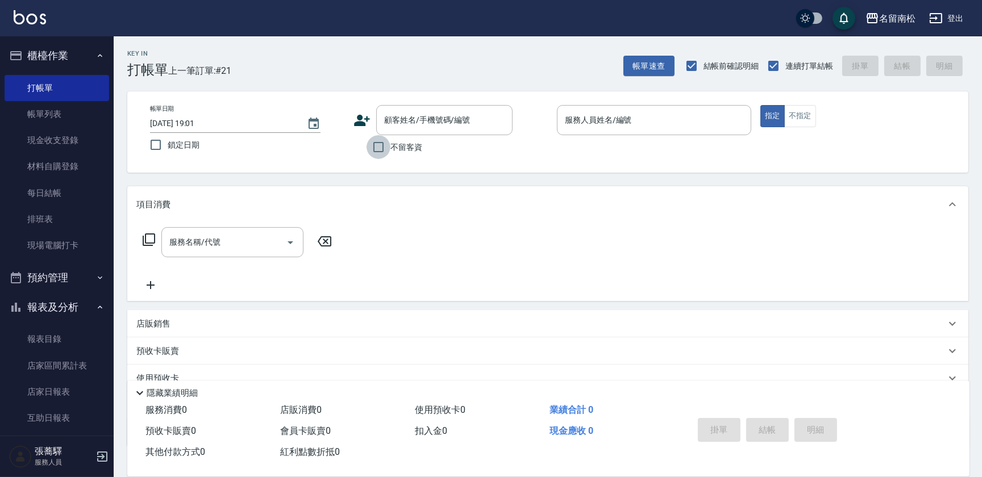
click at [377, 149] on input "不留客資" at bounding box center [378, 147] width 24 height 24
checkbox input "true"
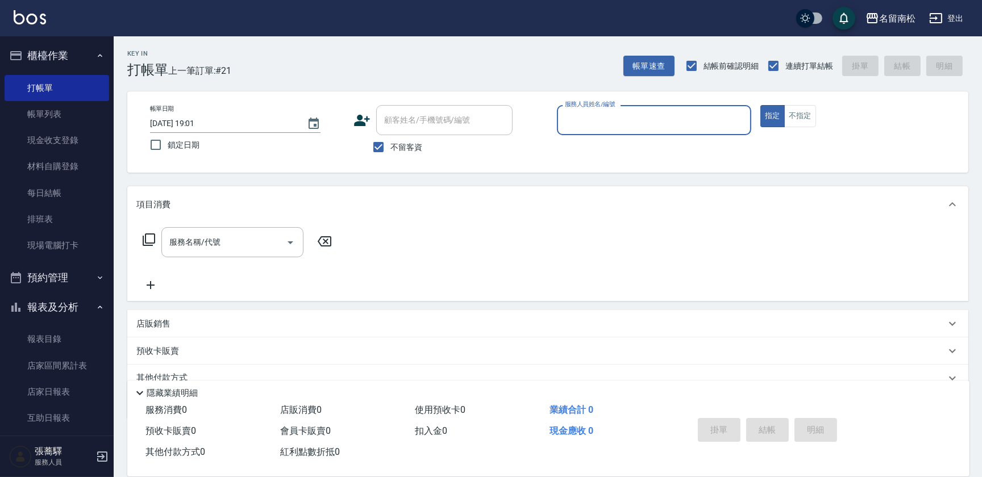
type input "[PERSON_NAME]-0"
type button "true"
click at [903, 102] on div "帳單日期 [DATE] 19:01 鎖定日期 顧客姓名/手機號碼/編號 顧客姓名/手機號碼/編號 不留客資 服務人員姓名/編號 [PERSON_NAME]-0…" at bounding box center [547, 131] width 841 height 81
click at [742, 116] on icon "Clear" at bounding box center [738, 120] width 11 height 11
click at [677, 135] on div "服務人員姓名/編號" at bounding box center [654, 120] width 194 height 30
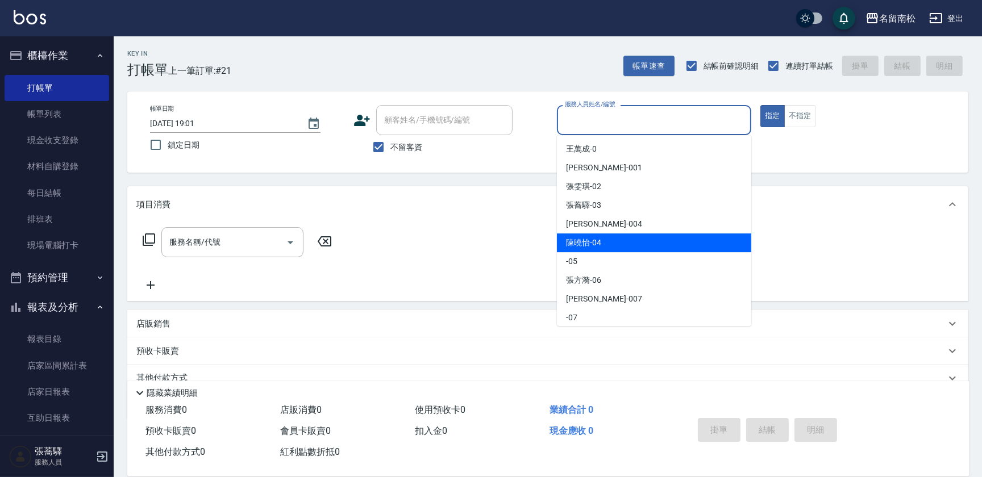
type input "[PERSON_NAME]04"
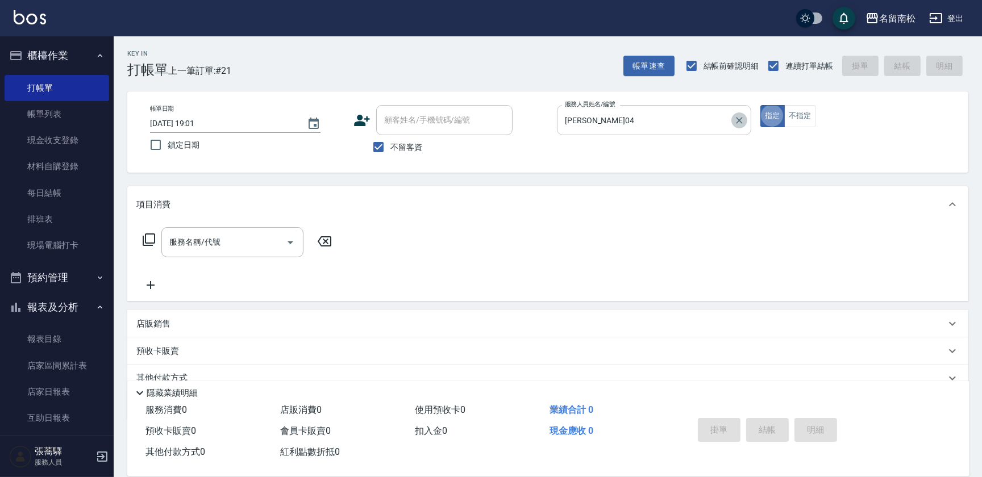
click at [740, 124] on icon "Clear" at bounding box center [738, 120] width 11 height 11
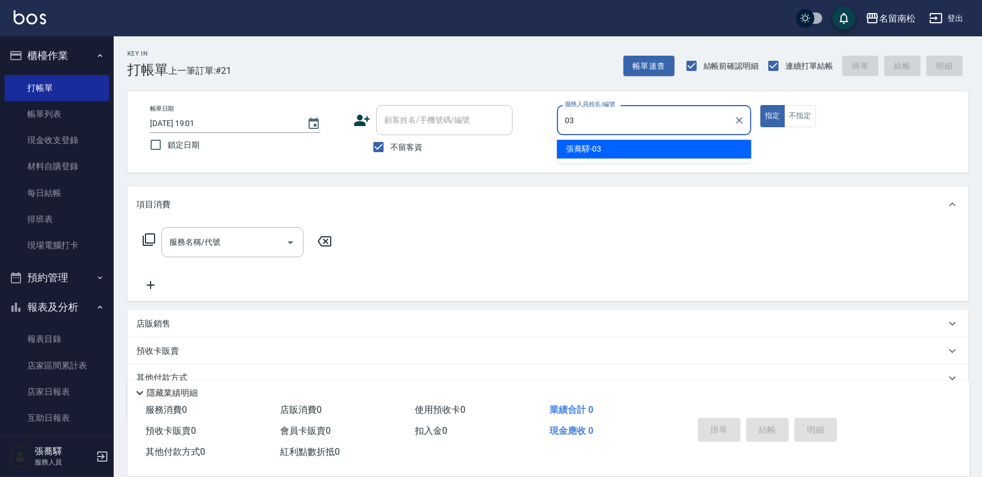
type input "[PERSON_NAME]-03"
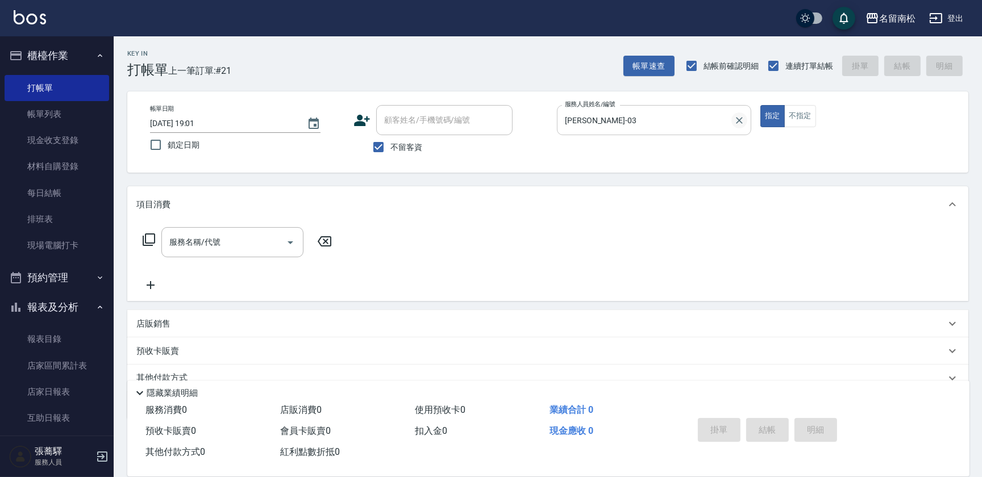
click at [736, 115] on icon "Clear" at bounding box center [738, 120] width 11 height 11
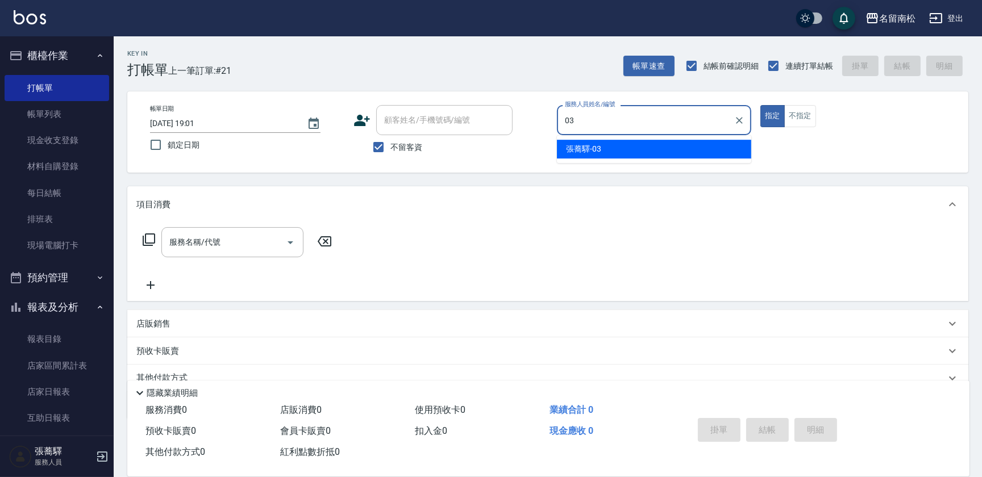
type input "[PERSON_NAME]-03"
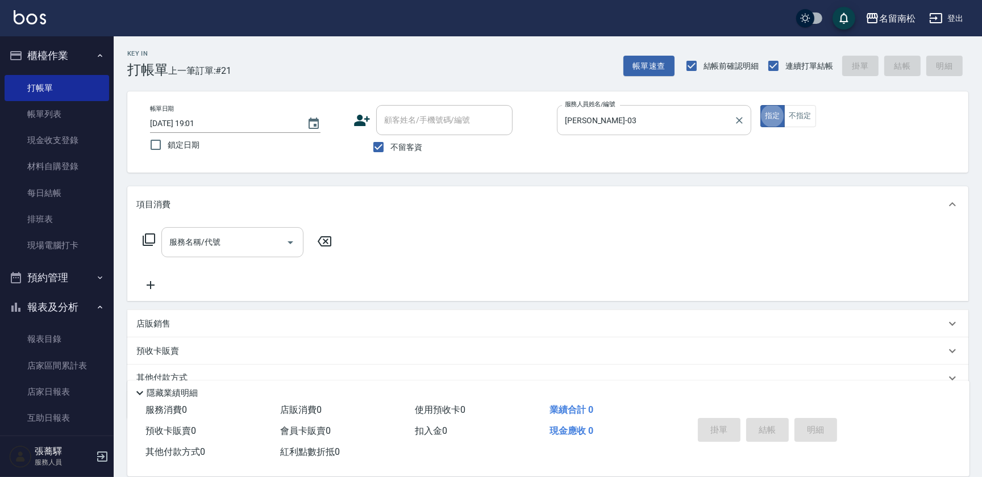
click at [235, 235] on input "服務名稱/代號" at bounding box center [223, 242] width 115 height 20
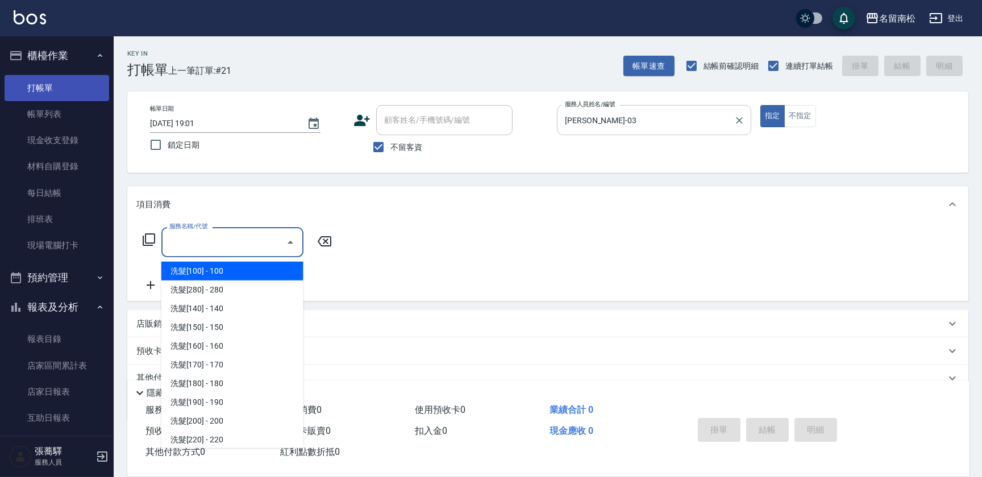
click at [54, 87] on link "打帳單" at bounding box center [57, 88] width 105 height 26
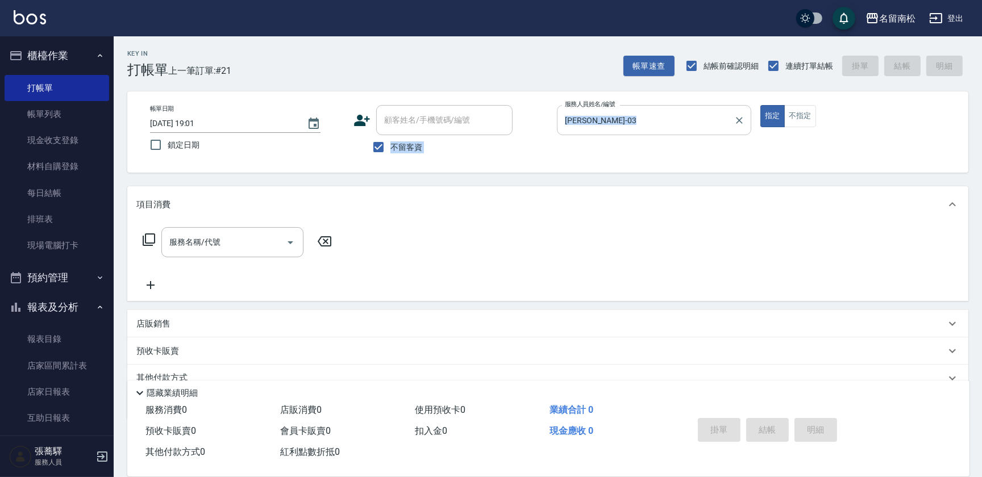
click at [476, 125] on div "帳單日期 [DATE] 19:01 鎖定日期 顧客姓名/手機號碼/編號 顧客姓名/手機號碼/編號 不留客資 服務人員姓名/編號 [PERSON_NAME]-0…" at bounding box center [548, 132] width 814 height 54
drag, startPoint x: 789, startPoint y: 251, endPoint x: 781, endPoint y: 272, distance: 21.7
click at [785, 272] on div "服務名稱/代號 服務名稱/代號" at bounding box center [547, 262] width 841 height 78
click at [748, 123] on div "[PERSON_NAME]-03 服務人員姓名/編號" at bounding box center [654, 120] width 194 height 30
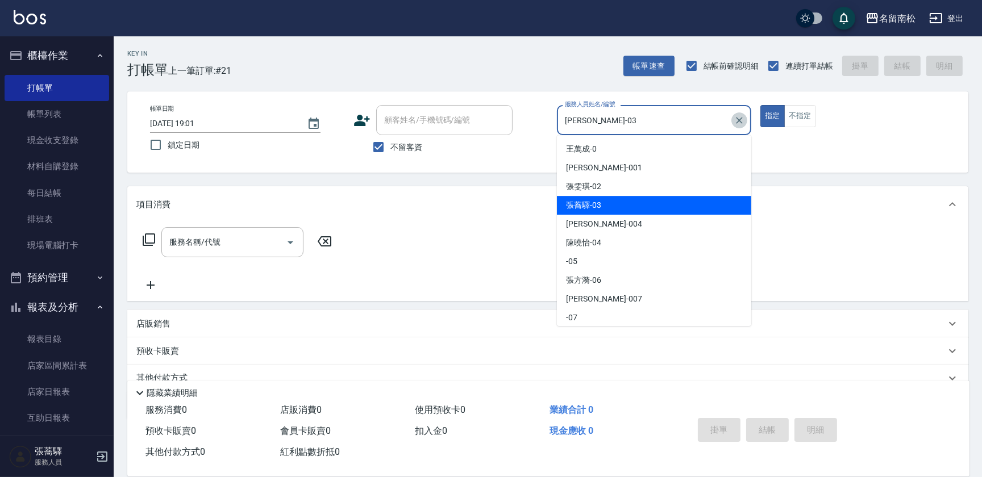
drag, startPoint x: 740, startPoint y: 126, endPoint x: 734, endPoint y: 116, distance: 11.2
click at [737, 122] on button "Clear" at bounding box center [739, 120] width 16 height 16
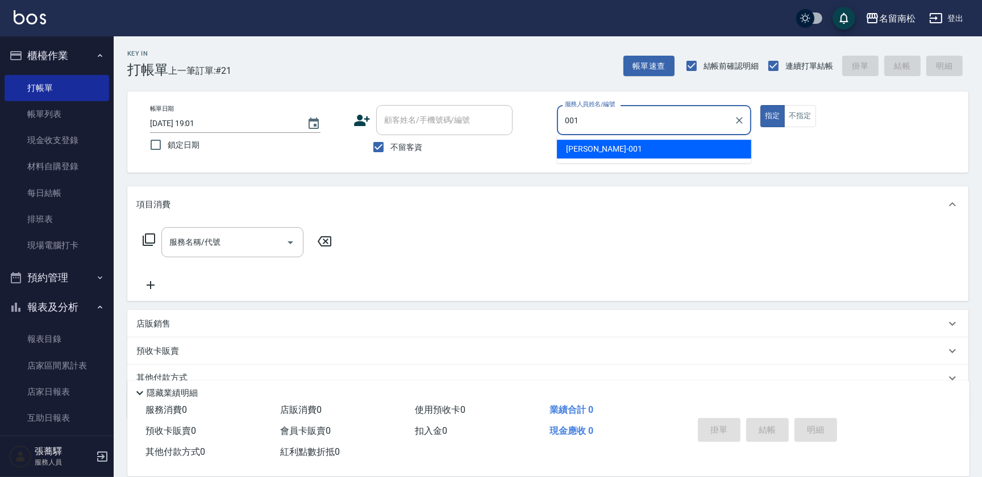
type input "[PERSON_NAME]-001"
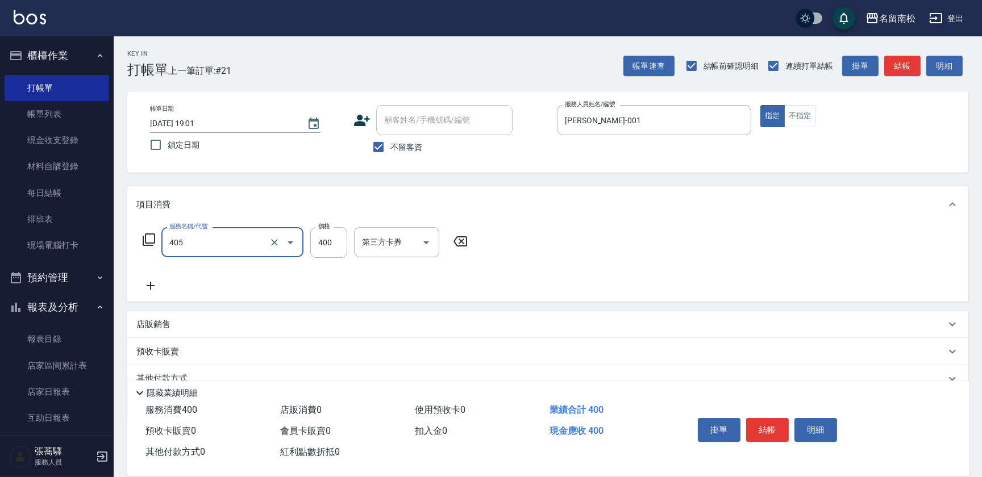
type input "剪髮(400)(405)"
type input "480"
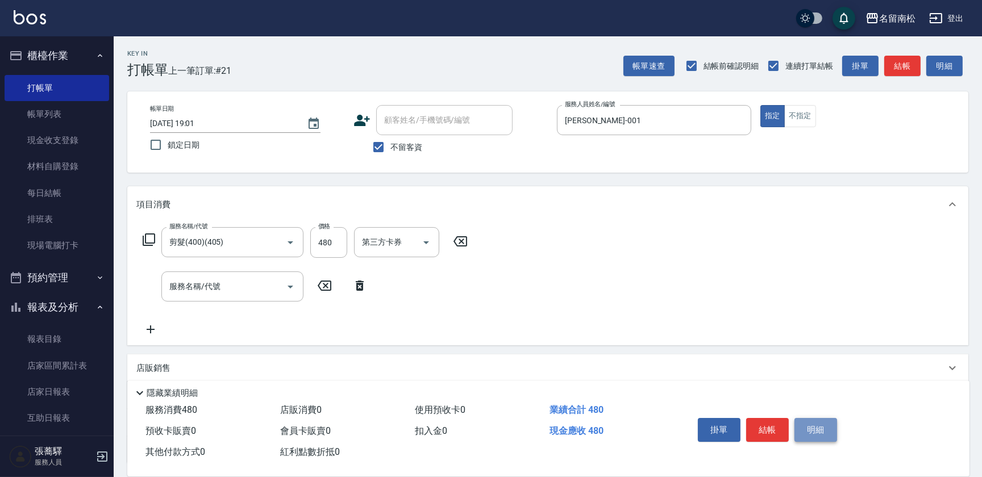
click at [806, 422] on button "明細" at bounding box center [815, 430] width 43 height 24
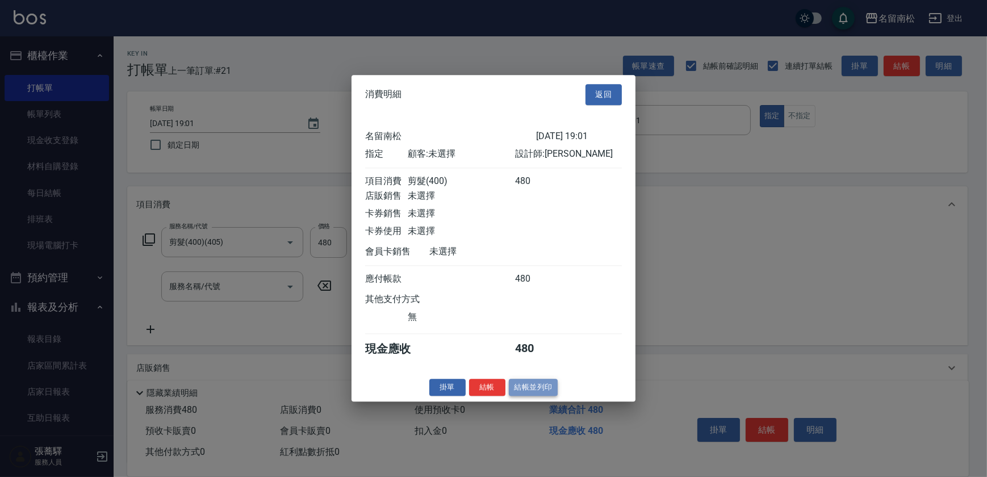
click at [540, 392] on button "結帳並列印" at bounding box center [533, 388] width 49 height 18
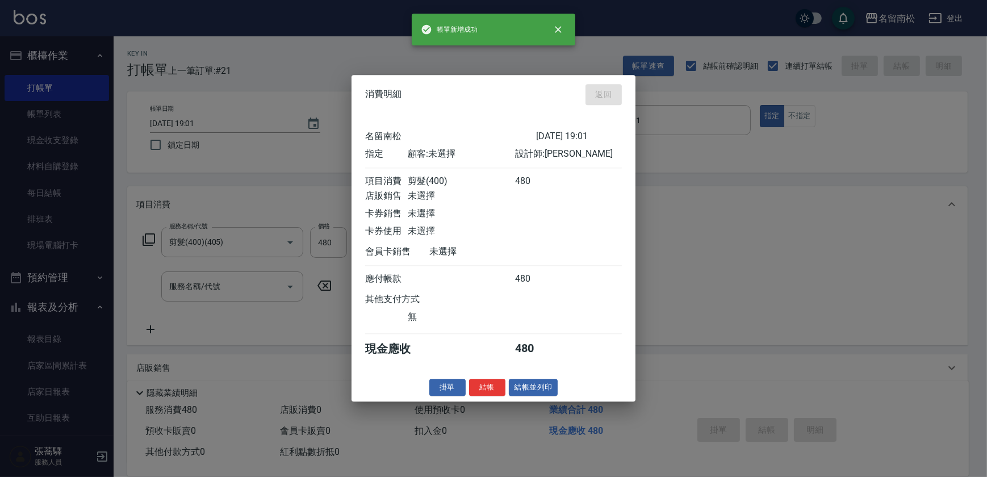
type input "[DATE] 19:07"
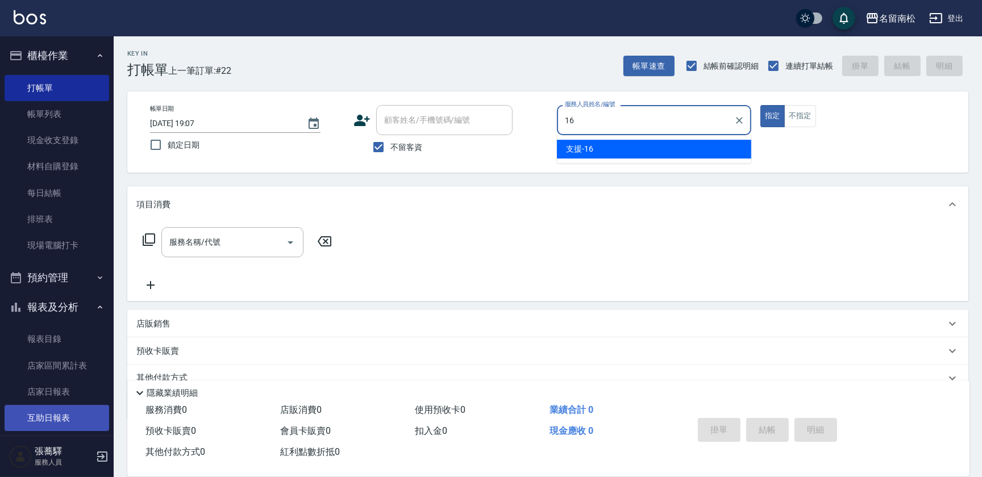
type input "支援-16"
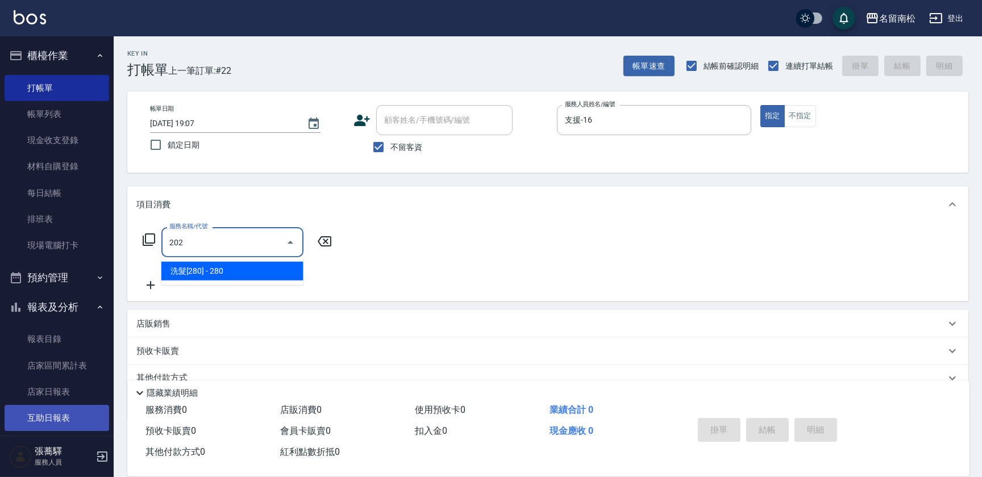
type input "洗髮[280](202)"
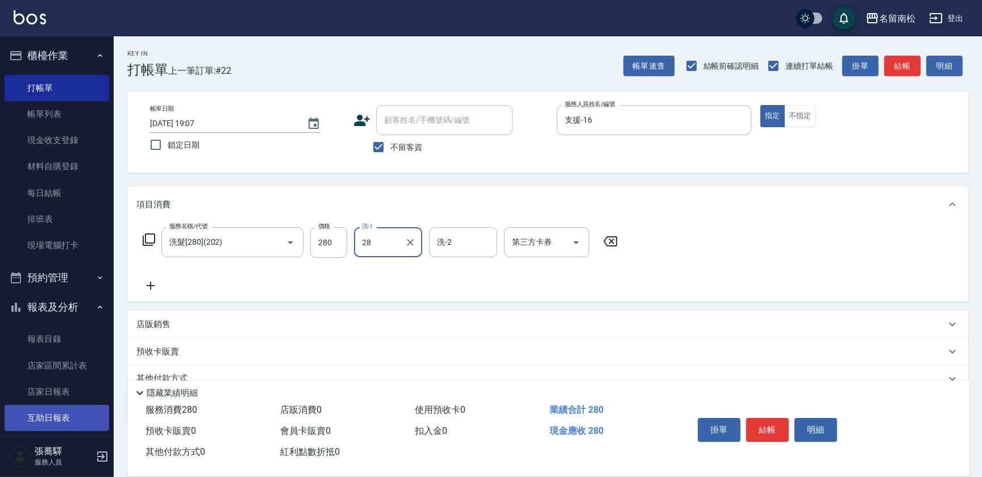
type input "[PERSON_NAME]-28"
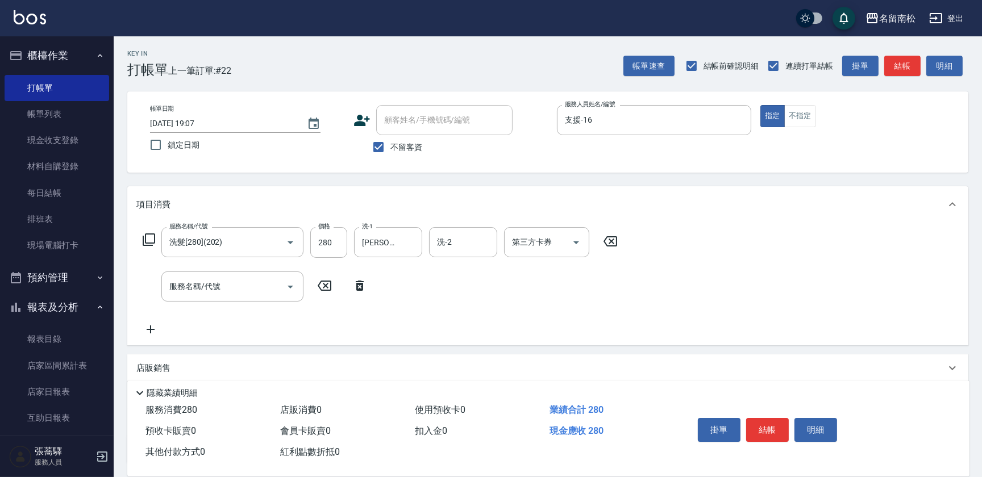
click at [367, 286] on icon at bounding box center [359, 286] width 28 height 14
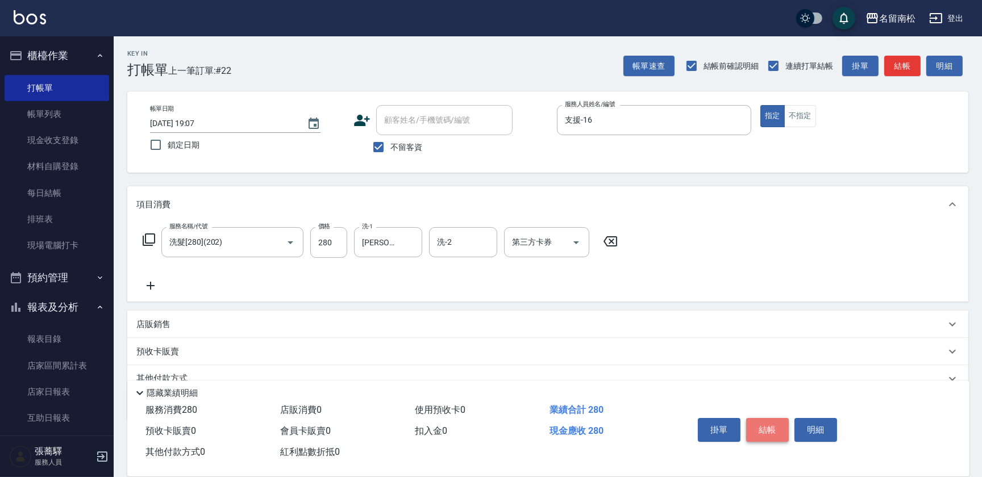
click at [770, 435] on button "結帳" at bounding box center [767, 430] width 43 height 24
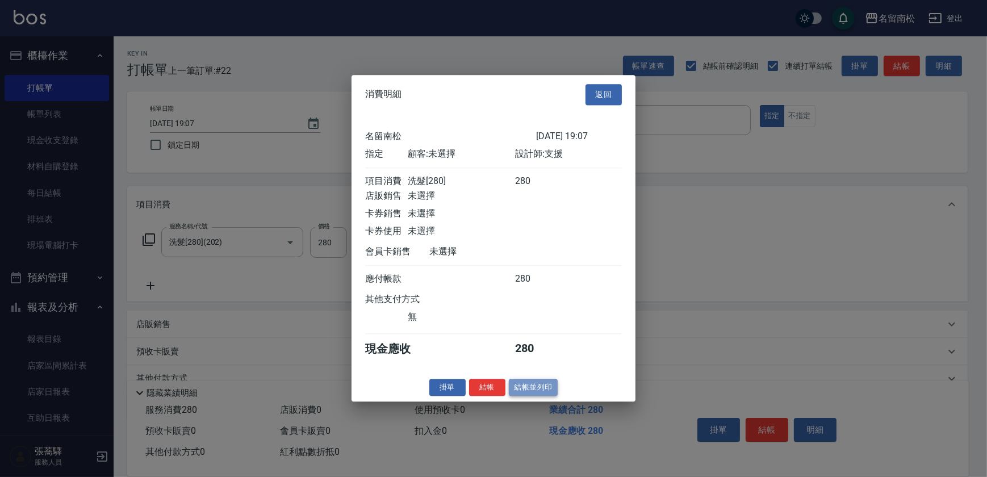
click at [517, 395] on button "結帳並列印" at bounding box center [533, 388] width 49 height 18
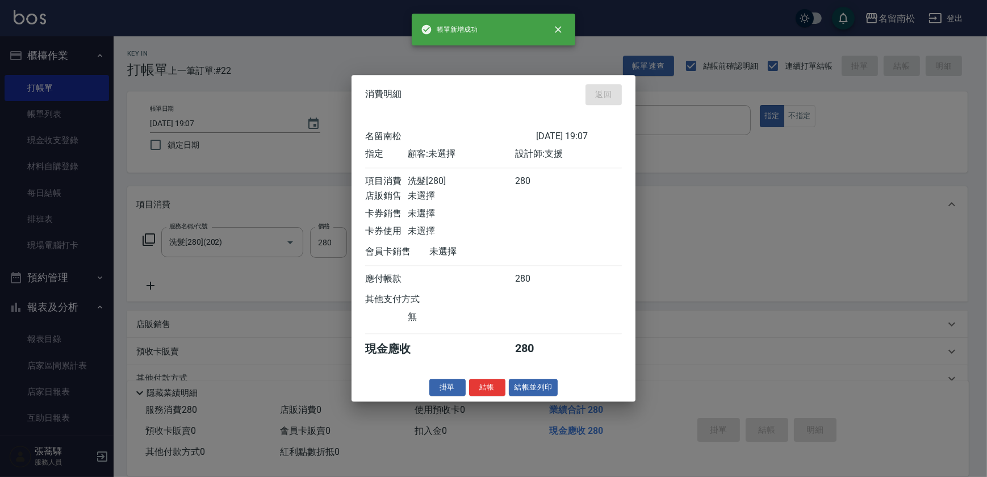
type input "[DATE] 19:18"
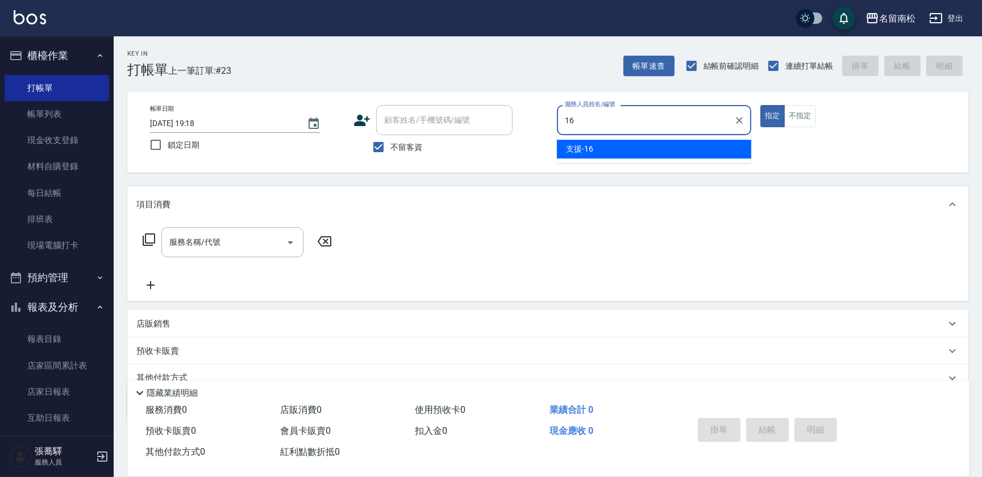
type input "支援-16"
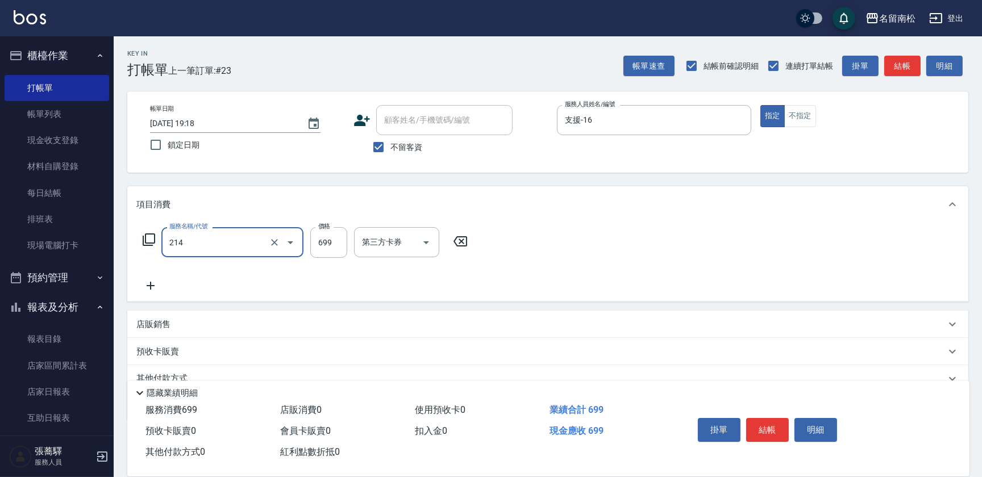
type input "滾珠洗髪699(214)"
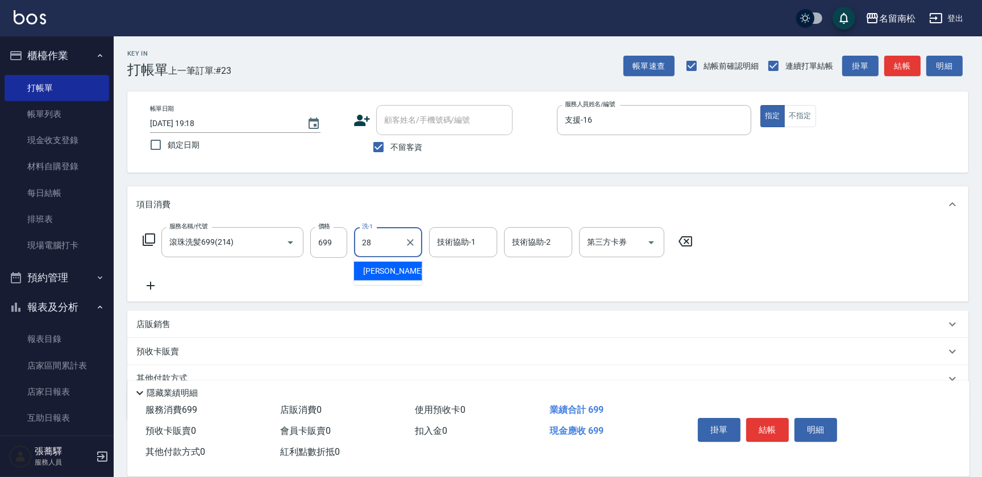
type input "[PERSON_NAME]-28"
click at [487, 232] on input "技術協助-1" at bounding box center [463, 242] width 58 height 20
type input "[PERSON_NAME]-28"
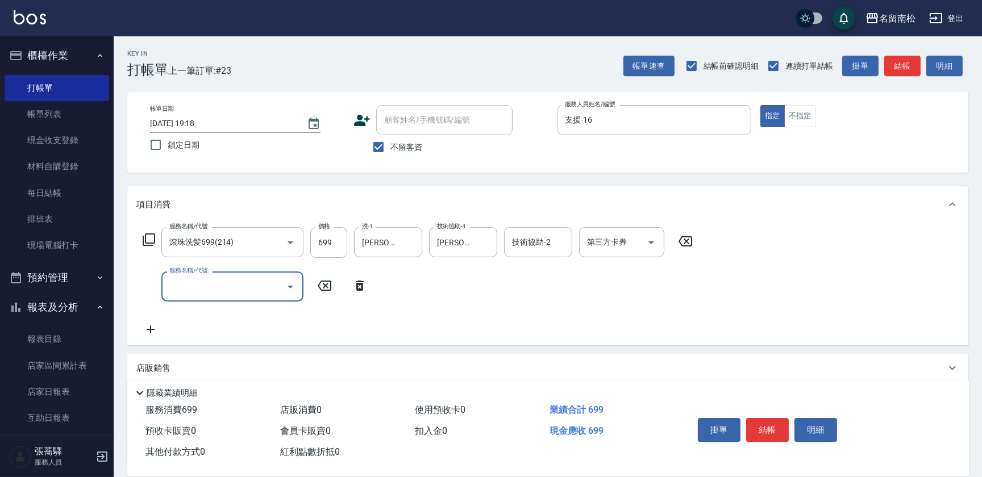
click at [683, 241] on icon at bounding box center [685, 242] width 28 height 14
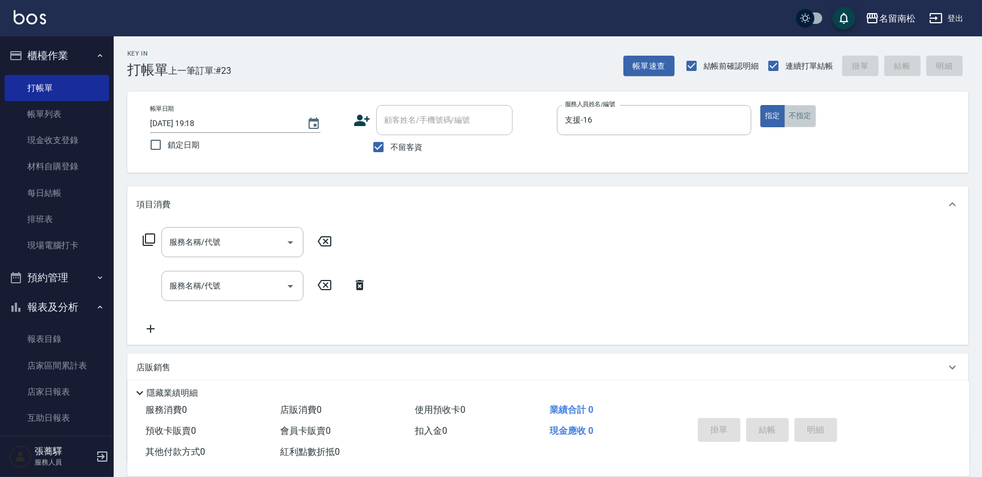
click at [805, 122] on button "不指定" at bounding box center [800, 116] width 32 height 22
click at [350, 286] on icon at bounding box center [359, 285] width 28 height 14
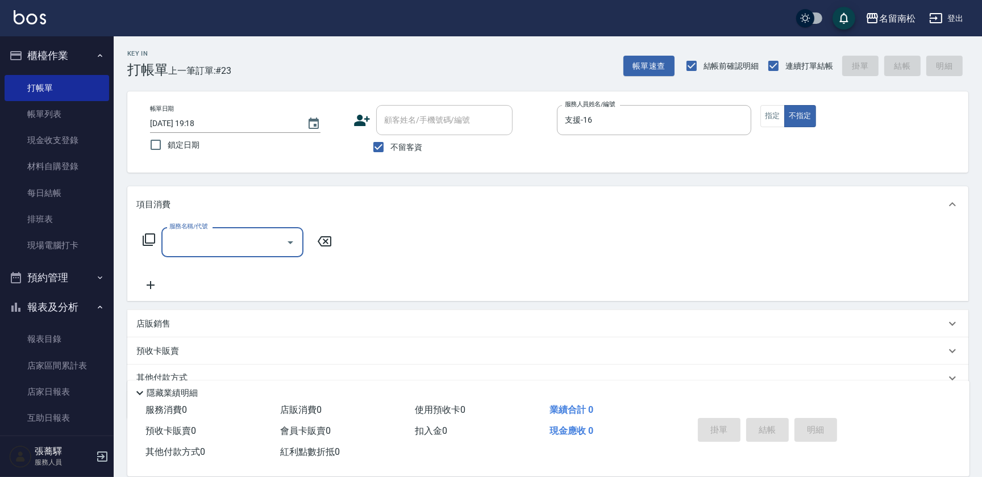
type input "0"
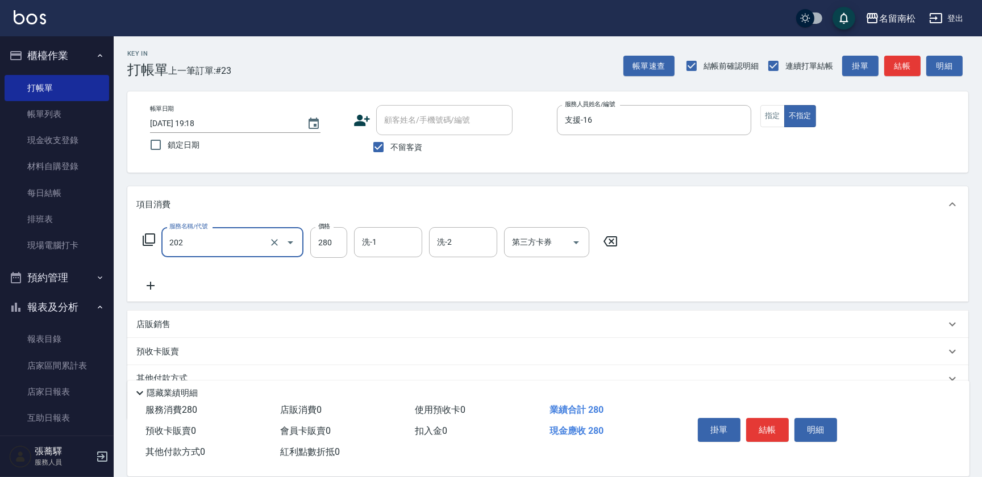
type input "洗髮[280](202)"
type input "[PERSON_NAME]-28"
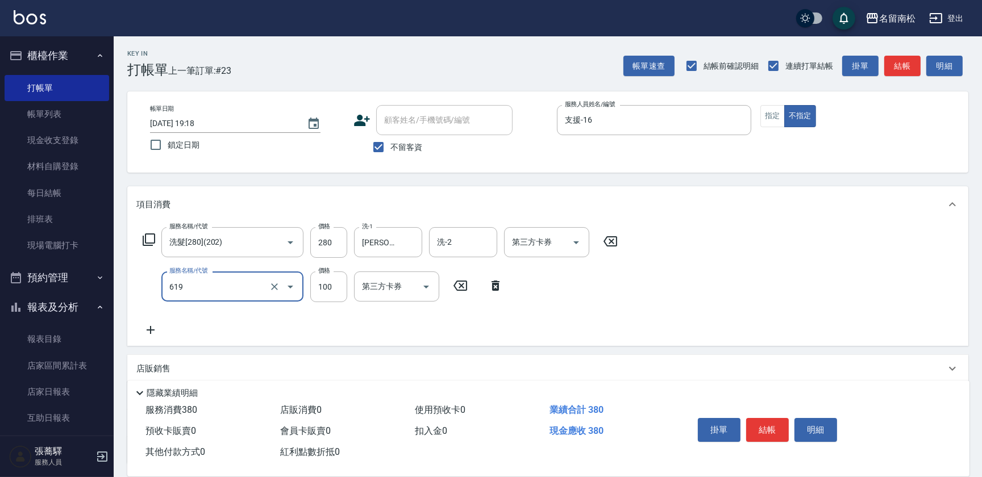
type input "煥彩.玻酸.晶膜.水療(619)"
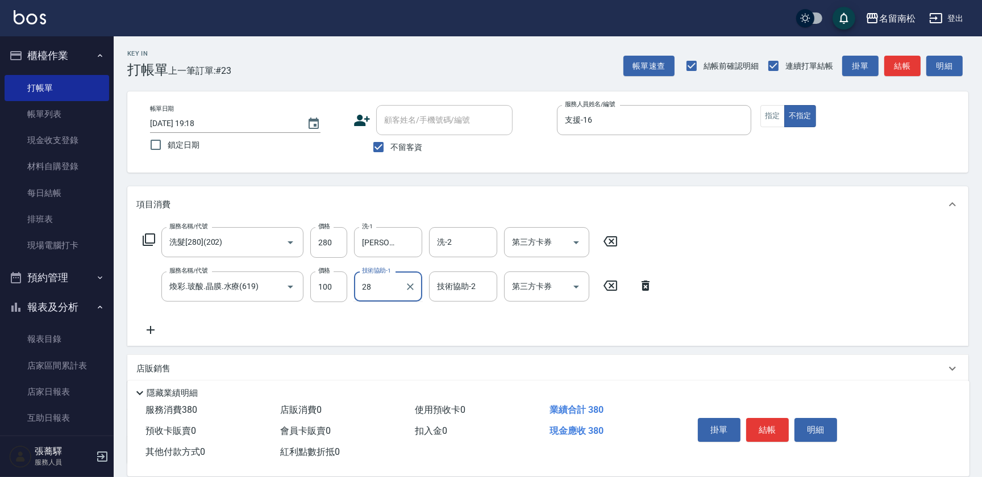
type input "[PERSON_NAME]-28"
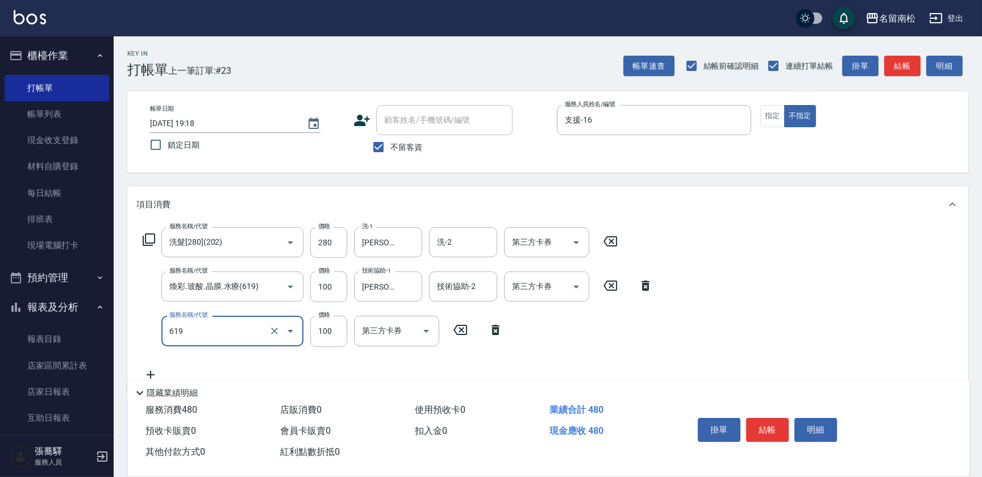
type input "煥彩.玻酸.晶膜.水療(619)"
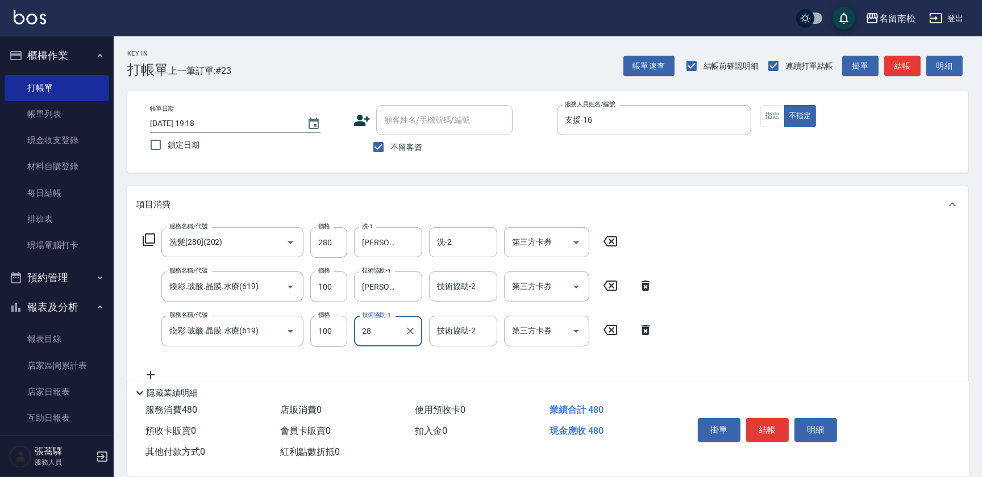
type input "[PERSON_NAME]-28"
click at [762, 431] on button "結帳" at bounding box center [767, 430] width 43 height 24
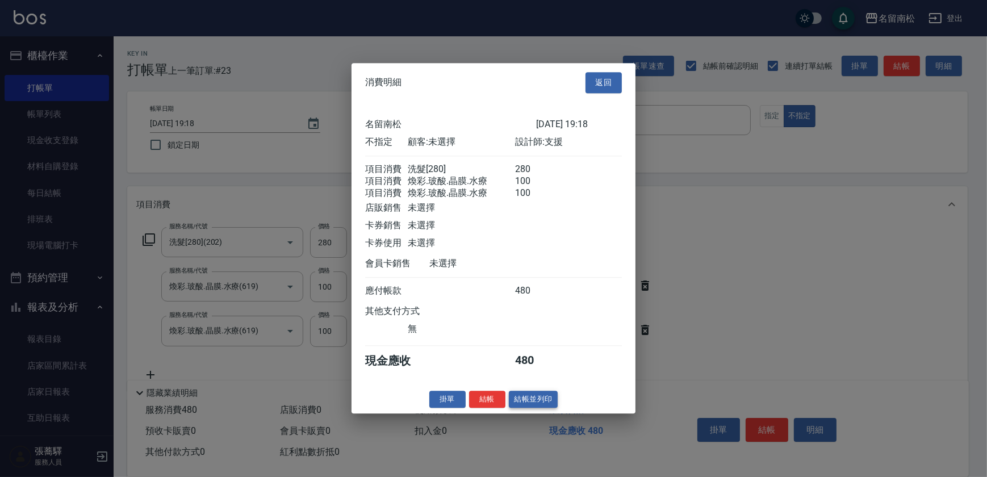
click at [542, 400] on button "結帳並列印" at bounding box center [533, 400] width 49 height 18
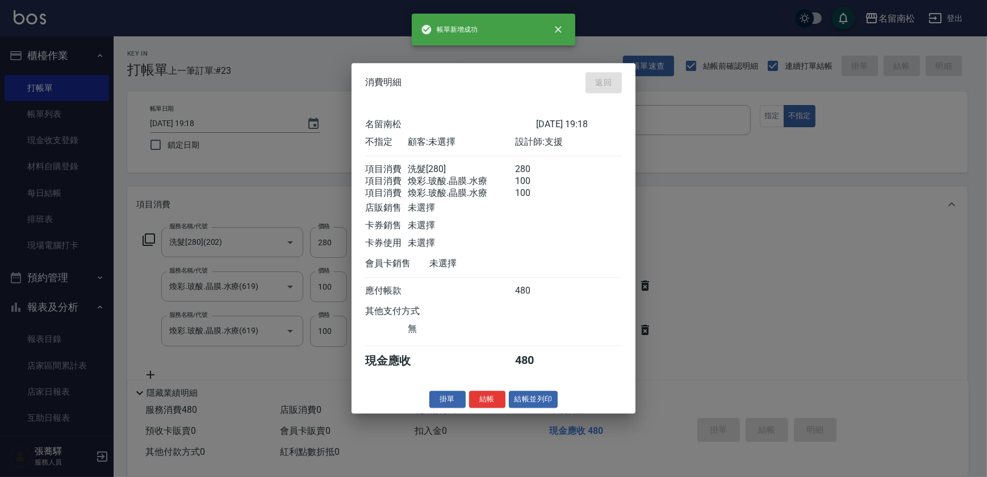
type input "[DATE] 19:19"
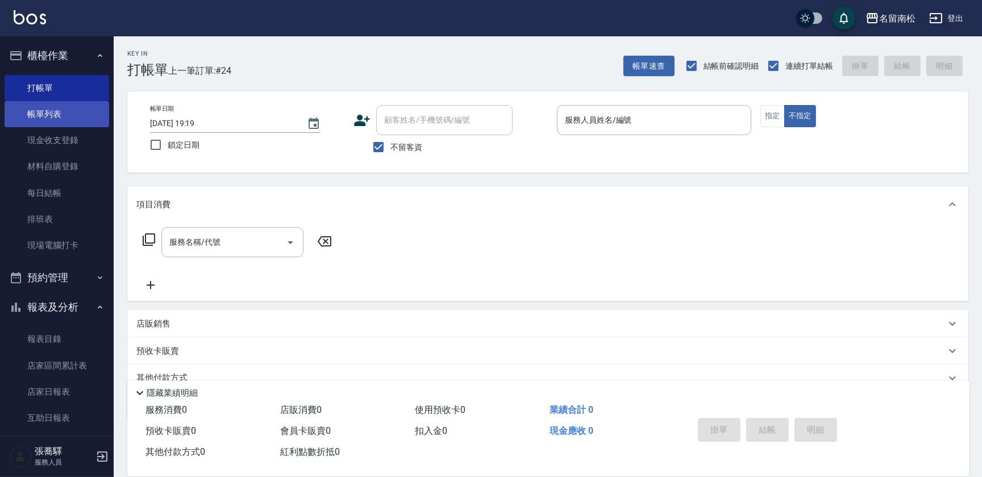
click at [55, 115] on link "帳單列表" at bounding box center [57, 114] width 105 height 26
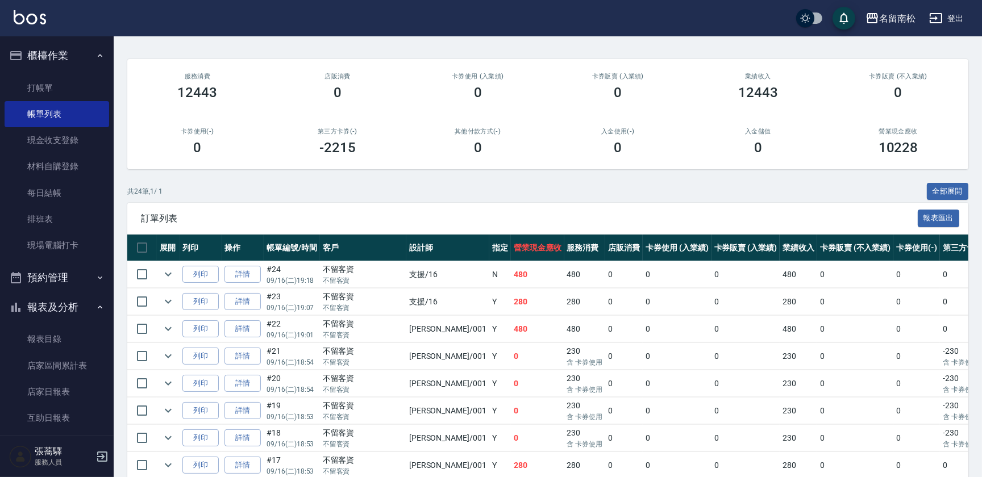
scroll to position [103, 0]
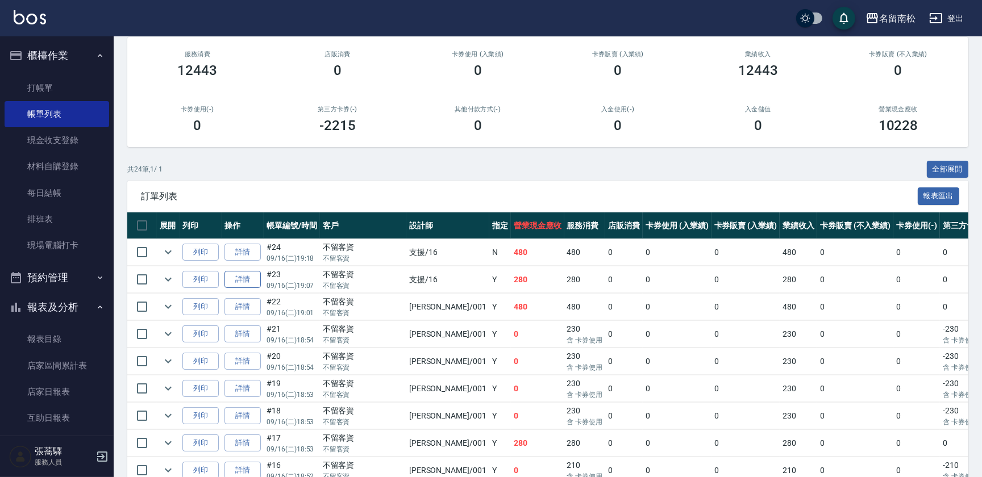
click at [244, 272] on link "詳情" at bounding box center [242, 280] width 36 height 18
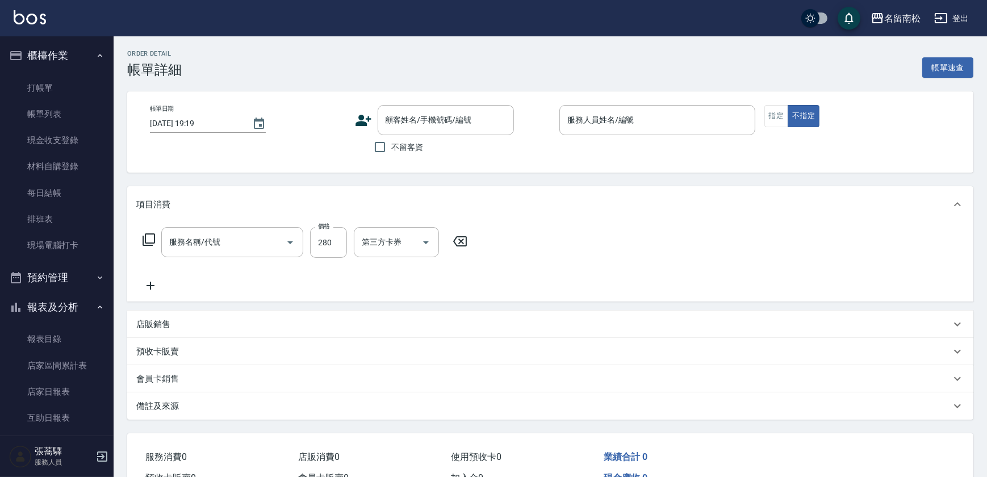
type input "洗髮[280](202)"
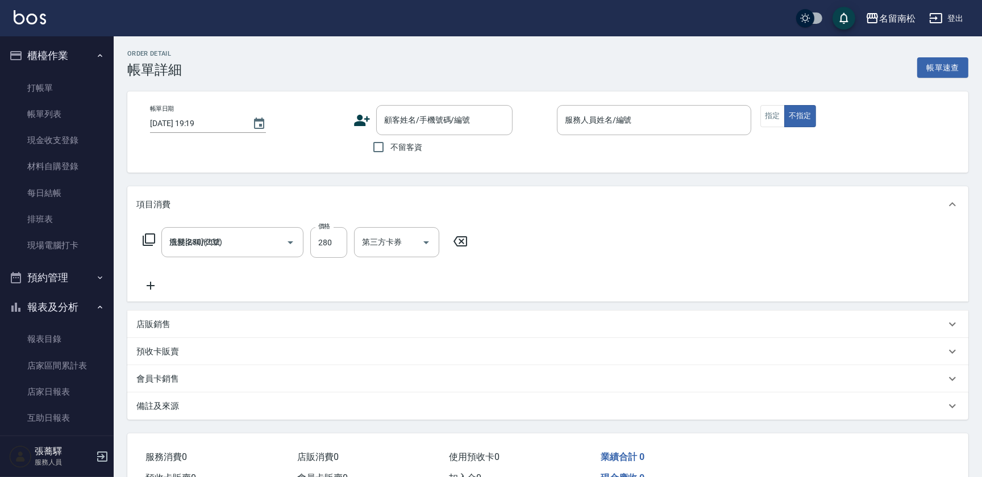
type input "[DATE] 19:07"
checkbox input "true"
type input "支援-16"
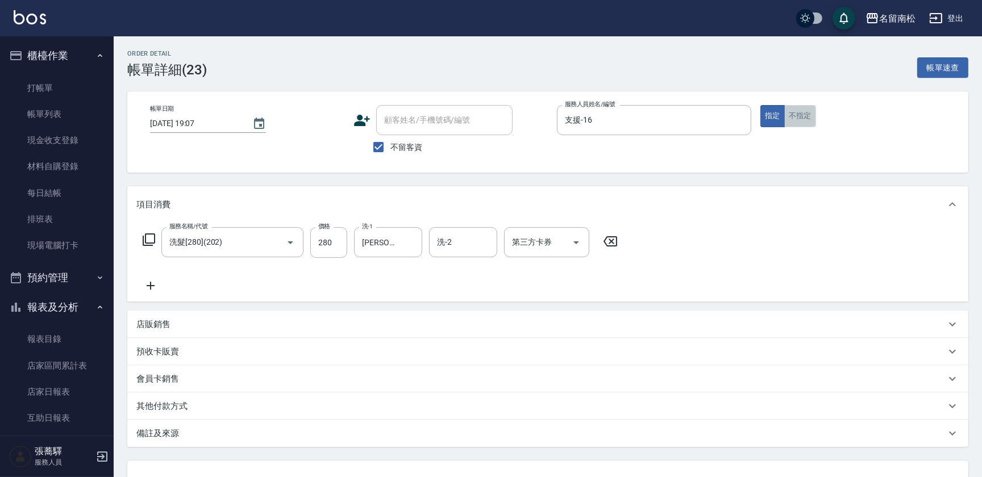
click at [802, 118] on button "不指定" at bounding box center [800, 116] width 32 height 22
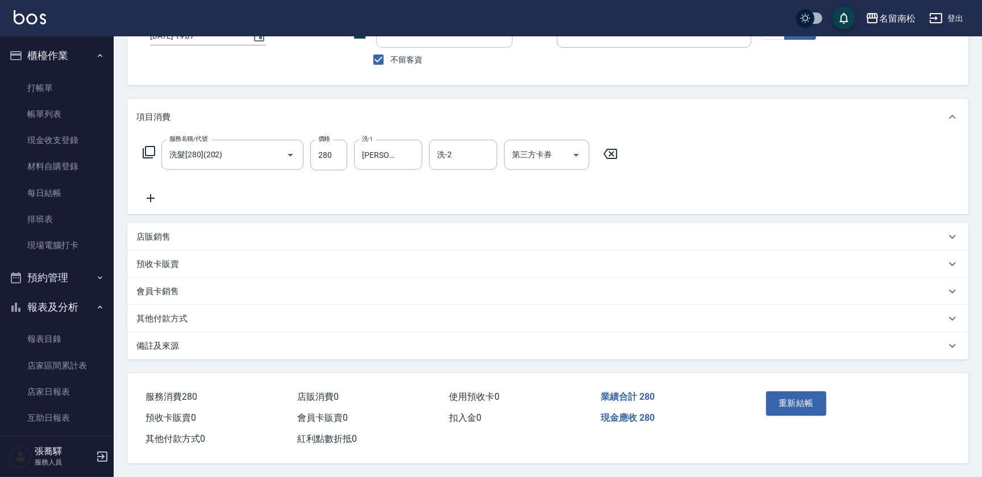
scroll to position [90, 0]
click at [772, 391] on button "重新結帳" at bounding box center [796, 403] width 60 height 24
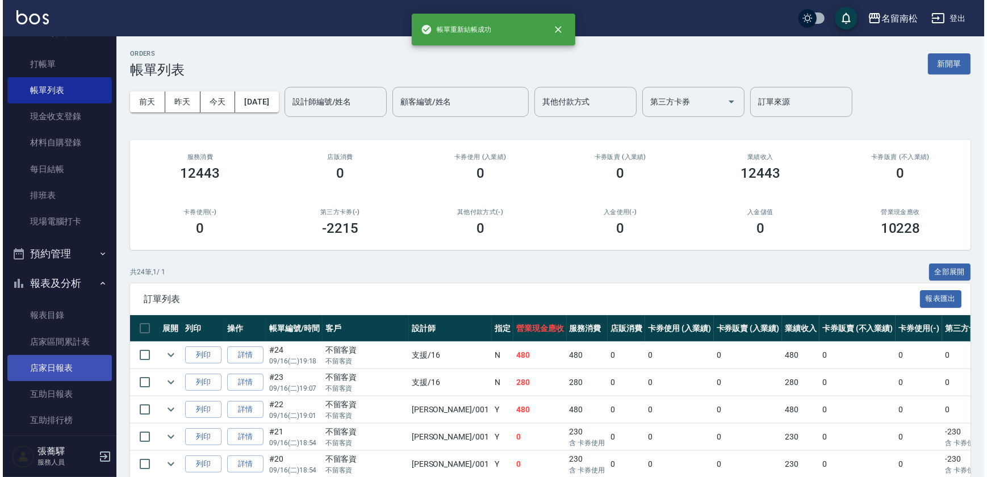
scroll to position [51, 0]
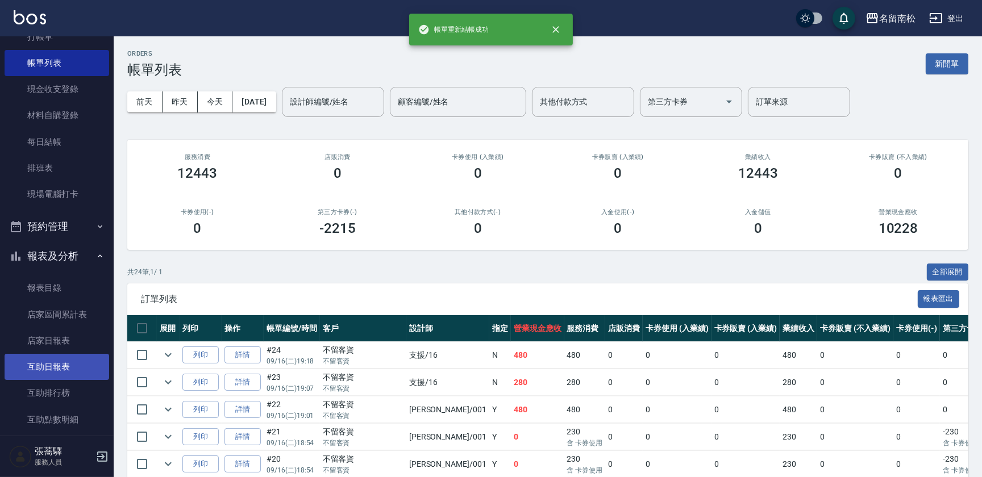
click at [36, 364] on link "互助日報表" at bounding box center [57, 367] width 105 height 26
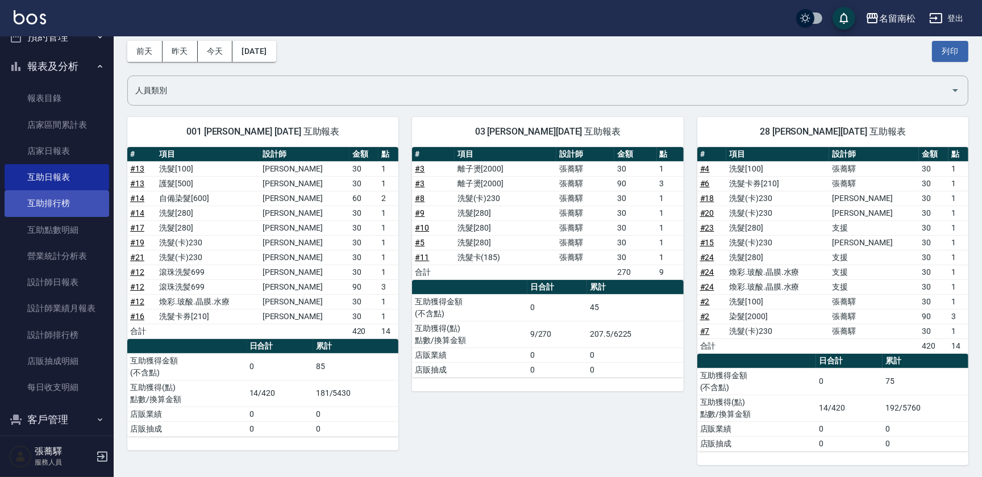
scroll to position [258, 0]
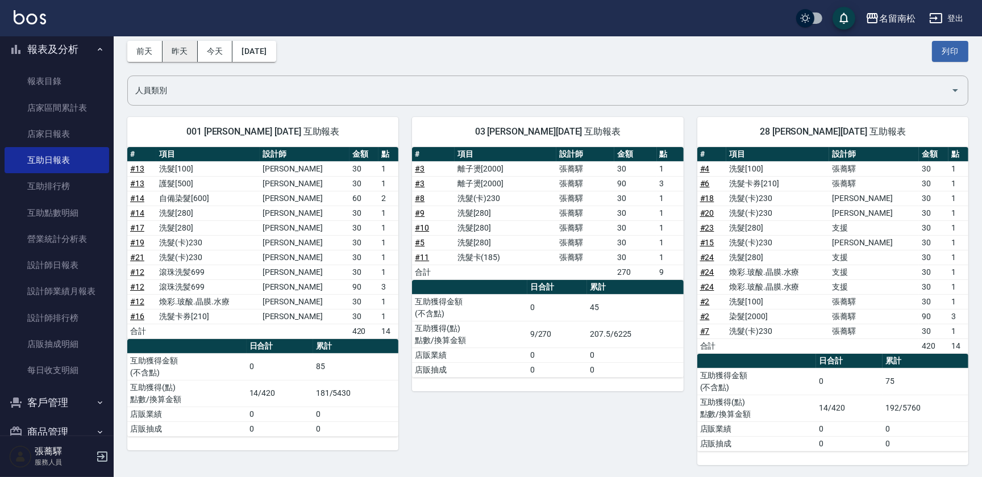
click at [170, 53] on button "昨天" at bounding box center [179, 51] width 35 height 21
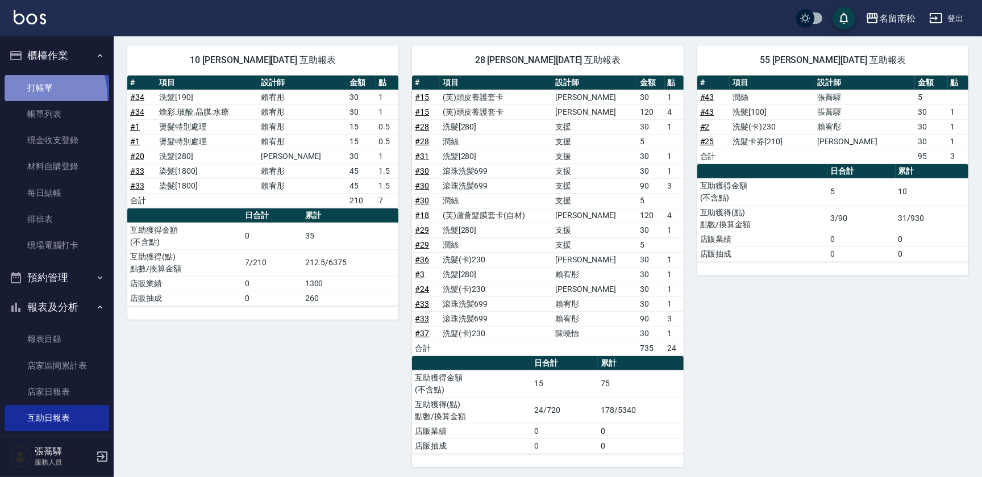
click at [35, 96] on link "打帳單" at bounding box center [57, 88] width 105 height 26
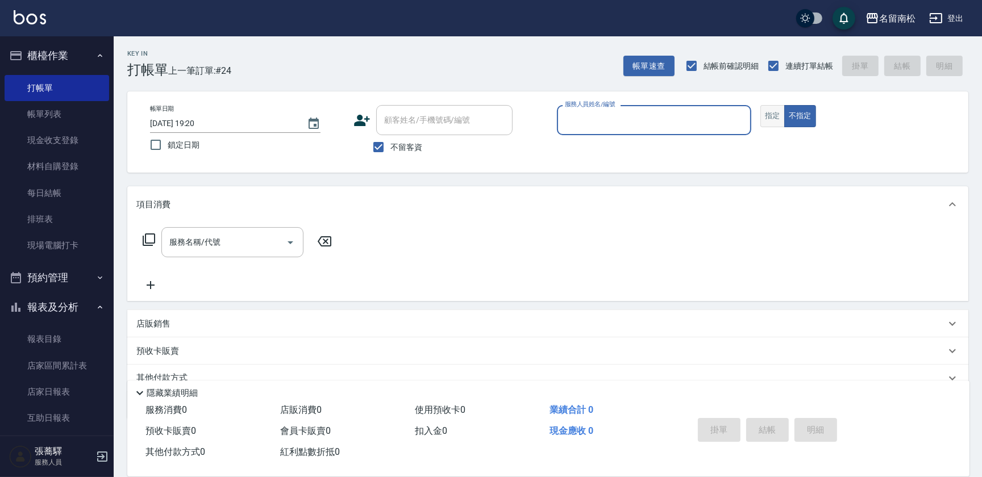
click at [767, 114] on button "指定" at bounding box center [772, 116] width 24 height 22
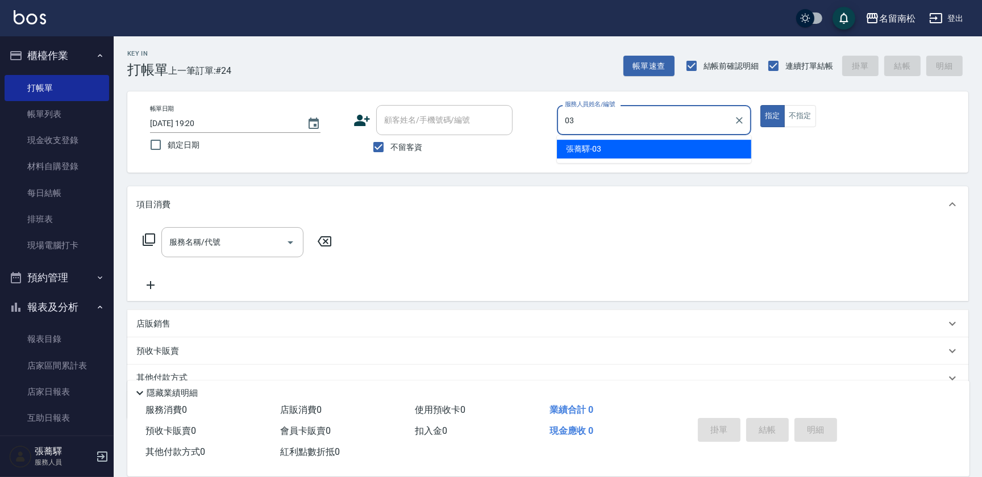
type input "[PERSON_NAME]-03"
type button "true"
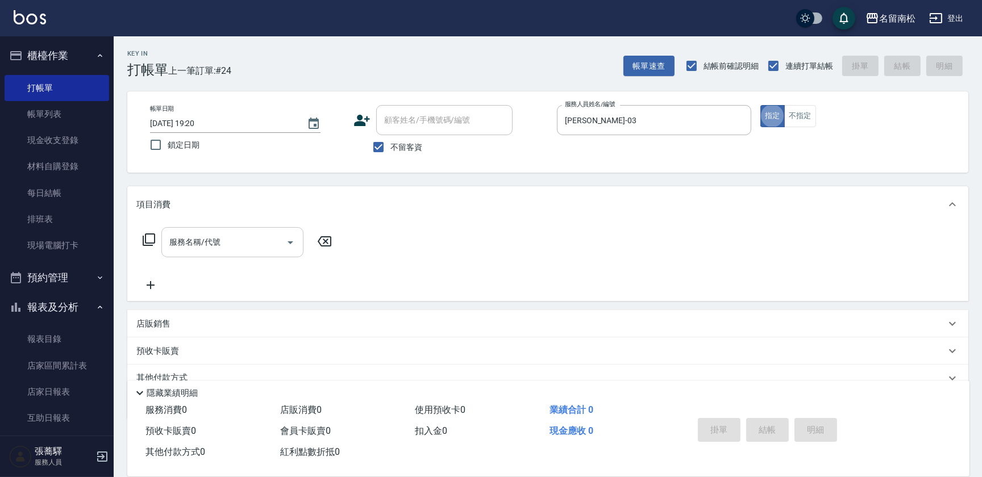
click at [241, 244] on input "服務名稱/代號" at bounding box center [223, 242] width 115 height 20
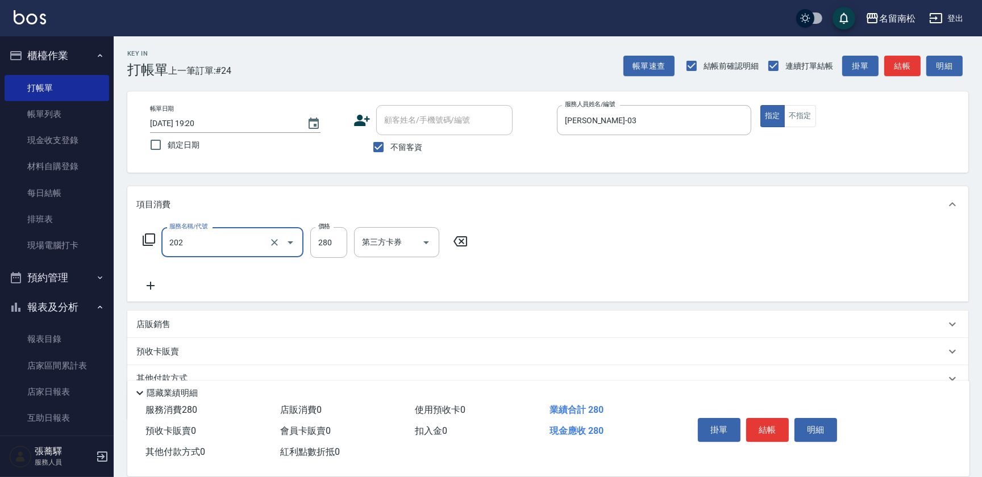
type input "洗髮[280](202)"
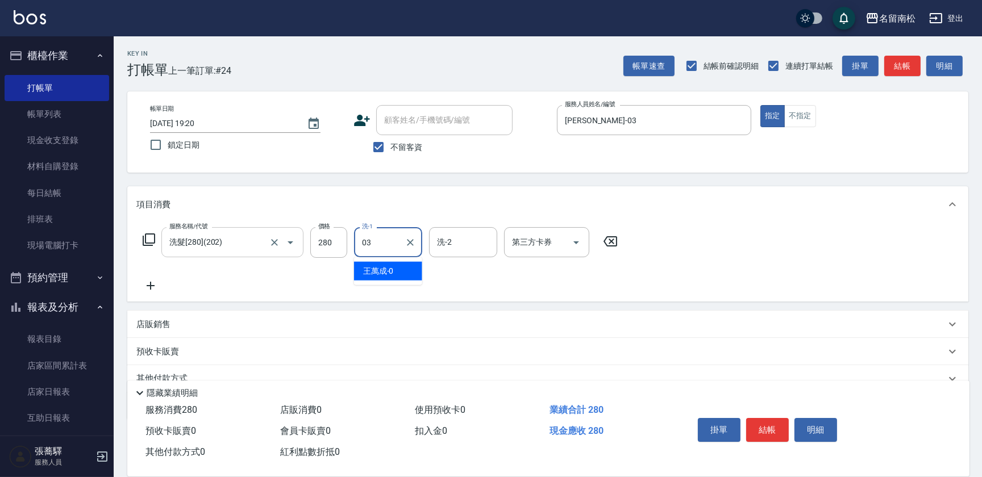
type input "[PERSON_NAME]-03"
click at [149, 285] on icon at bounding box center [150, 286] width 28 height 14
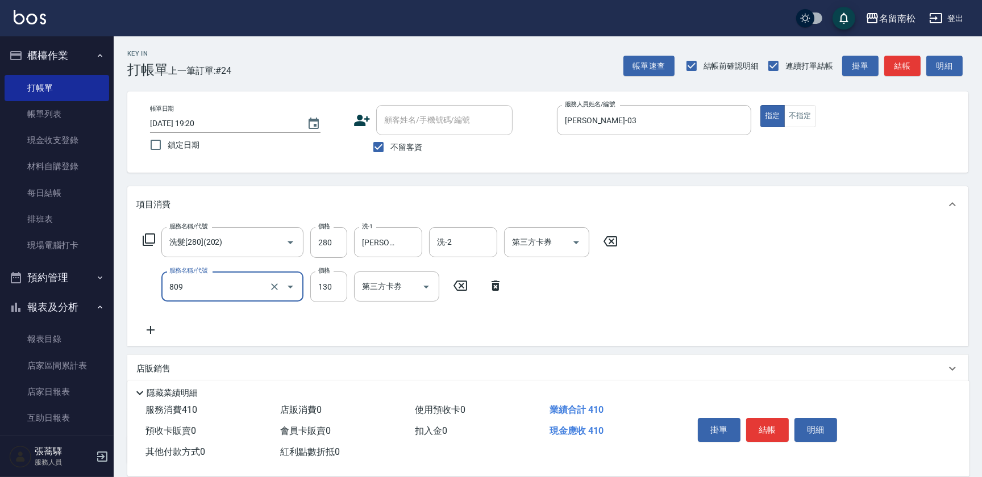
type input "單梳(809)"
type input "230"
click at [774, 430] on button "結帳" at bounding box center [767, 430] width 43 height 24
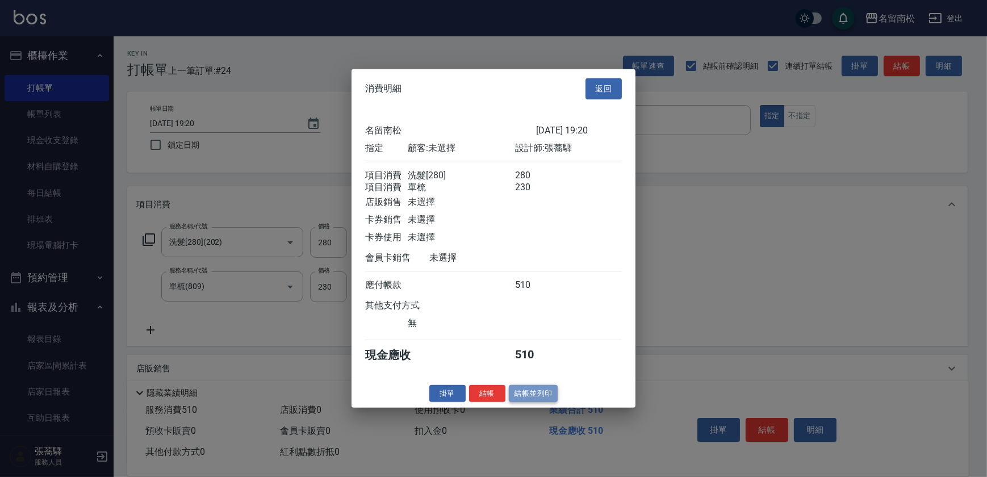
click at [533, 399] on button "結帳並列印" at bounding box center [533, 394] width 49 height 18
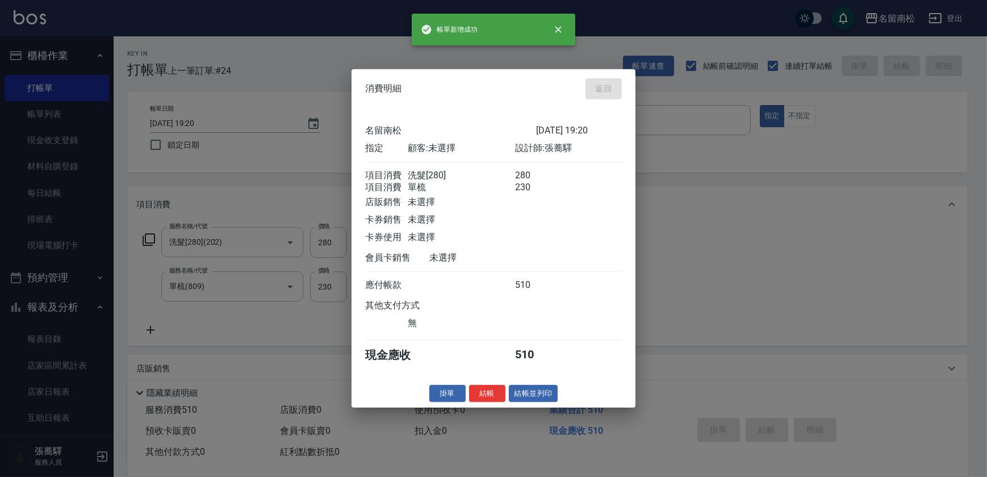
type input "[DATE] 19:23"
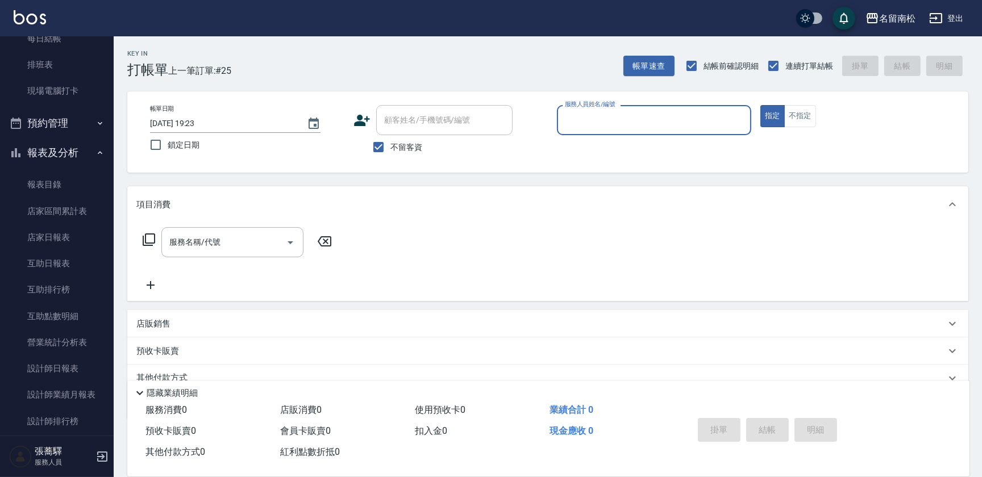
scroll to position [171, 0]
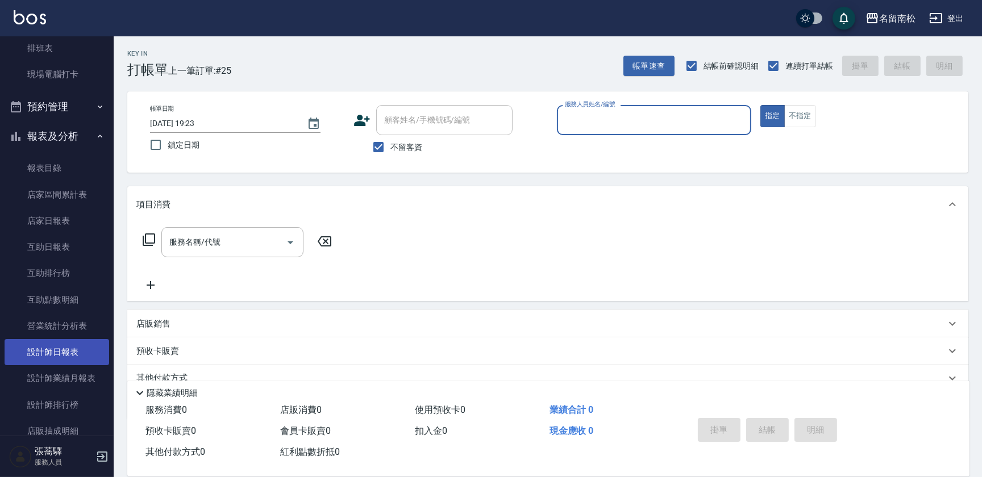
click at [74, 346] on link "設計師日報表" at bounding box center [57, 352] width 105 height 26
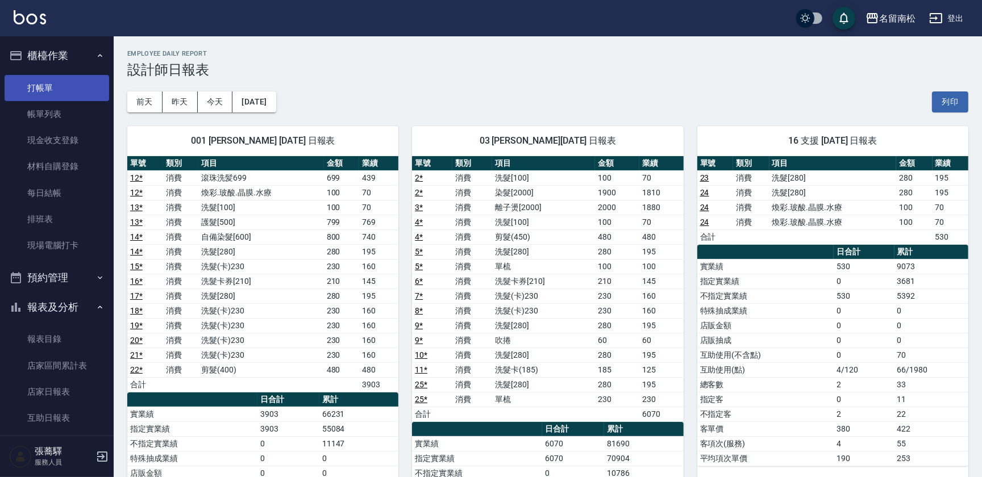
click at [80, 88] on link "打帳單" at bounding box center [57, 88] width 105 height 26
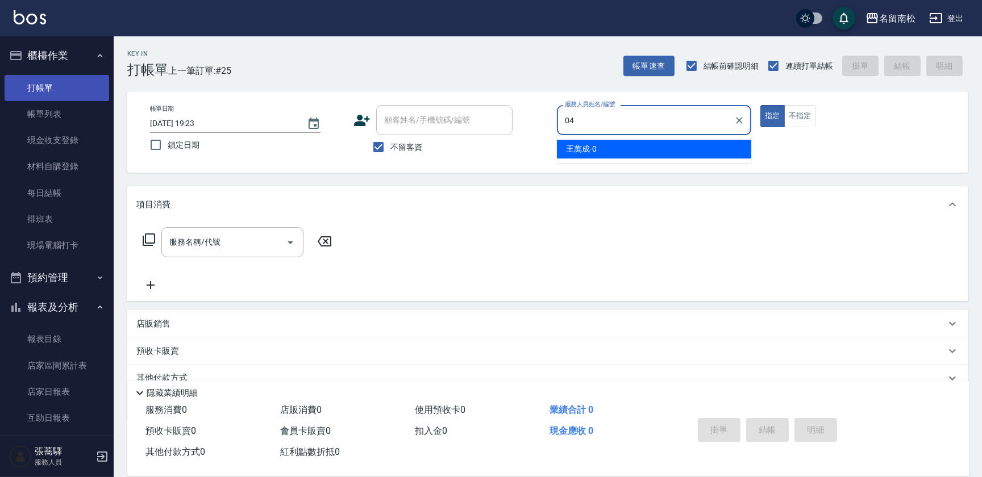
type input "[PERSON_NAME]04"
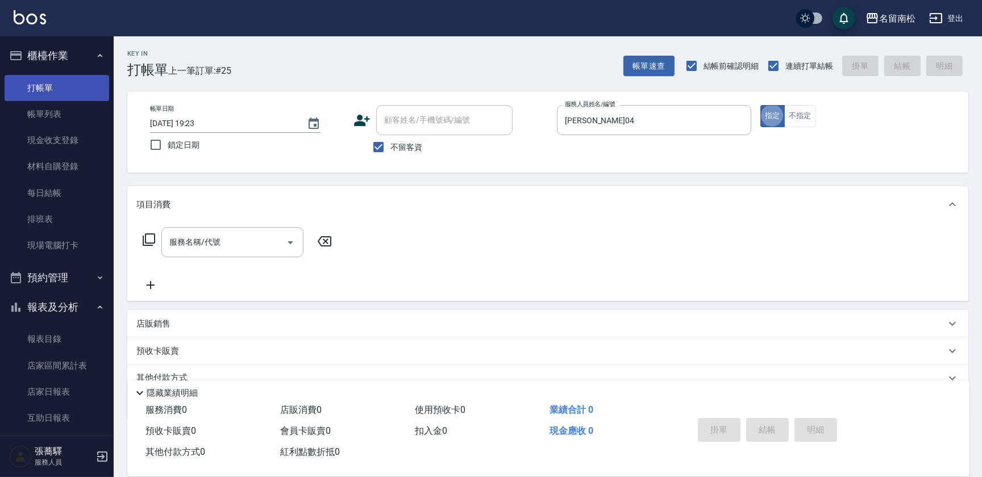
type button "true"
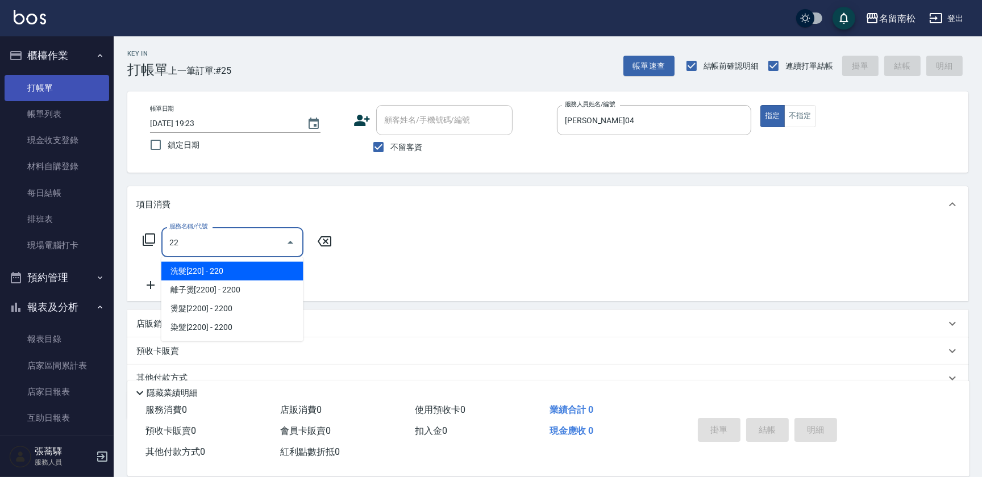
type input "220"
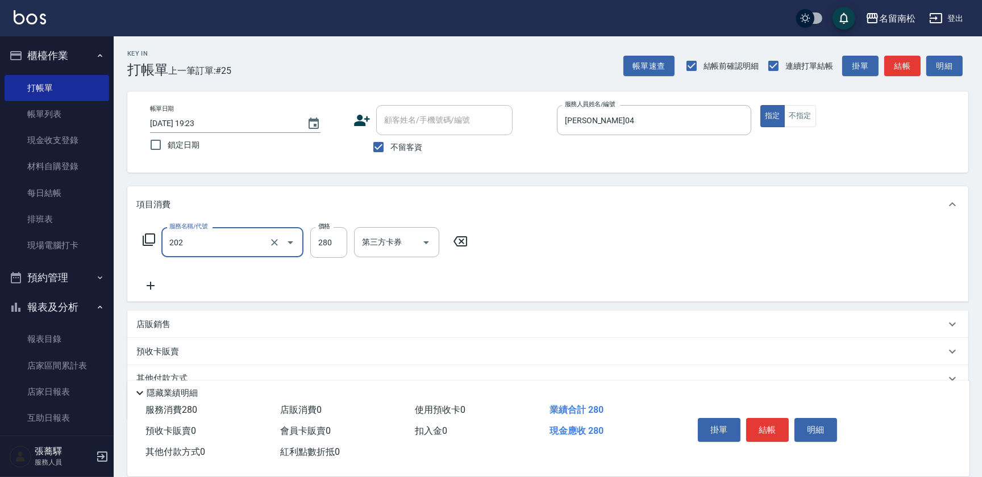
type input "洗髮[280](202)"
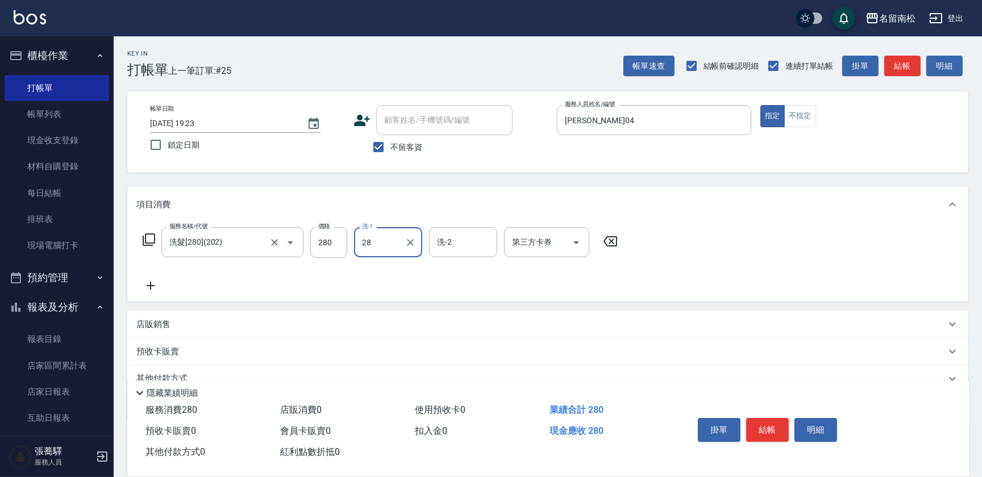
type input "[PERSON_NAME]-28"
click at [781, 432] on button "結帳" at bounding box center [767, 430] width 43 height 24
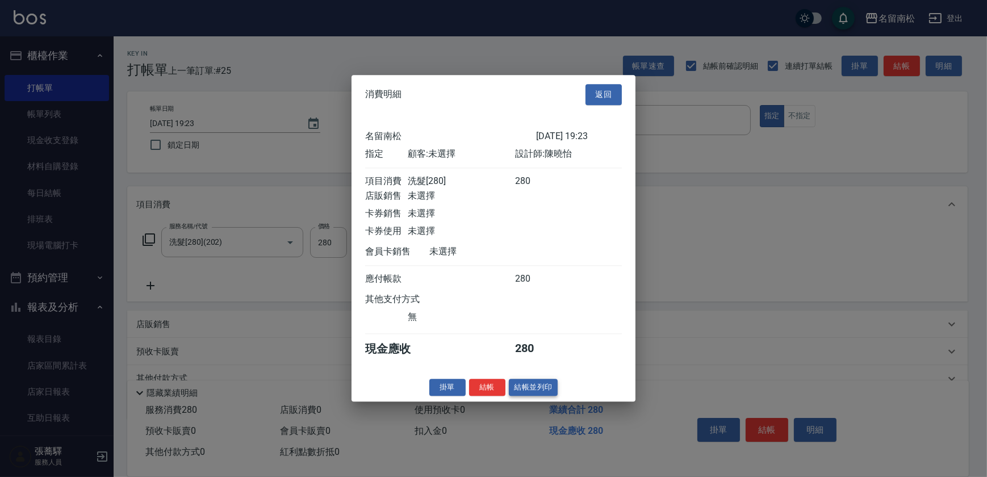
click at [538, 397] on button "結帳並列印" at bounding box center [533, 388] width 49 height 18
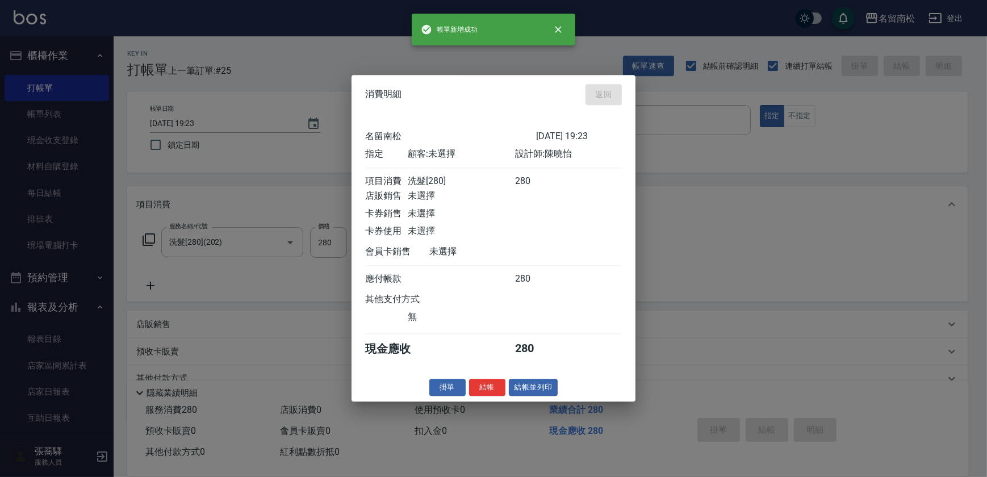
type input "[DATE] 19:36"
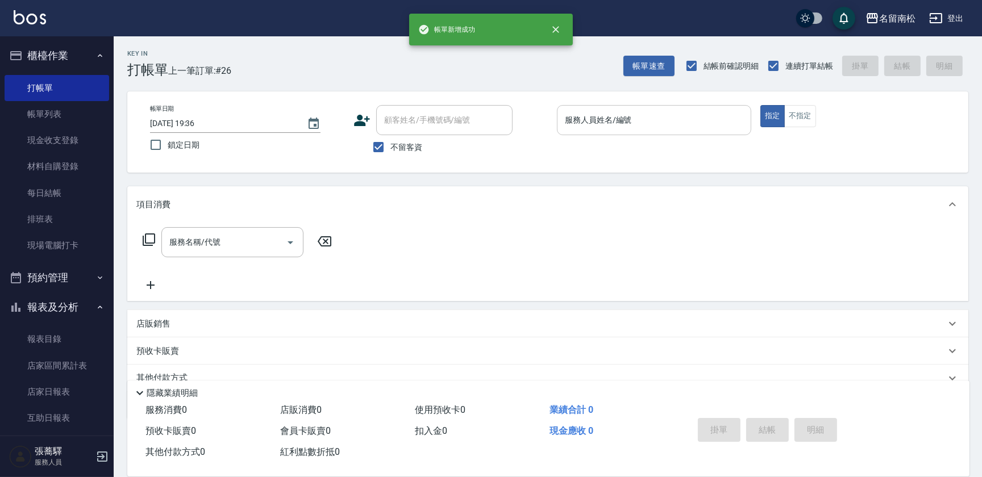
click at [680, 122] on input "服務人員姓名/編號" at bounding box center [654, 120] width 184 height 20
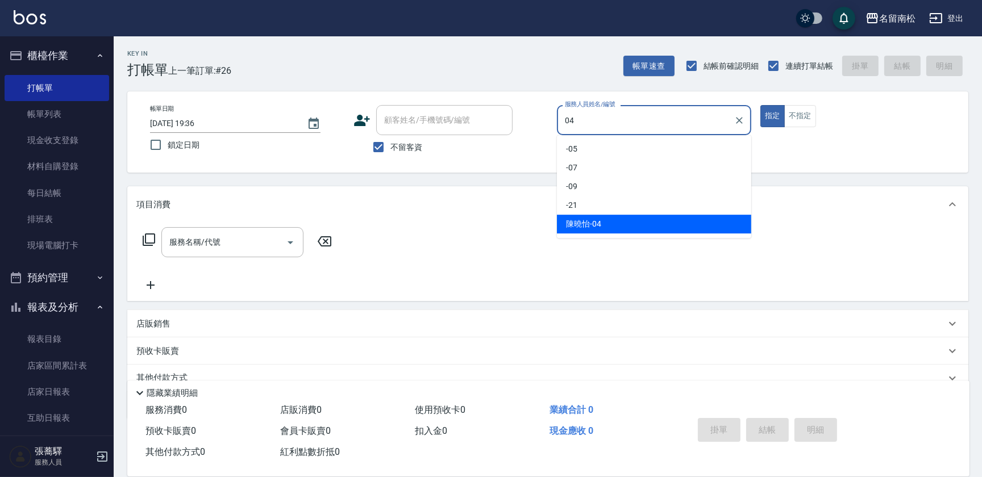
type input "[PERSON_NAME]04"
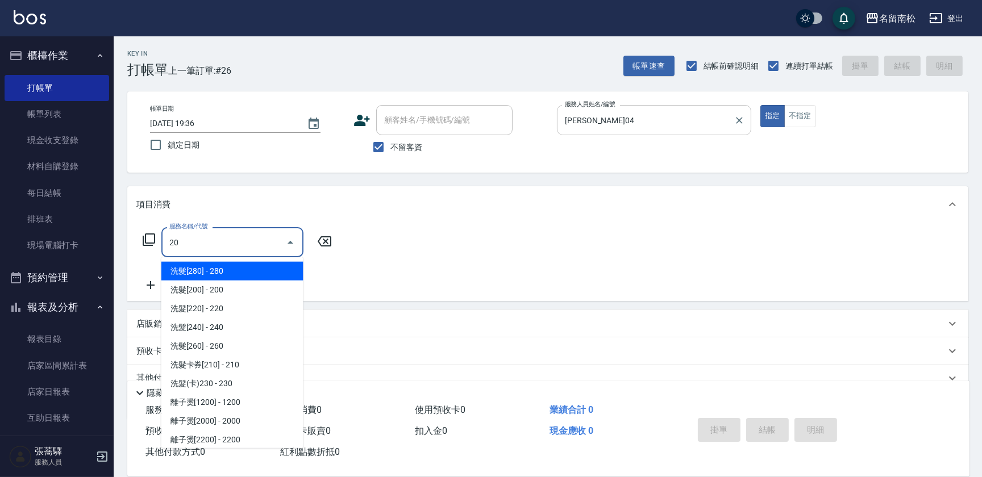
type input "202"
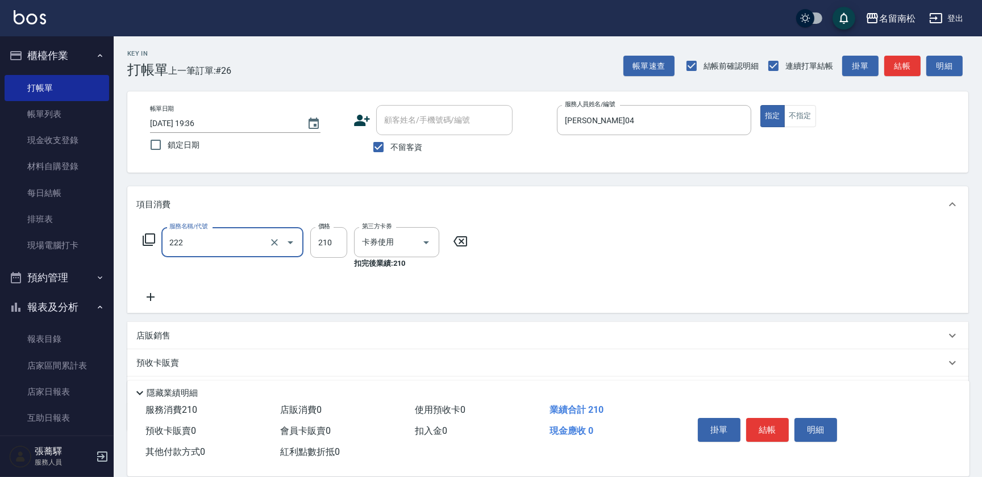
type input "洗髮卡券[210](222)"
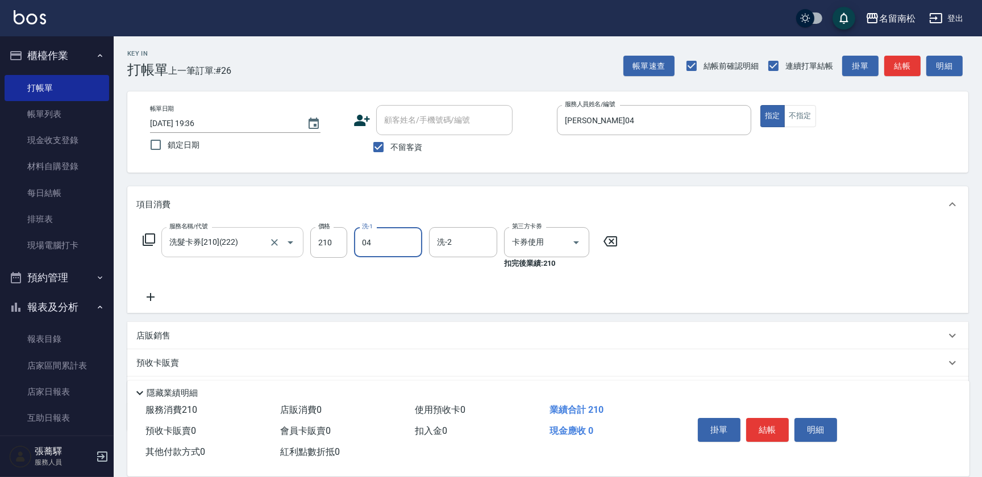
type input "[PERSON_NAME]04"
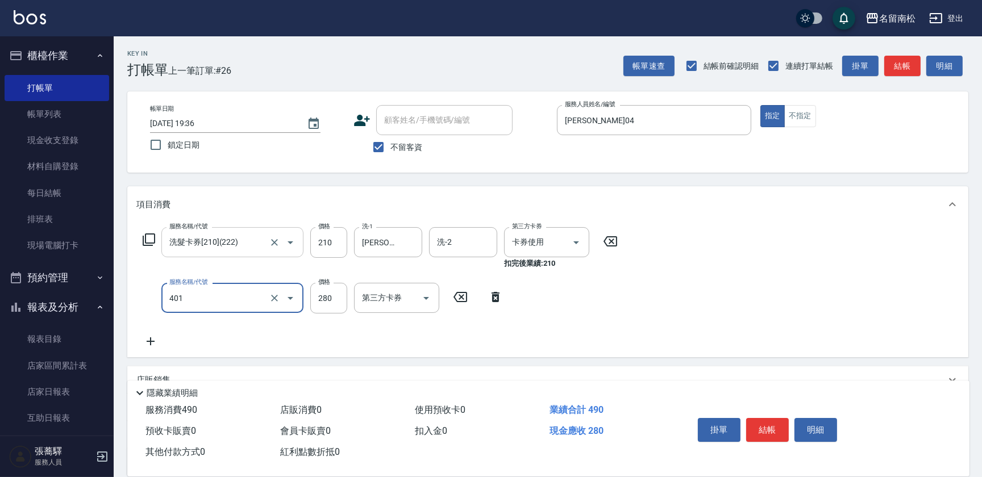
type input "剪髮(280)(401)"
type input "200"
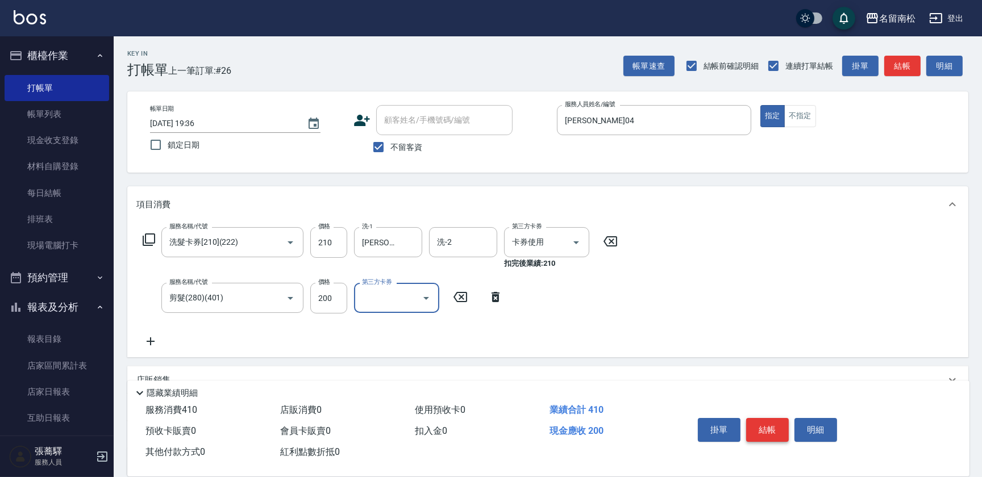
click at [773, 433] on button "結帳" at bounding box center [767, 430] width 43 height 24
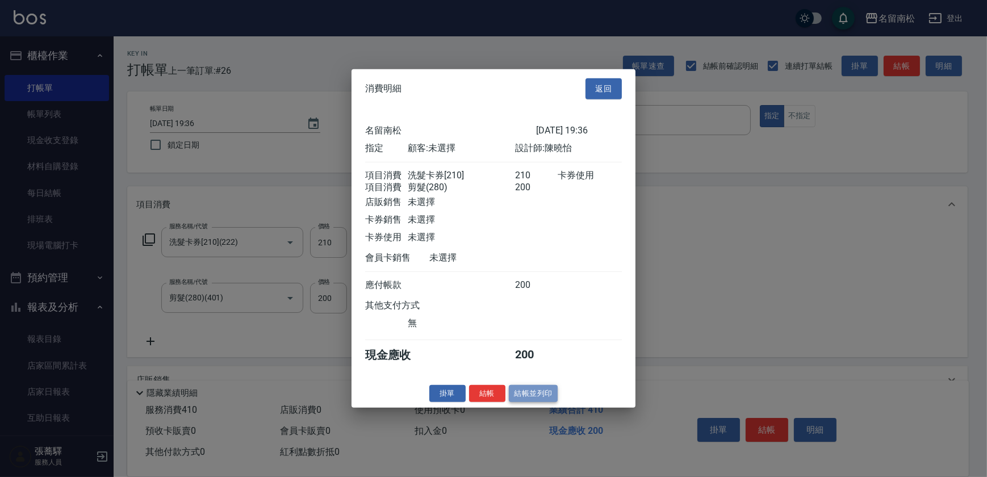
click at [534, 398] on button "結帳並列印" at bounding box center [533, 394] width 49 height 18
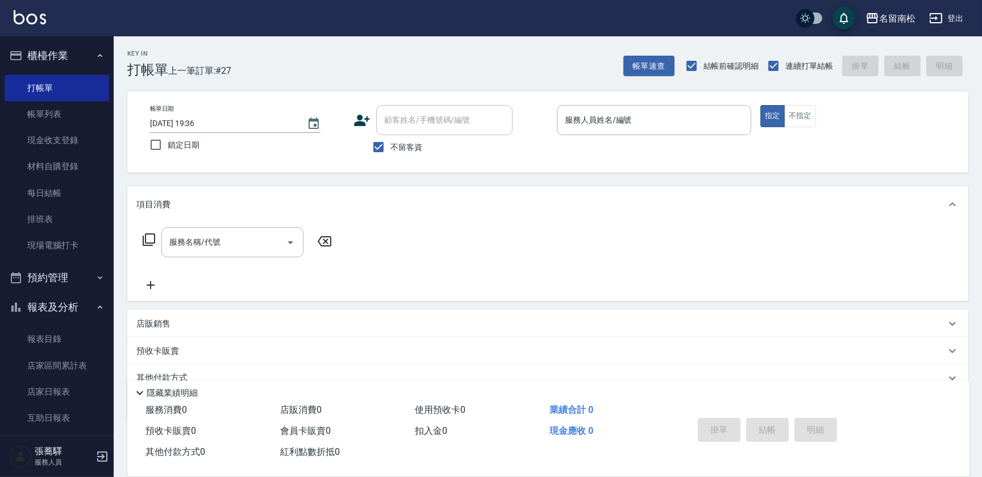
click at [626, 114] on div "服務人員姓名/編號 服務人員姓名/編號" at bounding box center [654, 120] width 194 height 30
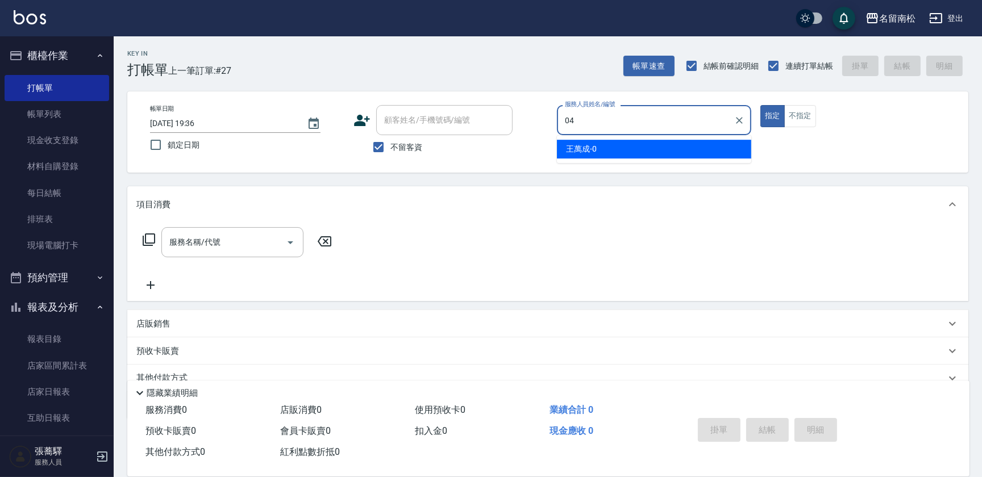
type input "[PERSON_NAME]04"
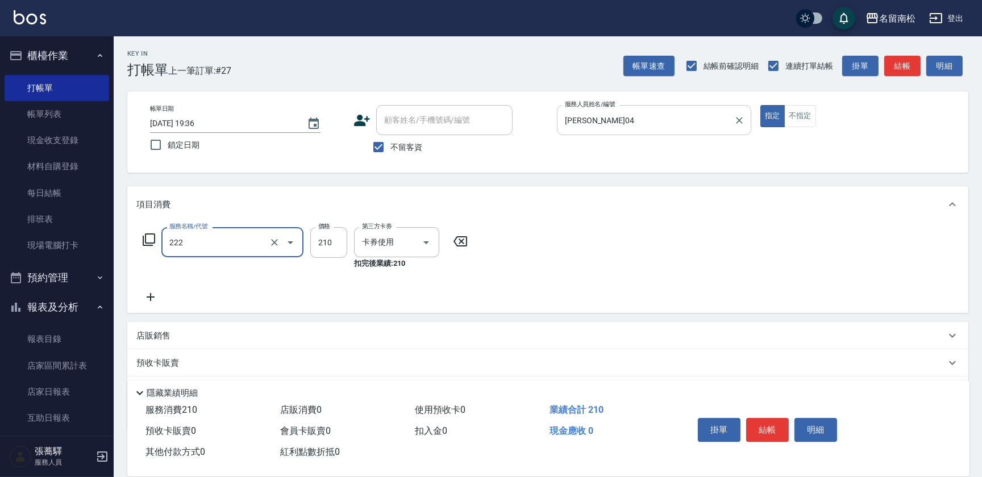
type input "洗髮卡券[210](222)"
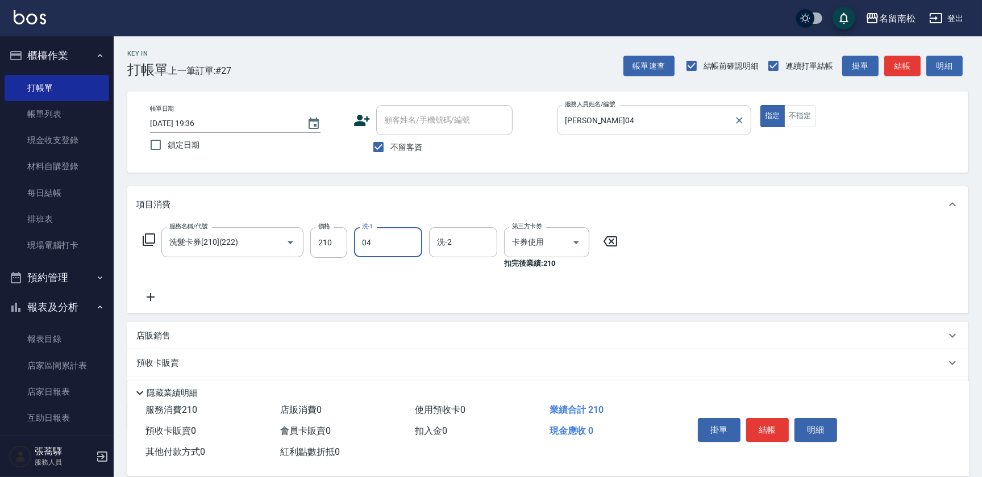
type input "[PERSON_NAME]04"
click at [764, 430] on button "結帳" at bounding box center [767, 430] width 43 height 24
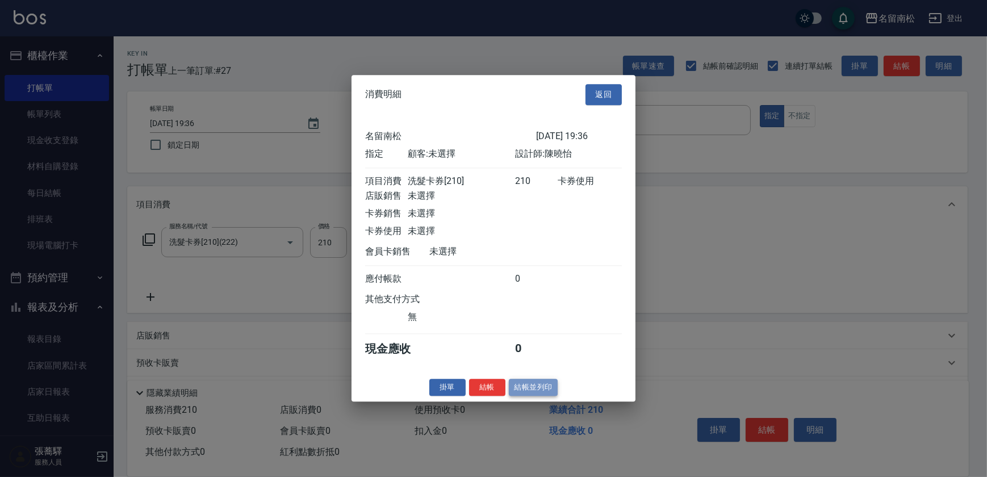
click at [527, 390] on button "結帳並列印" at bounding box center [533, 388] width 49 height 18
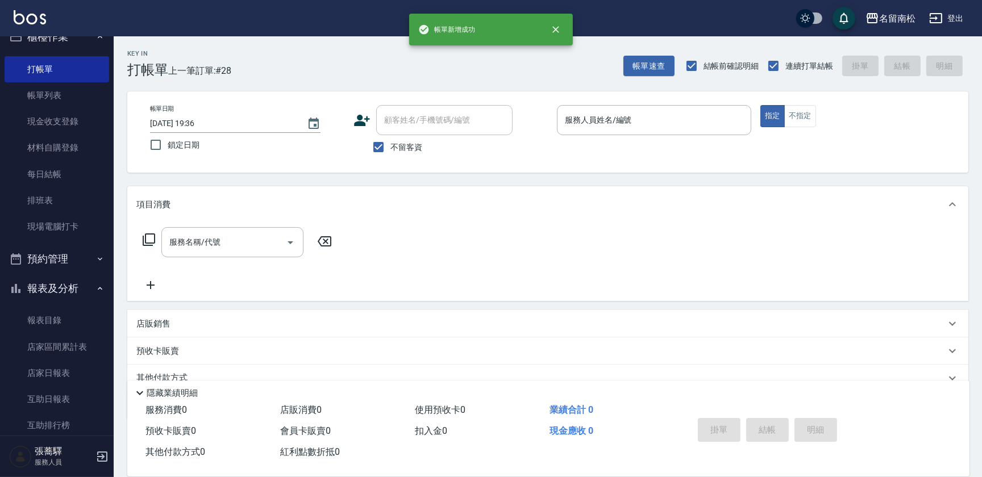
scroll to position [206, 0]
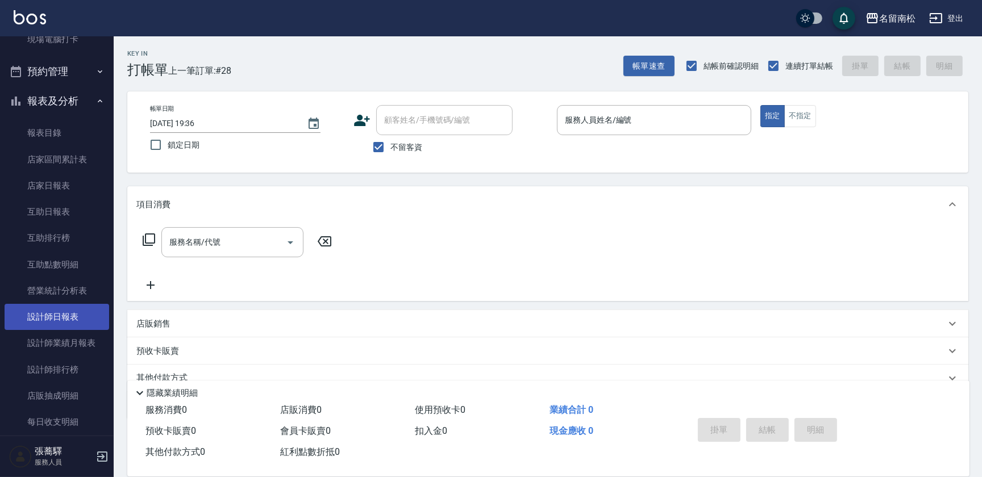
click at [60, 320] on link "設計師日報表" at bounding box center [57, 317] width 105 height 26
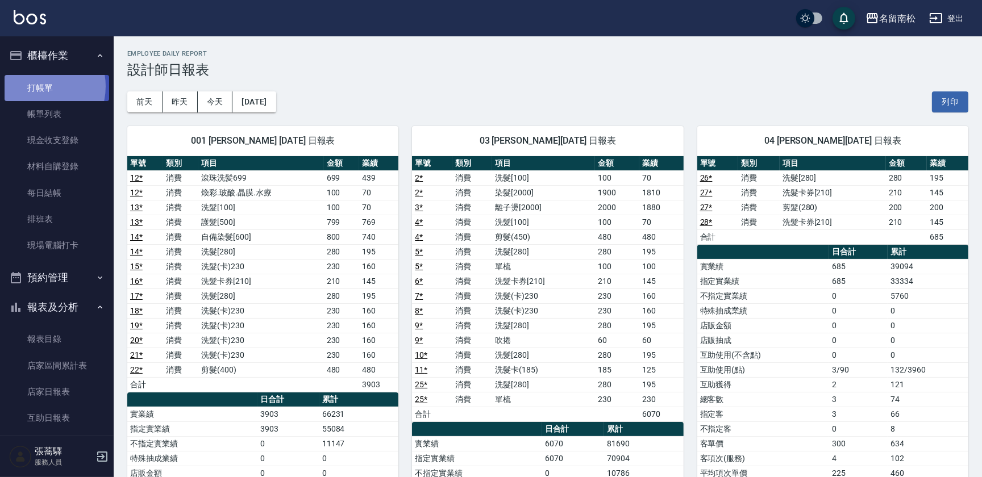
click at [36, 86] on link "打帳單" at bounding box center [57, 88] width 105 height 26
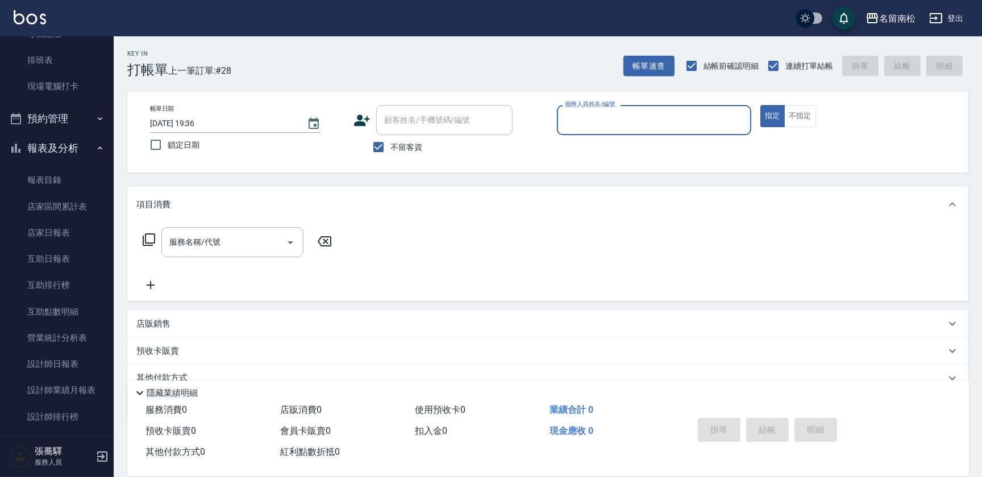
scroll to position [51, 0]
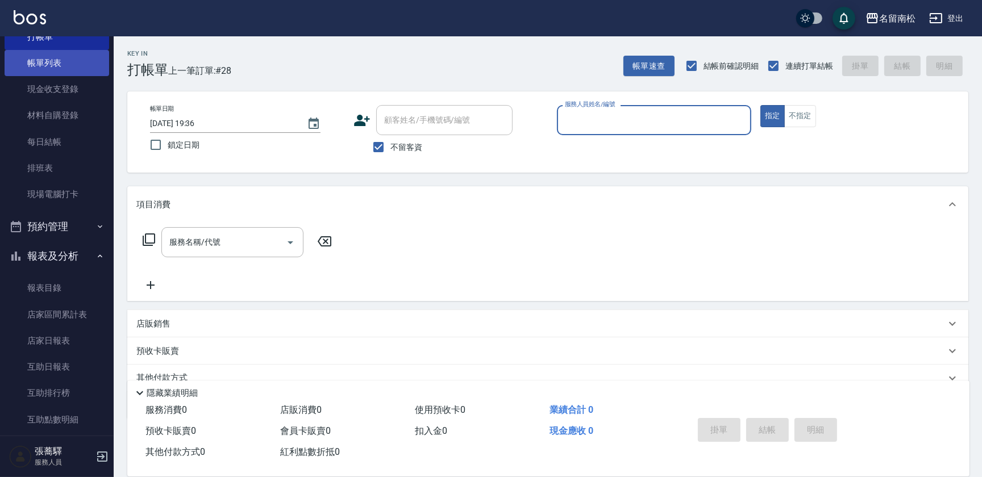
click at [80, 73] on link "帳單列表" at bounding box center [57, 63] width 105 height 26
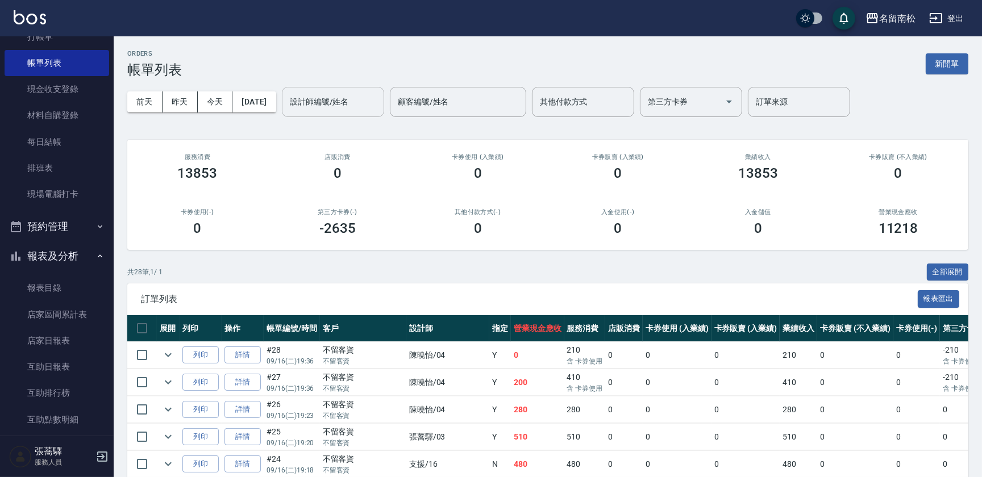
click at [370, 100] on input "設計師編號/姓名" at bounding box center [333, 102] width 92 height 20
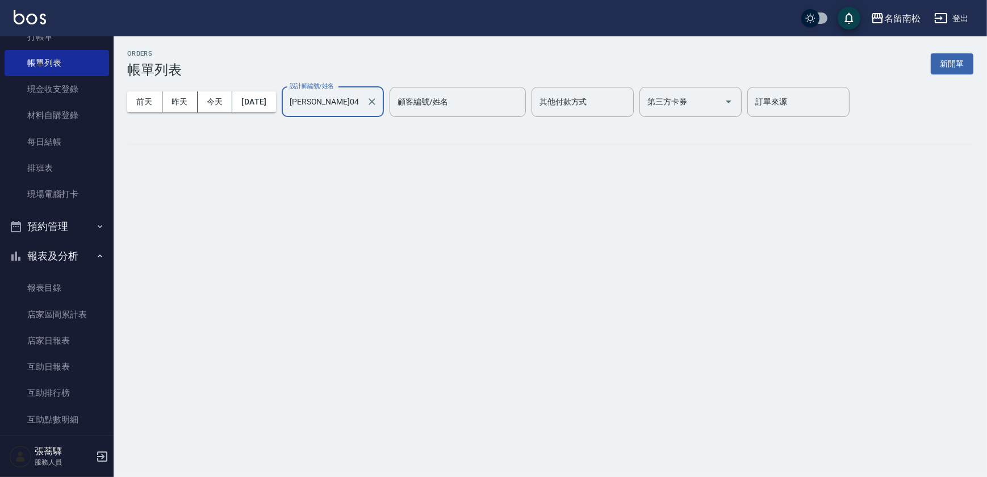
type input "[PERSON_NAME]04"
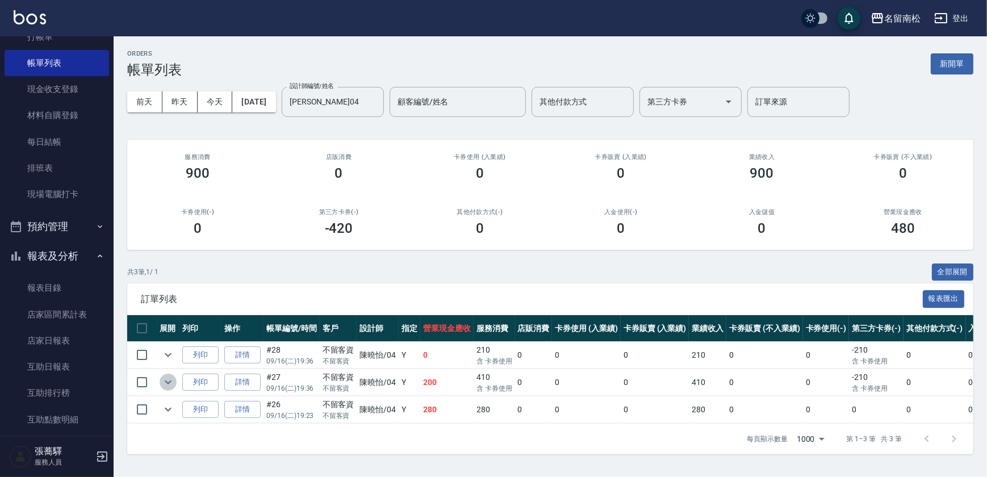
click at [166, 380] on icon "expand row" at bounding box center [168, 383] width 14 height 14
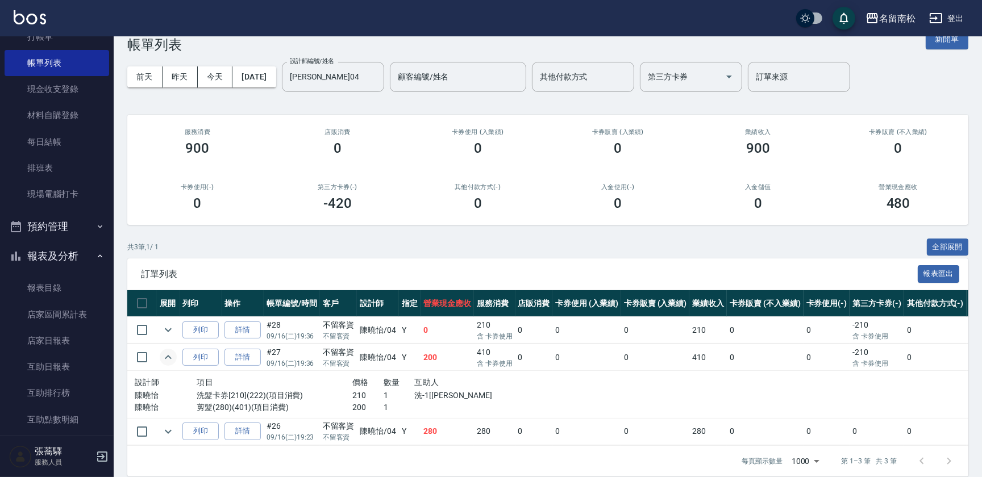
scroll to position [45, 0]
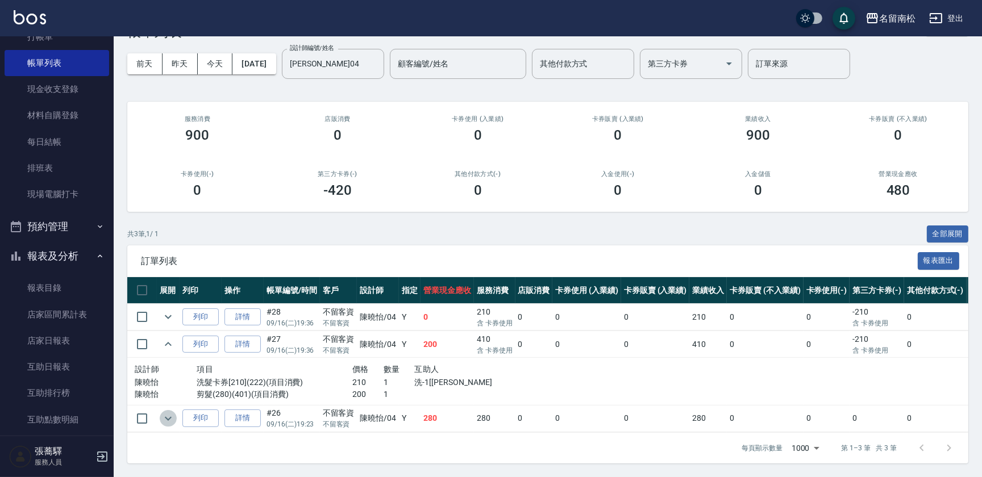
click at [160, 412] on button "expand row" at bounding box center [168, 418] width 17 height 17
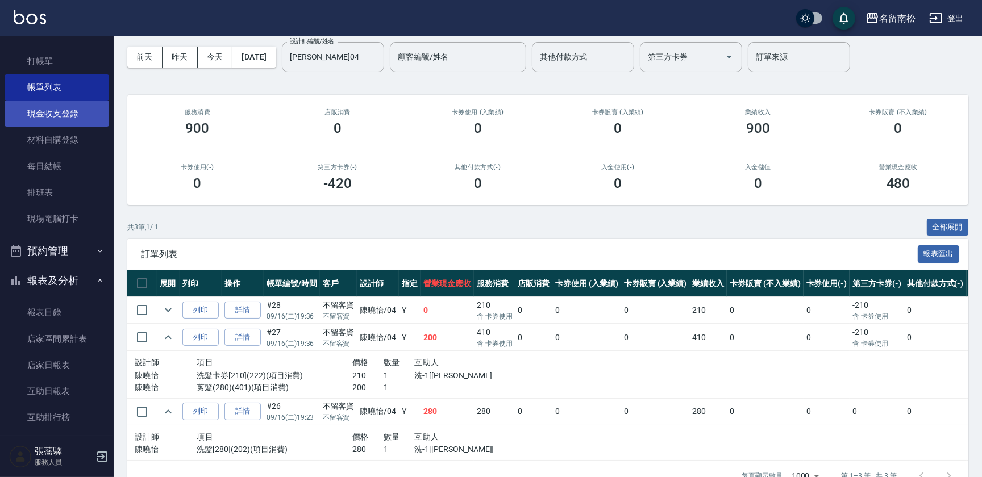
scroll to position [0, 0]
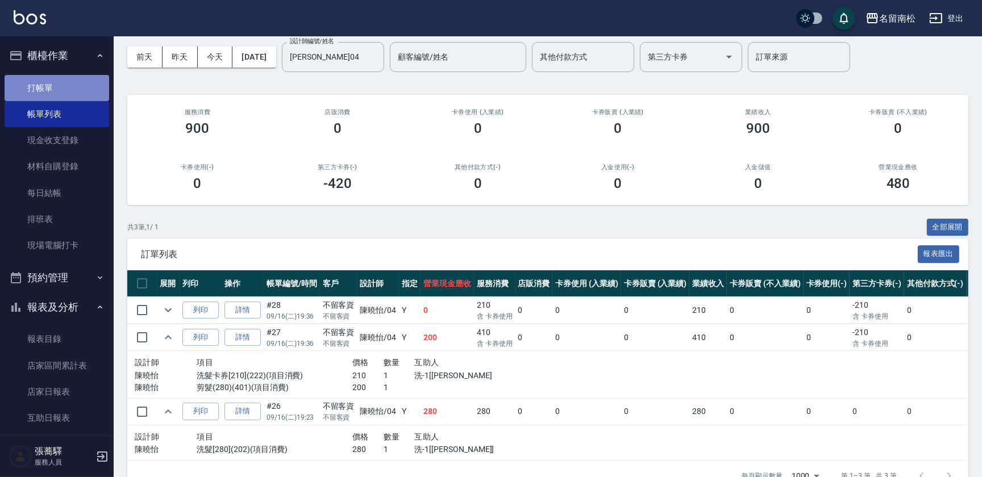
click at [84, 82] on link "打帳單" at bounding box center [57, 88] width 105 height 26
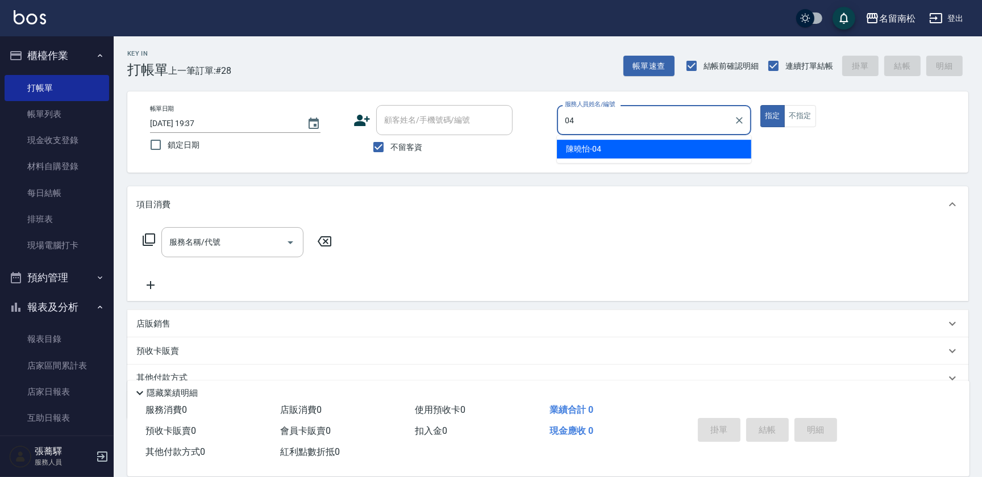
type input "[PERSON_NAME]04"
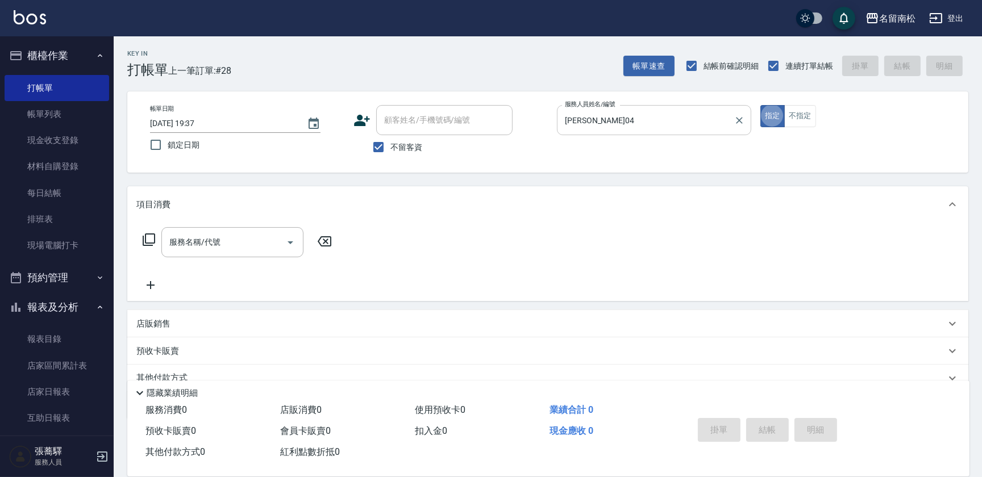
type button "true"
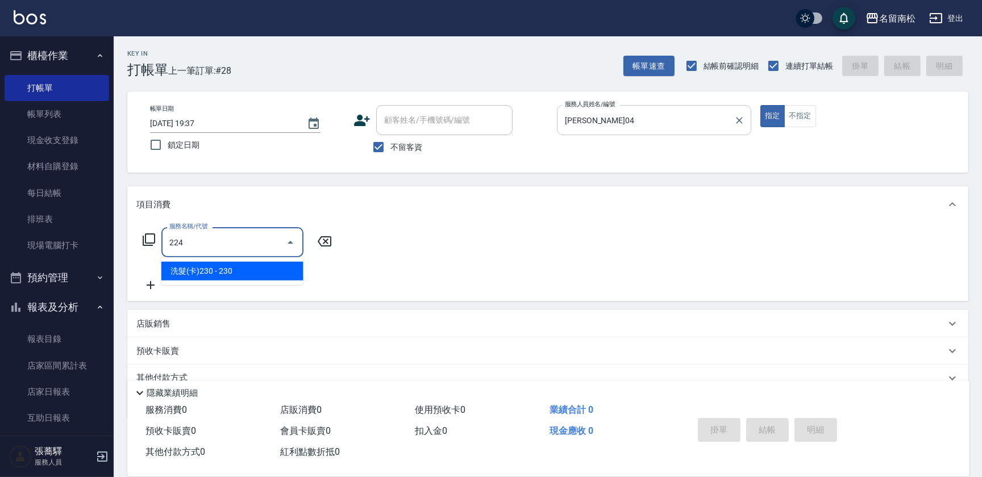
type input "洗髮(卡)230(224)"
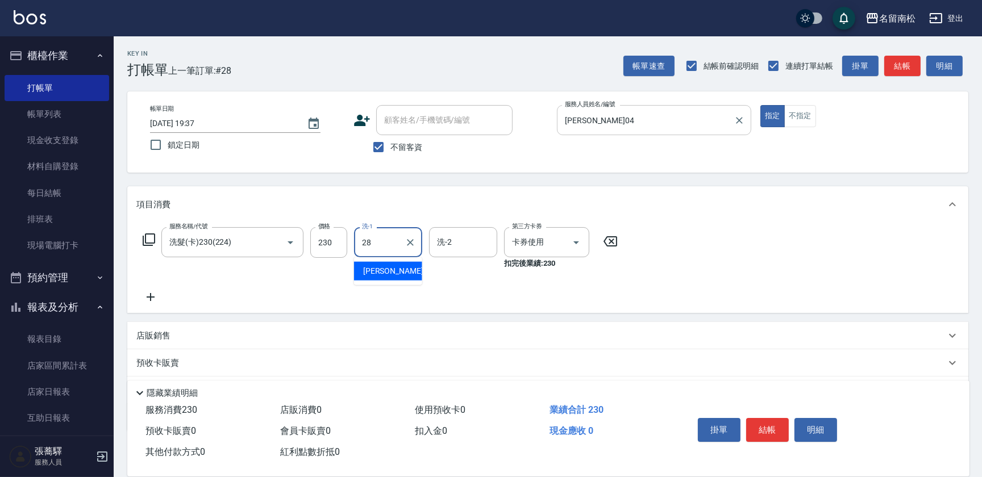
type input "[PERSON_NAME]-28"
click at [403, 149] on span "不留客資" at bounding box center [406, 147] width 32 height 12
click at [390, 149] on input "不留客資" at bounding box center [378, 147] width 24 height 24
checkbox input "false"
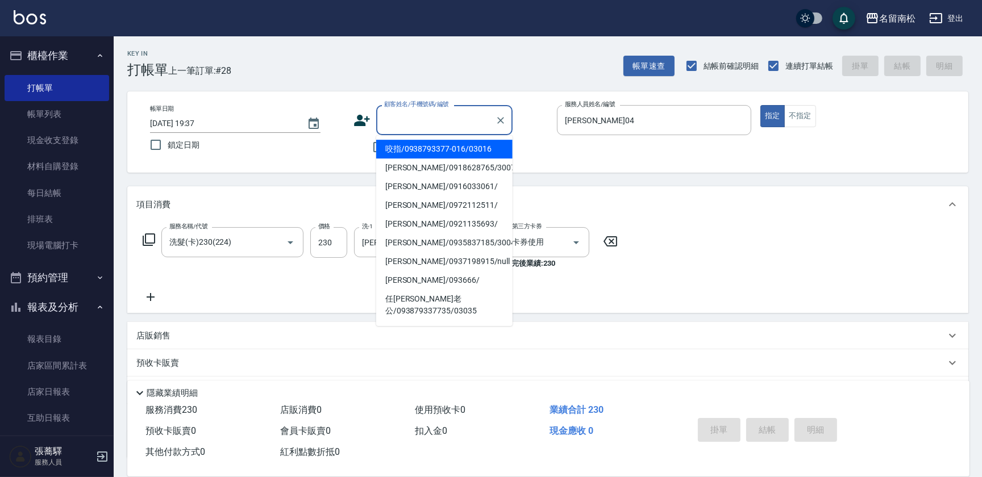
click at [431, 119] on input "顧客姓名/手機號碼/編號" at bounding box center [435, 120] width 109 height 20
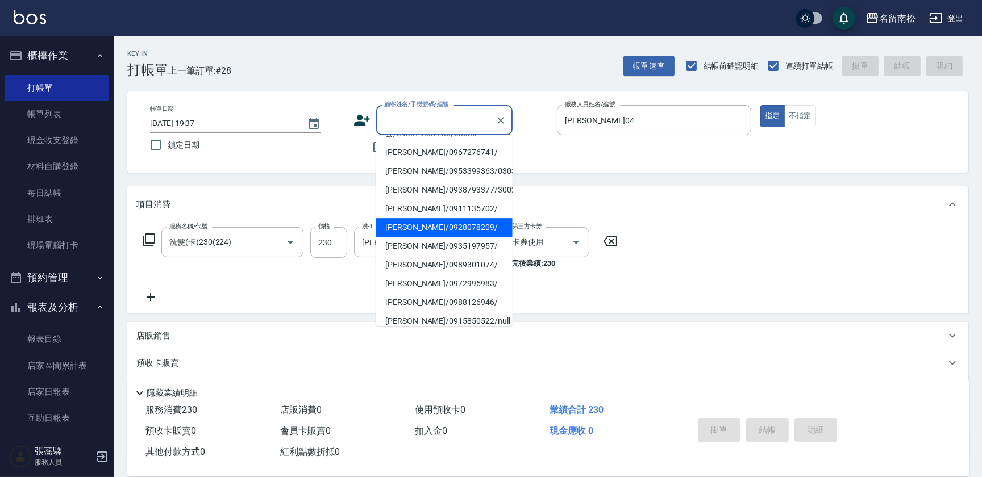
scroll to position [205, 0]
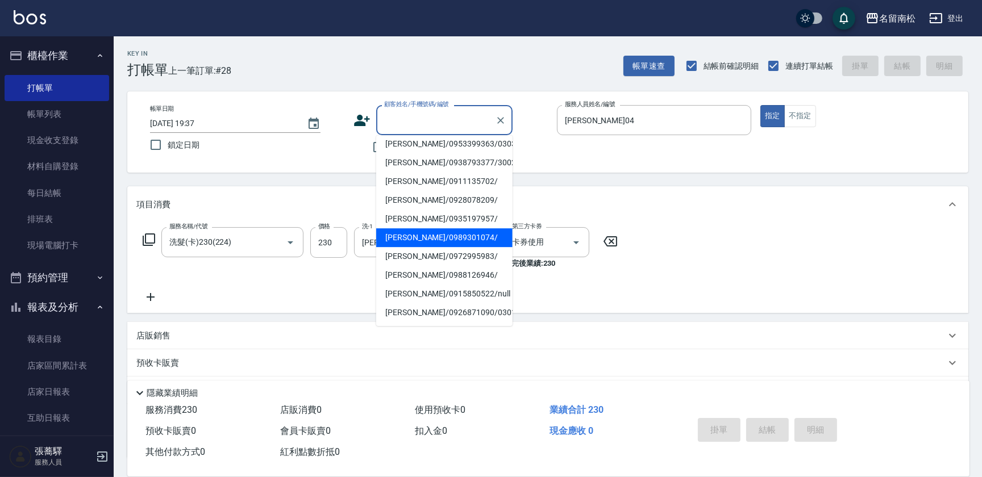
click at [423, 239] on li "[PERSON_NAME]/0989301074/" at bounding box center [444, 237] width 136 height 19
type input "[PERSON_NAME]/0989301074/"
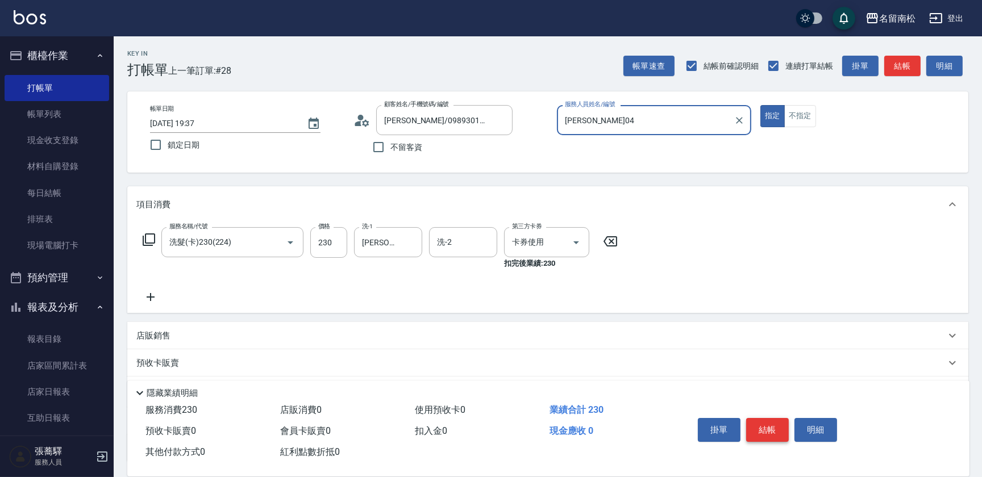
click at [770, 426] on button "結帳" at bounding box center [767, 430] width 43 height 24
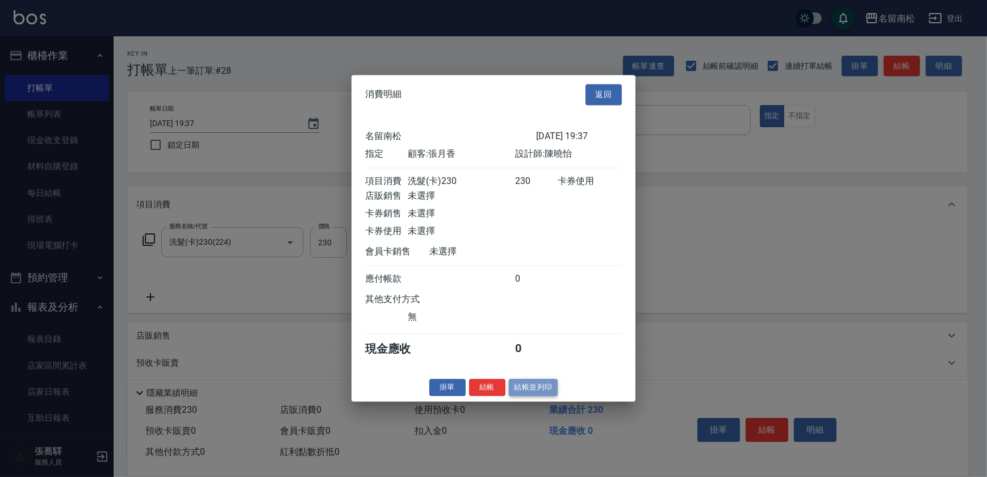
click at [539, 396] on button "結帳並列印" at bounding box center [533, 388] width 49 height 18
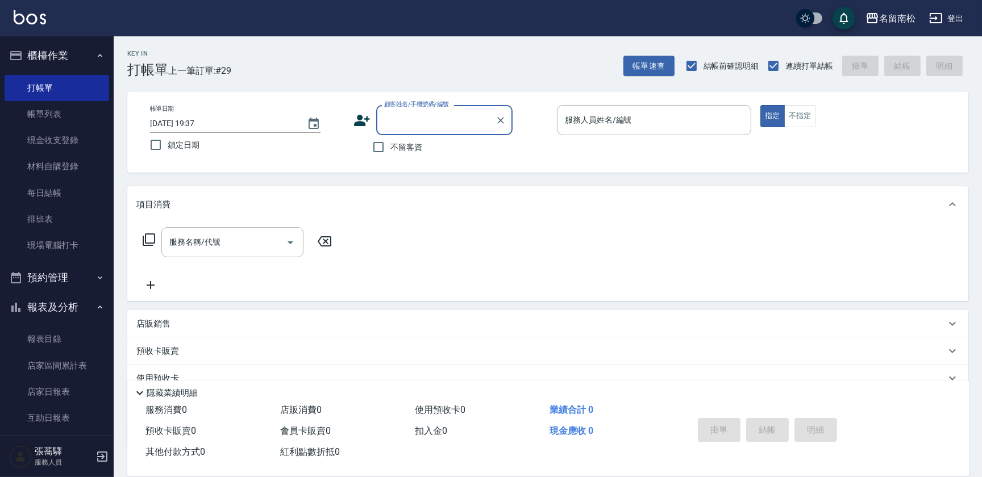
click at [426, 124] on div "顧客姓名/手機號碼/編號 顧客姓名/手機號碼/編號" at bounding box center [444, 120] width 136 height 30
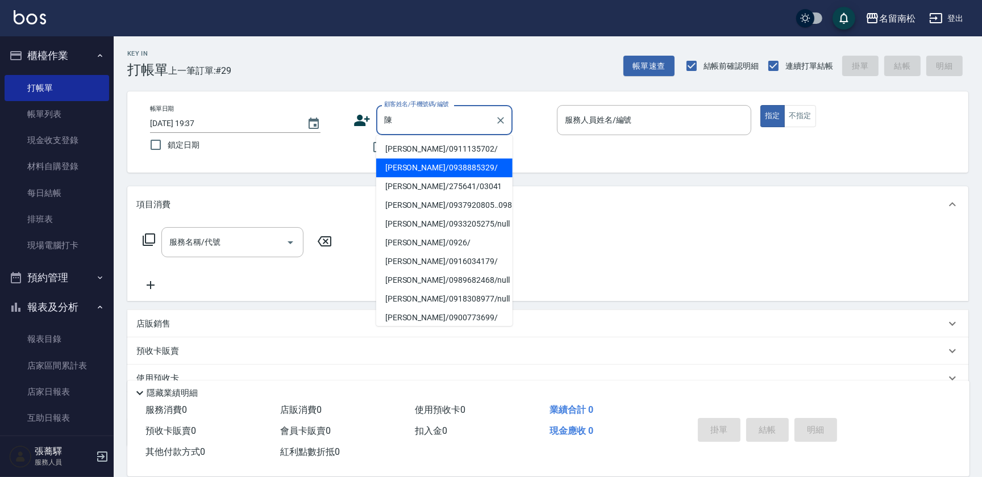
click at [435, 165] on li "[PERSON_NAME]/0938885329/" at bounding box center [444, 168] width 136 height 19
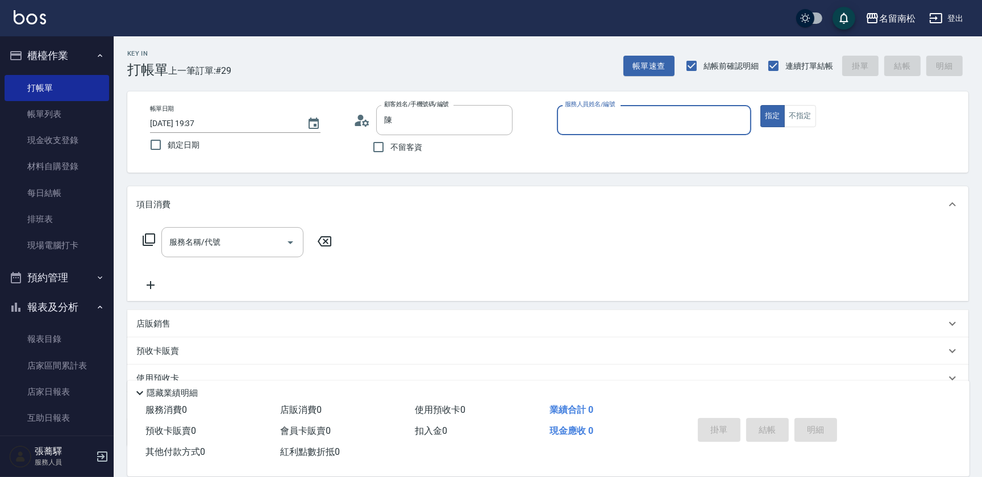
type input "[PERSON_NAME]/0938885329/"
type input "[PERSON_NAME]04"
click at [760, 105] on button "指定" at bounding box center [772, 116] width 24 height 22
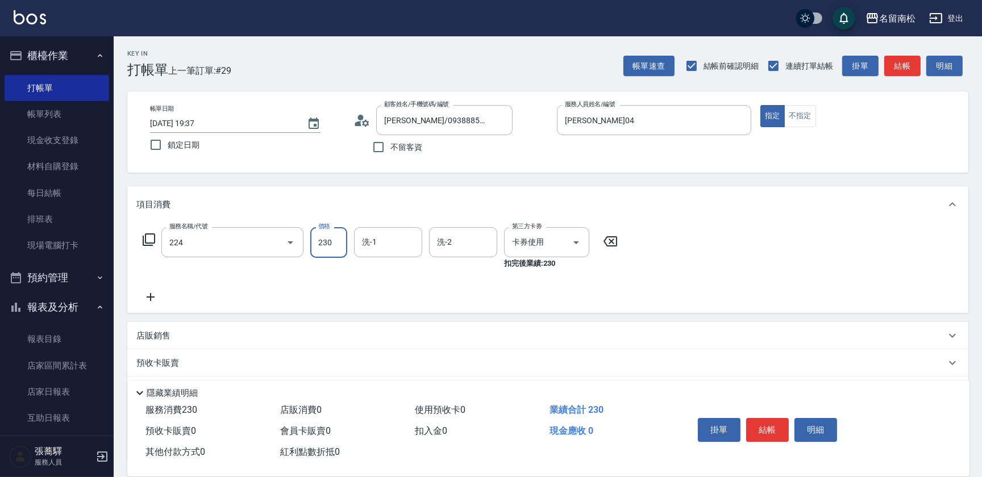
type input "洗髮(卡)230(224)"
type input "[PERSON_NAME]-28"
click at [767, 425] on button "結帳" at bounding box center [767, 430] width 43 height 24
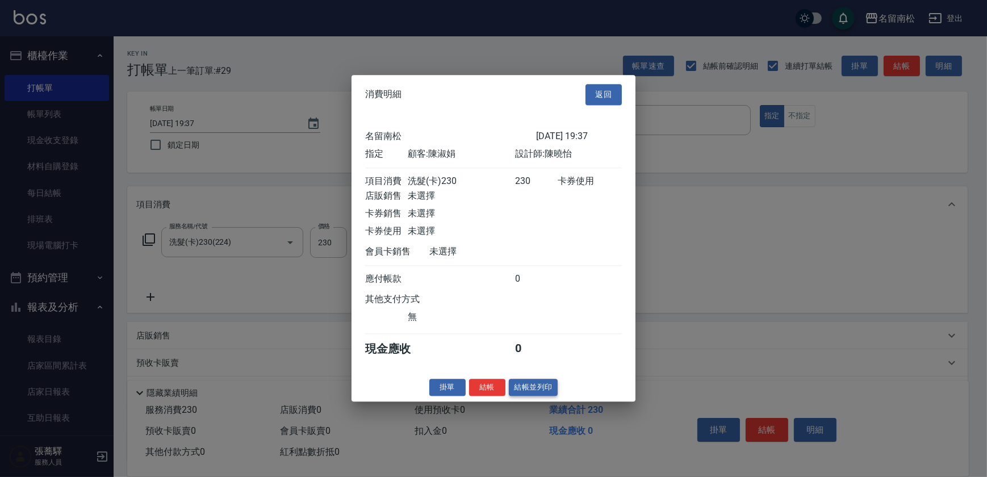
click at [526, 393] on button "結帳並列印" at bounding box center [533, 388] width 49 height 18
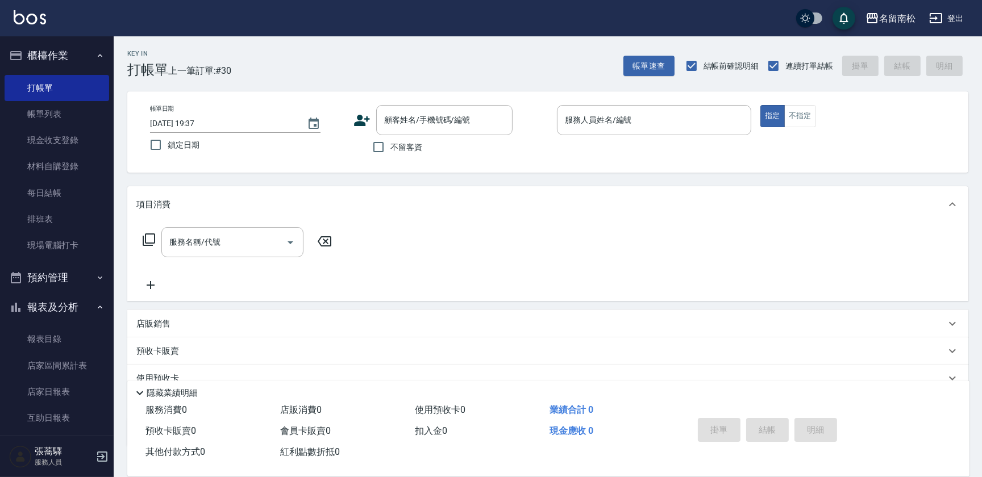
drag, startPoint x: 395, startPoint y: 143, endPoint x: 417, endPoint y: 136, distance: 22.6
click at [395, 143] on span "不留客資" at bounding box center [406, 147] width 32 height 12
click at [390, 143] on input "不留客資" at bounding box center [378, 147] width 24 height 24
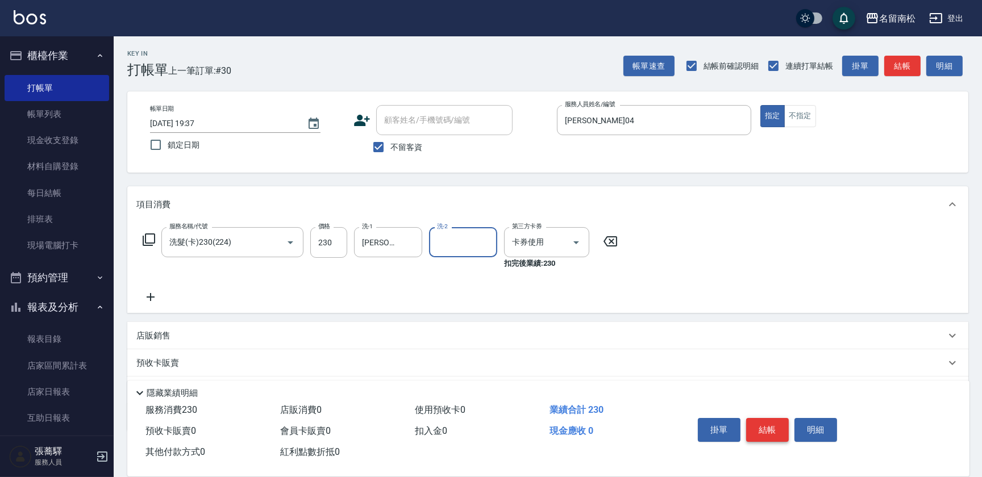
click at [768, 433] on button "結帳" at bounding box center [767, 430] width 43 height 24
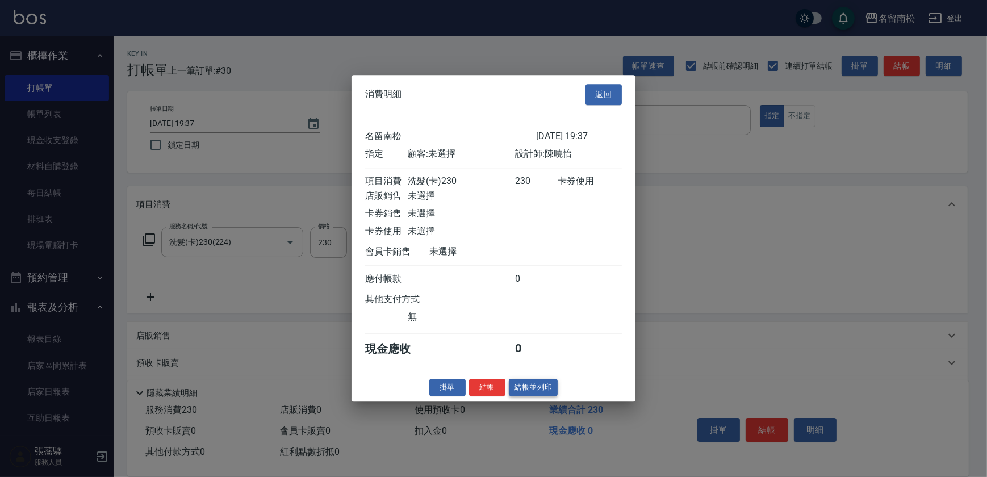
click at [539, 397] on button "結帳並列印" at bounding box center [533, 388] width 49 height 18
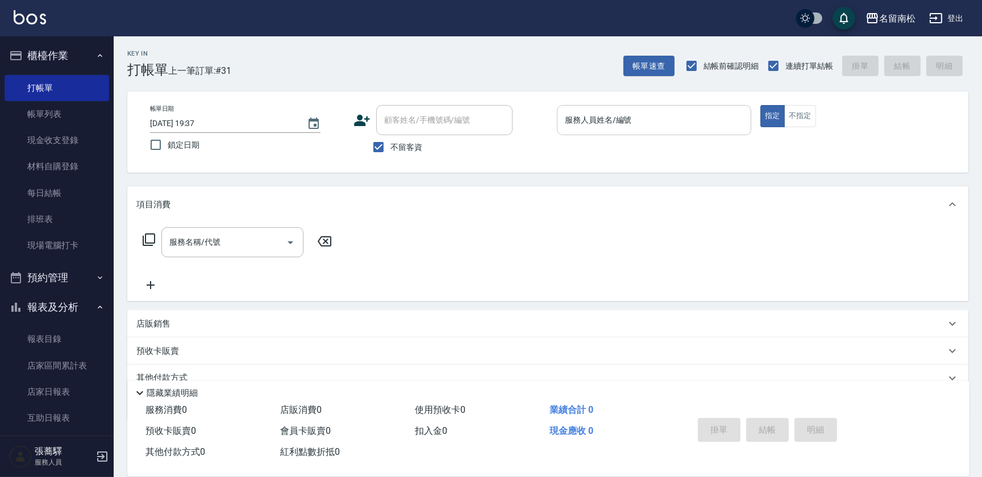
click at [660, 119] on input "服務人員姓名/編號" at bounding box center [654, 120] width 184 height 20
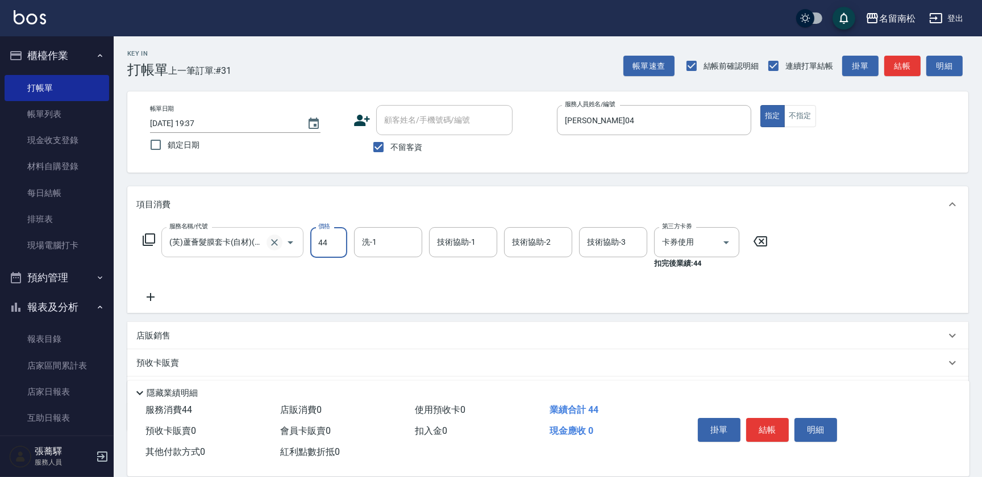
click at [274, 245] on icon "Clear" at bounding box center [274, 242] width 11 height 11
click at [756, 430] on button "結帳" at bounding box center [767, 430] width 43 height 24
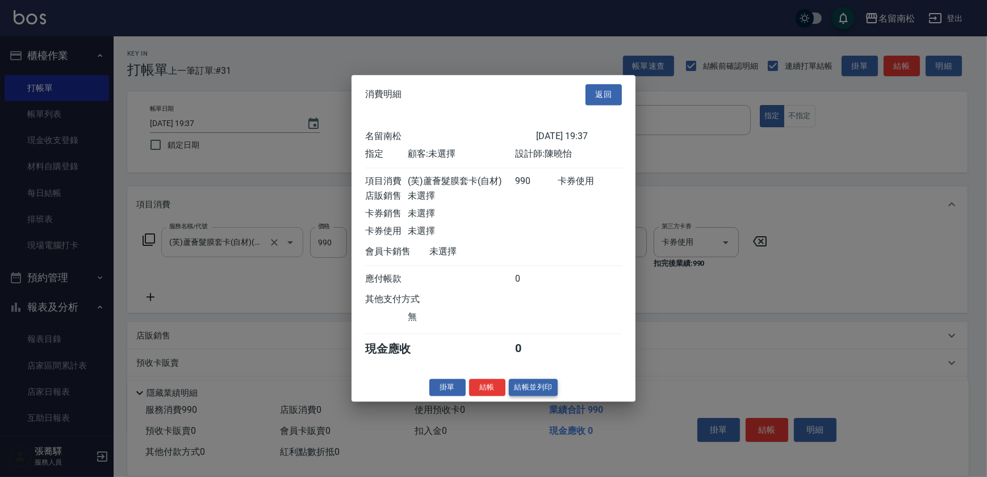
click at [539, 391] on button "結帳並列印" at bounding box center [533, 388] width 49 height 18
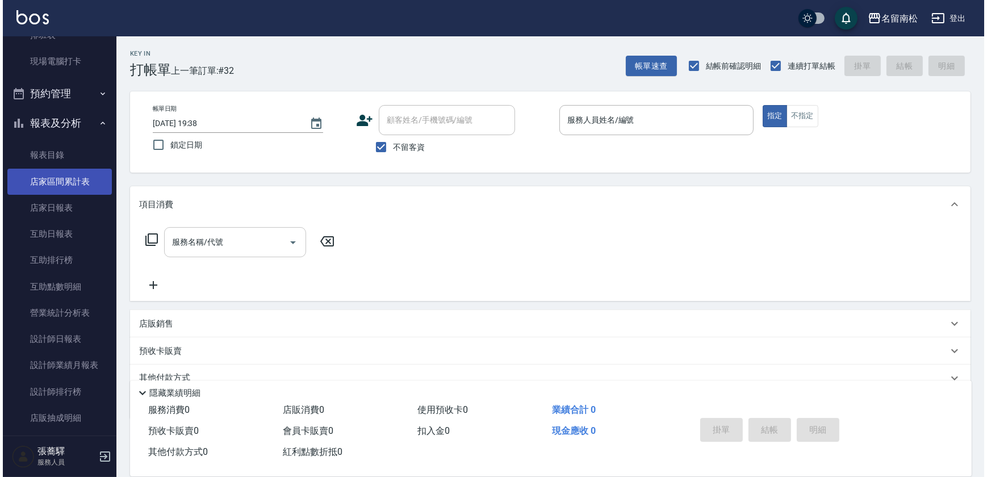
scroll to position [206, 0]
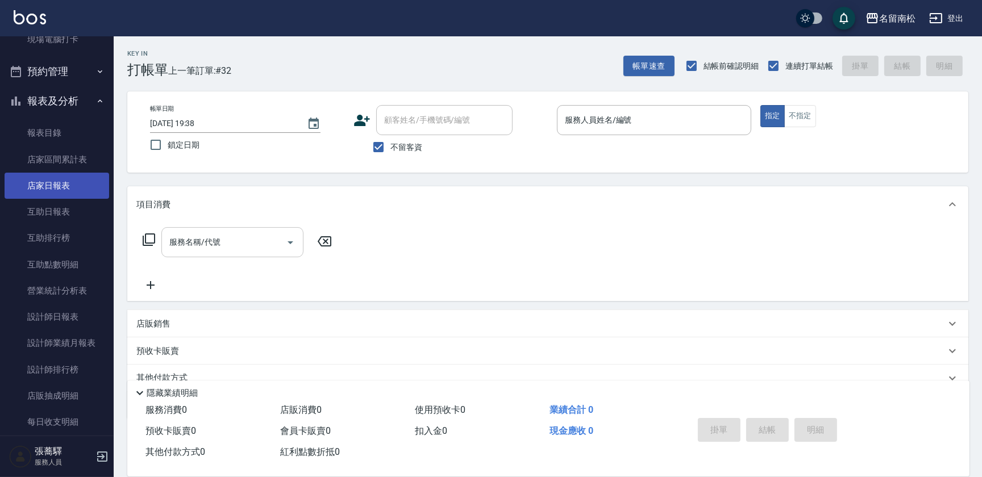
click at [68, 187] on link "店家日報表" at bounding box center [57, 186] width 105 height 26
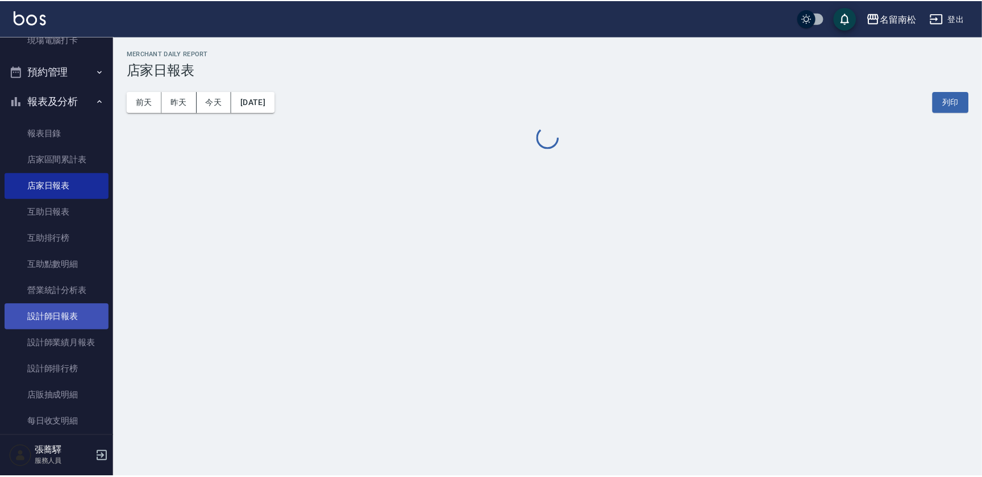
scroll to position [282, 0]
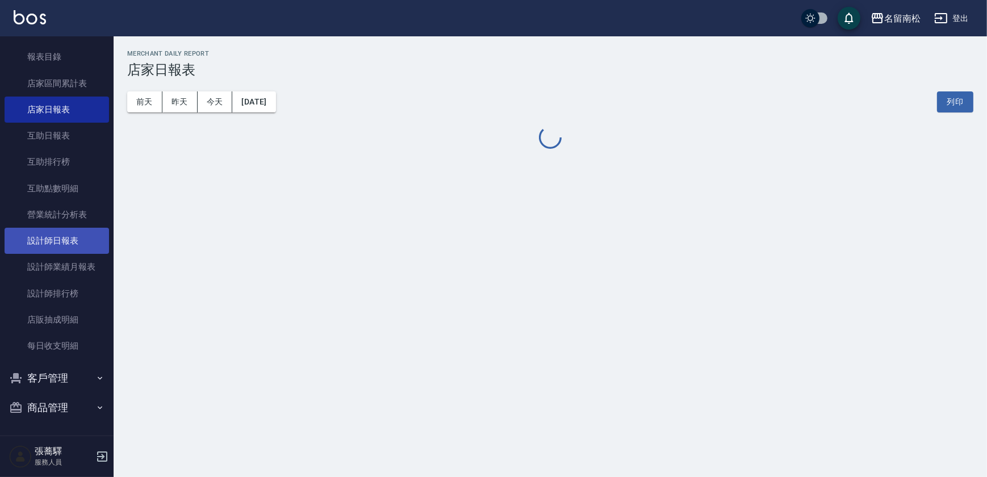
click at [66, 235] on link "設計師日報表" at bounding box center [57, 241] width 105 height 26
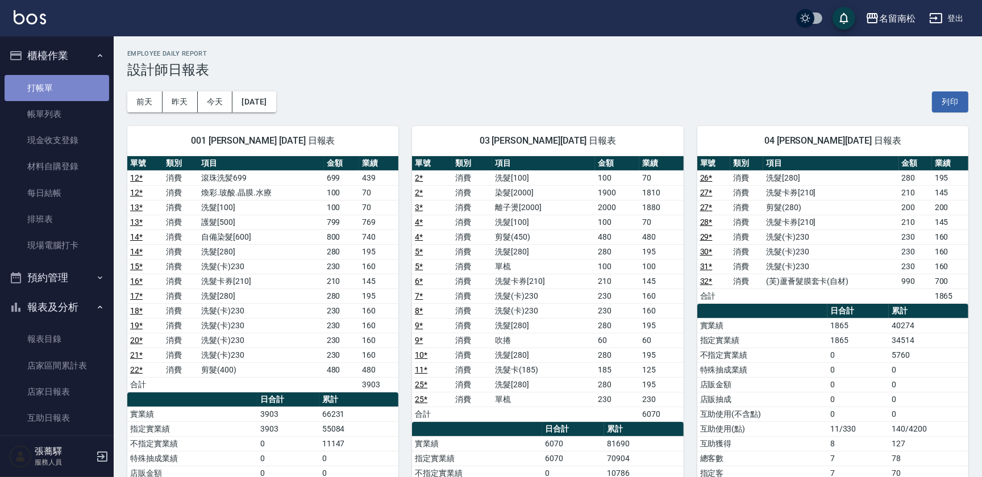
click at [61, 89] on link "打帳單" at bounding box center [57, 88] width 105 height 26
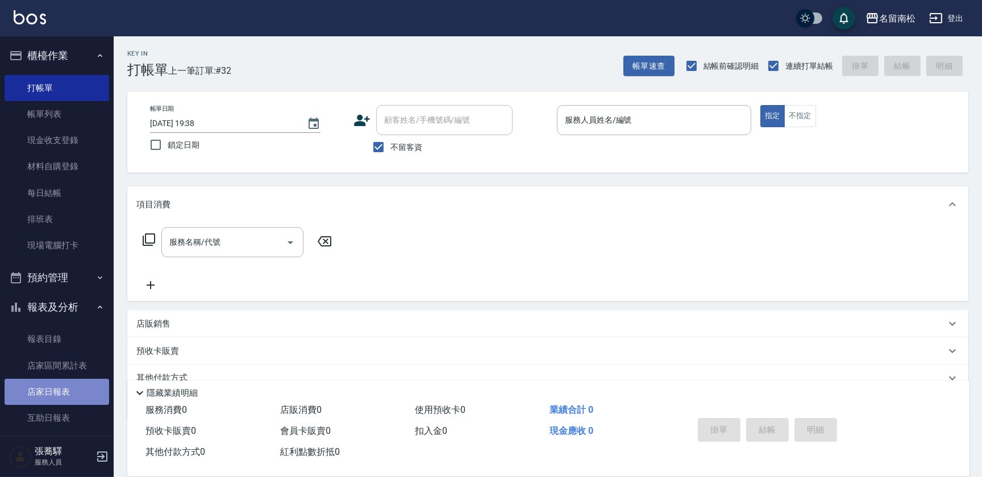
click at [65, 385] on link "店家日報表" at bounding box center [57, 392] width 105 height 26
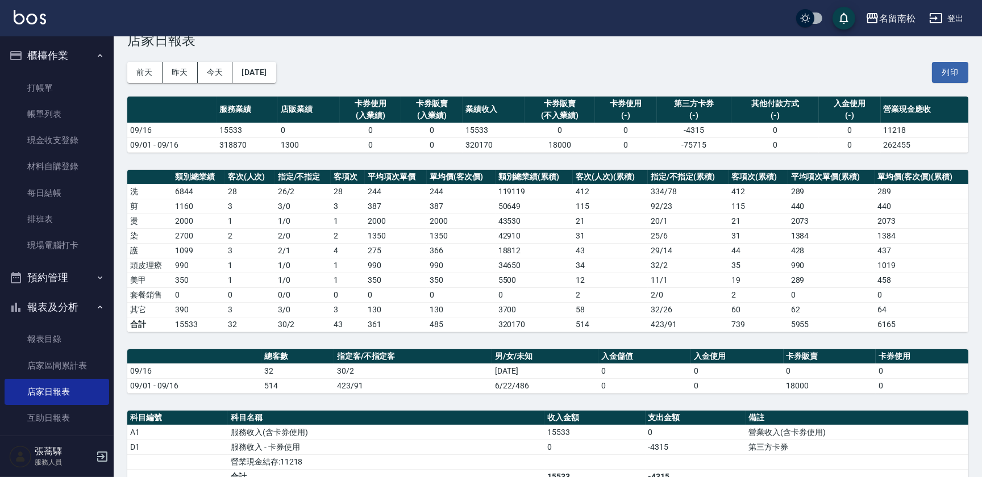
scroll to position [9, 0]
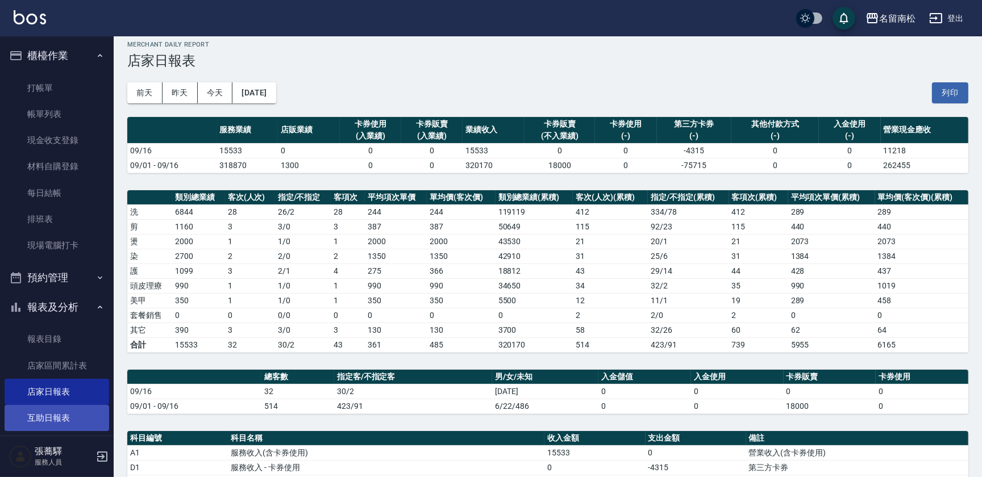
click at [954, 95] on button "列印" at bounding box center [950, 92] width 36 height 21
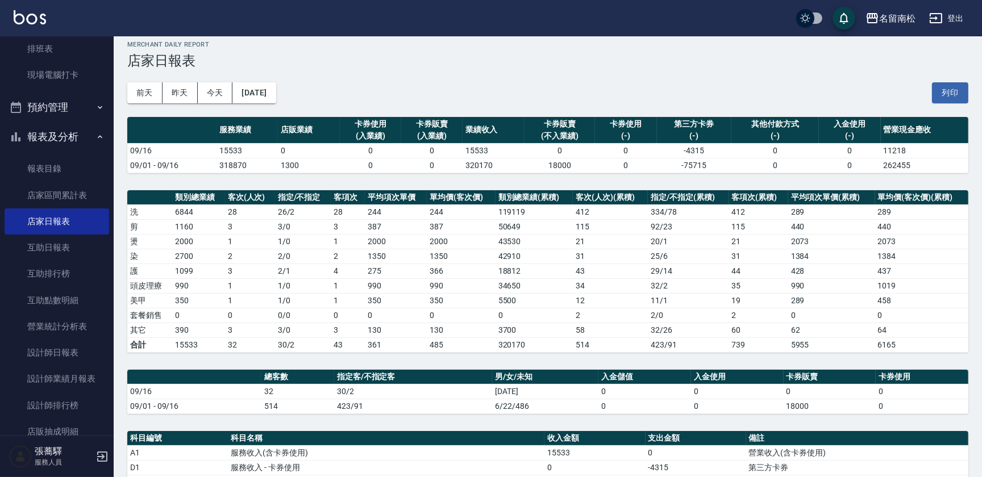
scroll to position [173, 0]
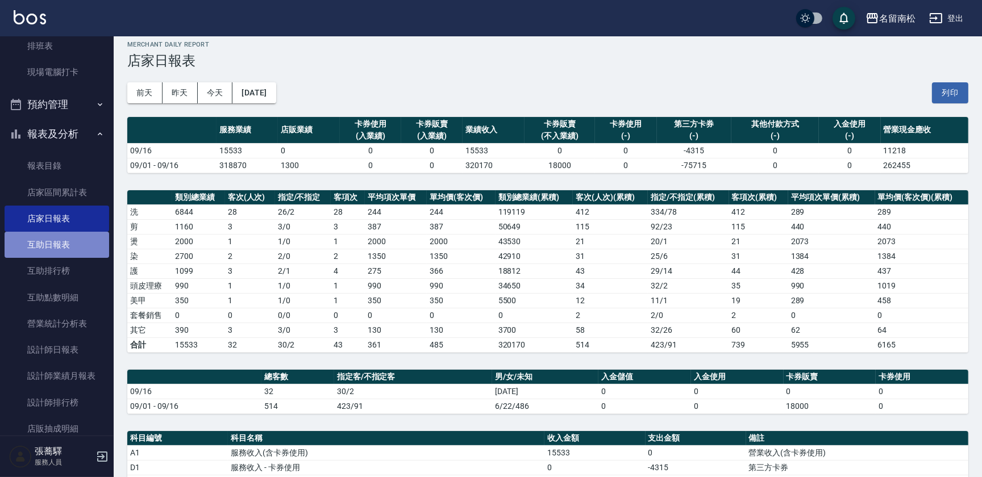
click at [72, 239] on link "互助日報表" at bounding box center [57, 245] width 105 height 26
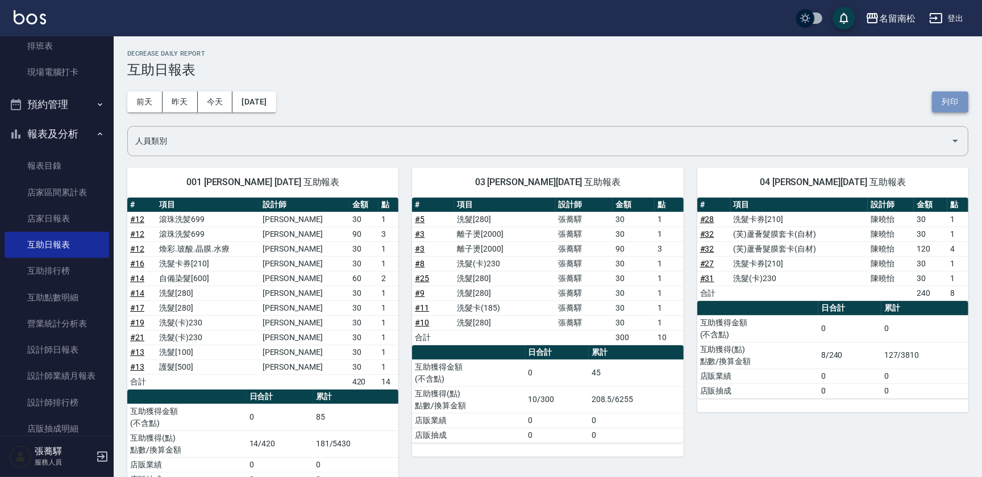
click at [960, 97] on button "列印" at bounding box center [950, 101] width 36 height 21
click at [80, 347] on link "設計師日報表" at bounding box center [57, 350] width 105 height 26
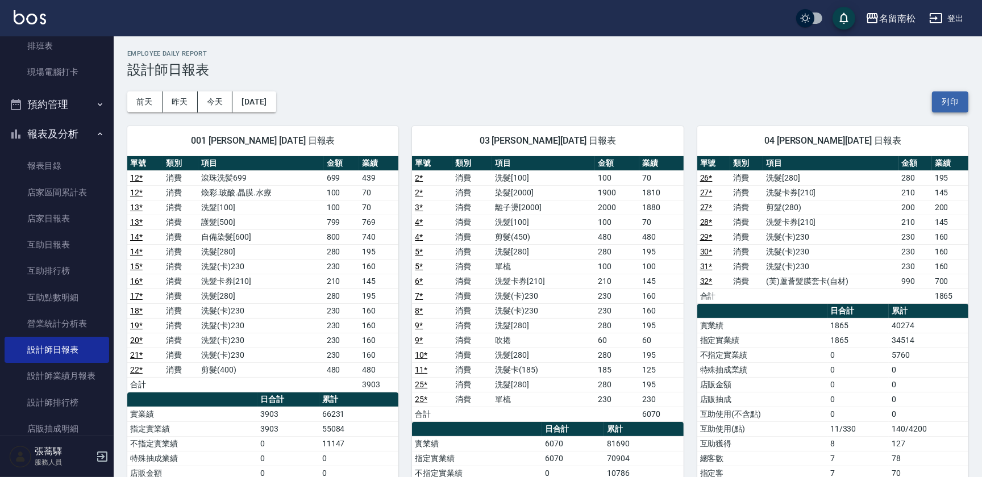
click at [950, 99] on button "列印" at bounding box center [950, 101] width 36 height 21
